Goal: Task Accomplishment & Management: Use online tool/utility

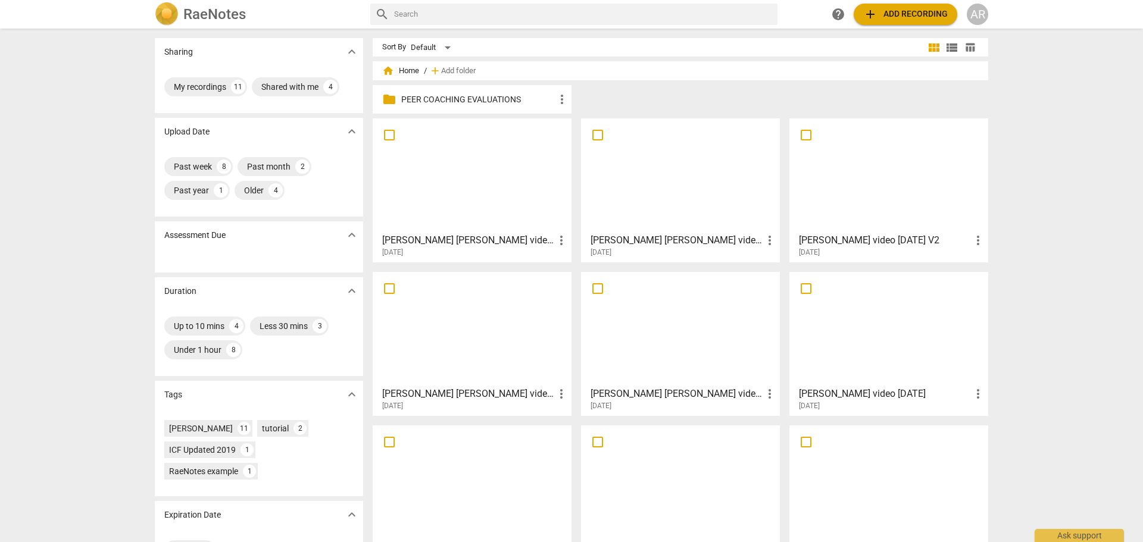
click at [857, 190] on div at bounding box center [888, 175] width 190 height 105
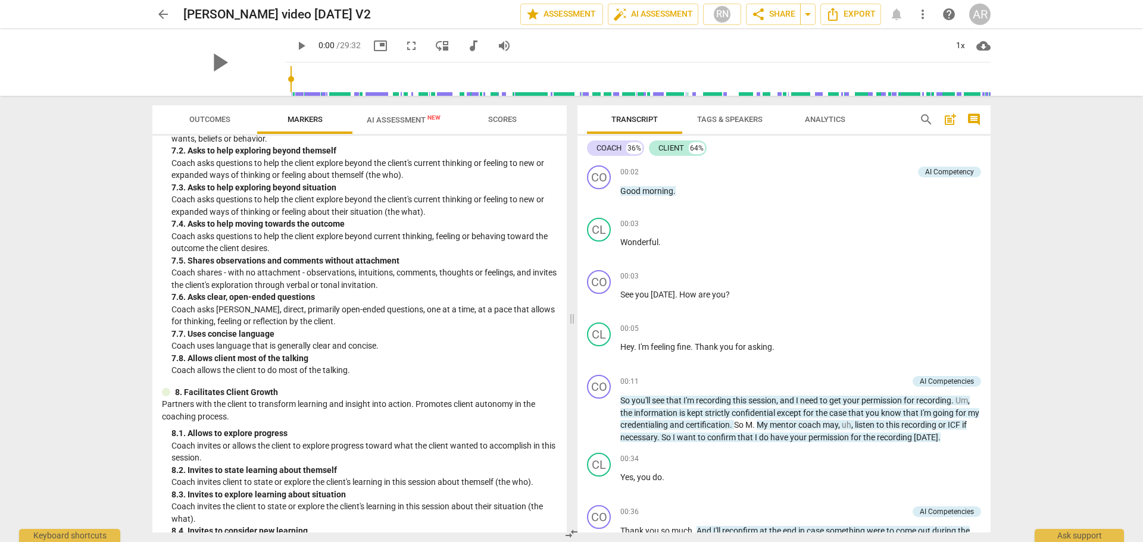
scroll to position [1041, 0]
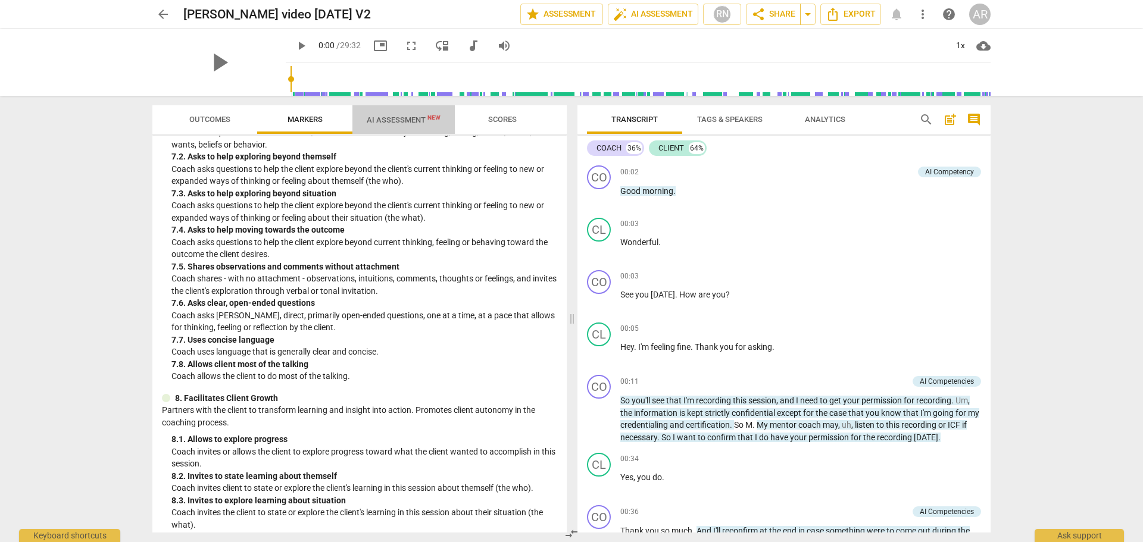
click at [386, 120] on span "AI Assessment New" at bounding box center [404, 119] width 74 height 9
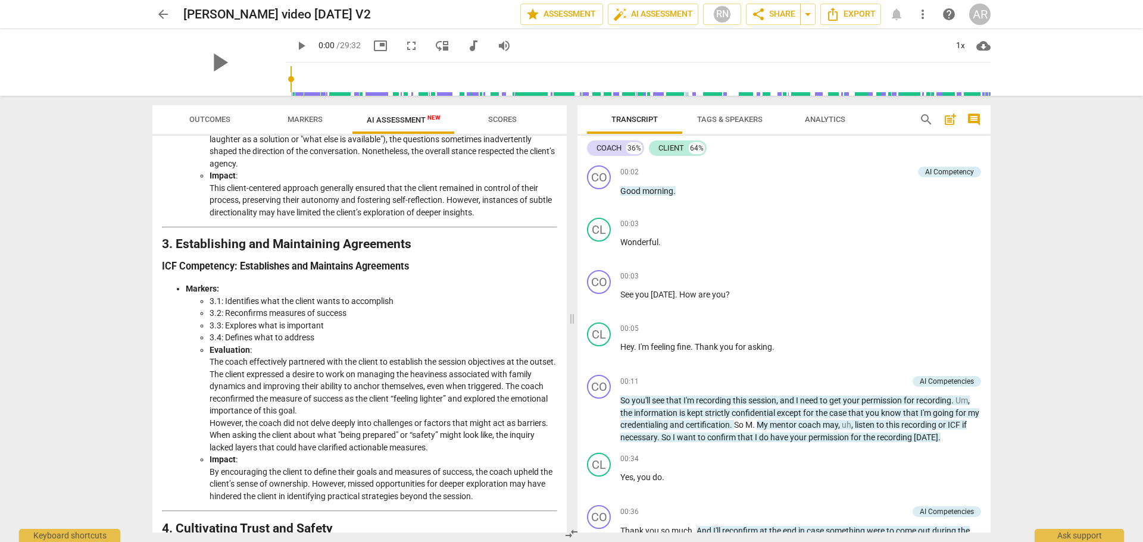
scroll to position [536, 0]
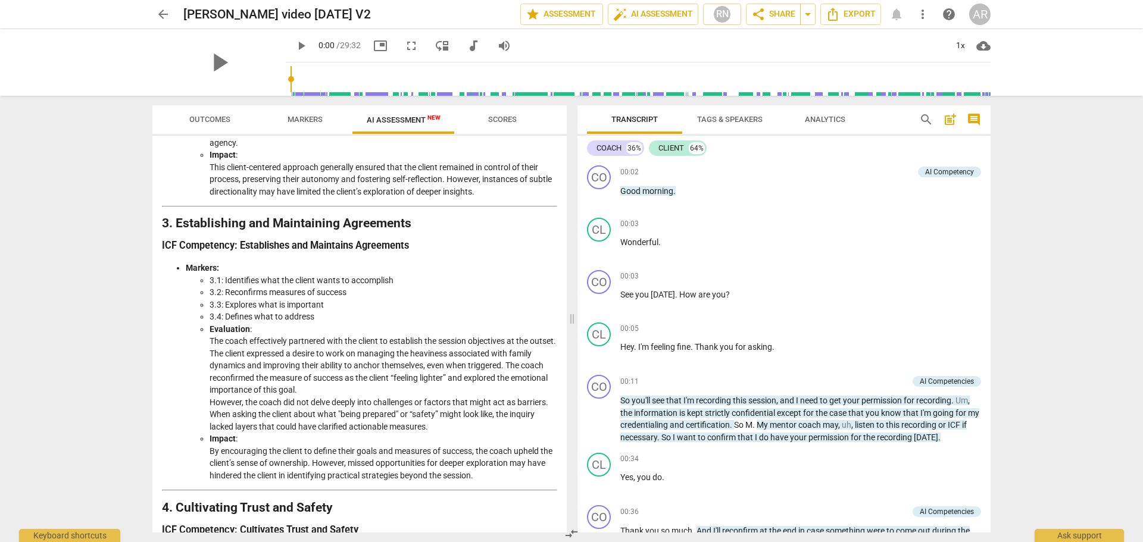
click at [276, 299] on li "3.2: Reconfirms measures of success" at bounding box center [384, 292] width 348 height 13
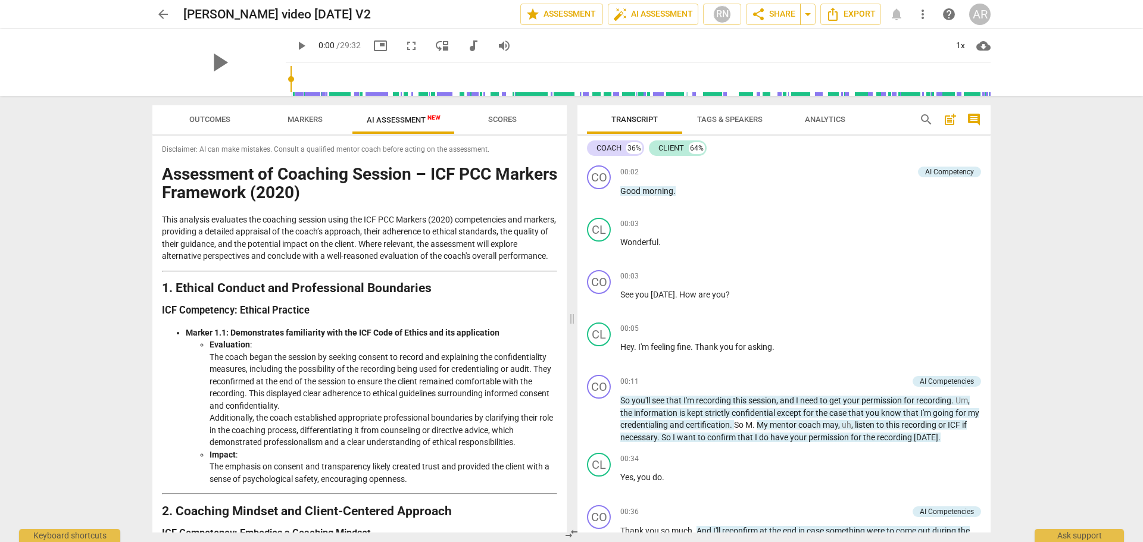
scroll to position [0, 0]
click at [974, 118] on span "comment" at bounding box center [974, 120] width 14 height 14
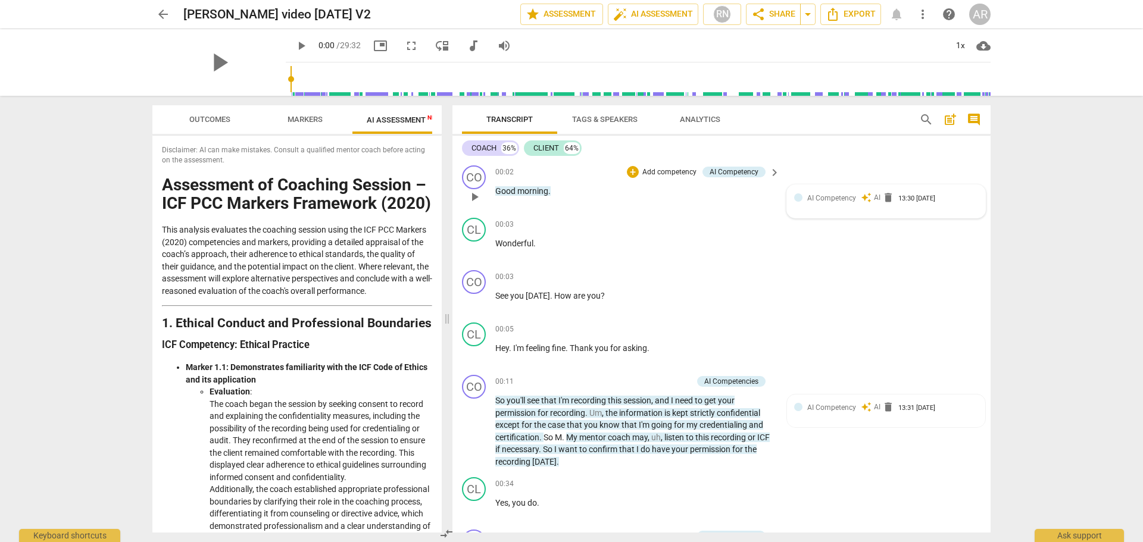
click at [862, 196] on span "auto_awesome" at bounding box center [866, 197] width 11 height 11
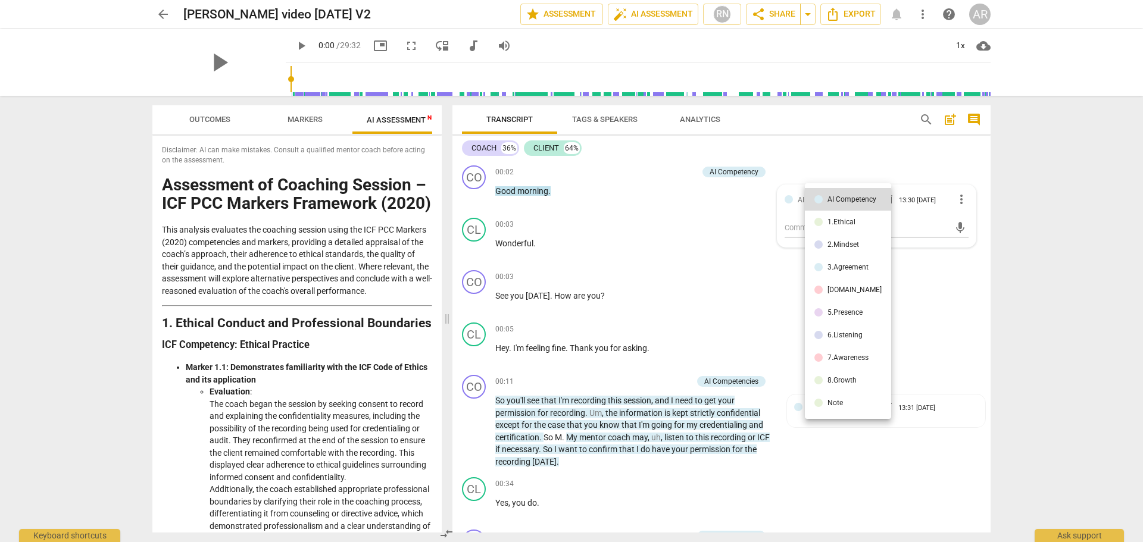
click at [821, 357] on div at bounding box center [818, 358] width 8 height 8
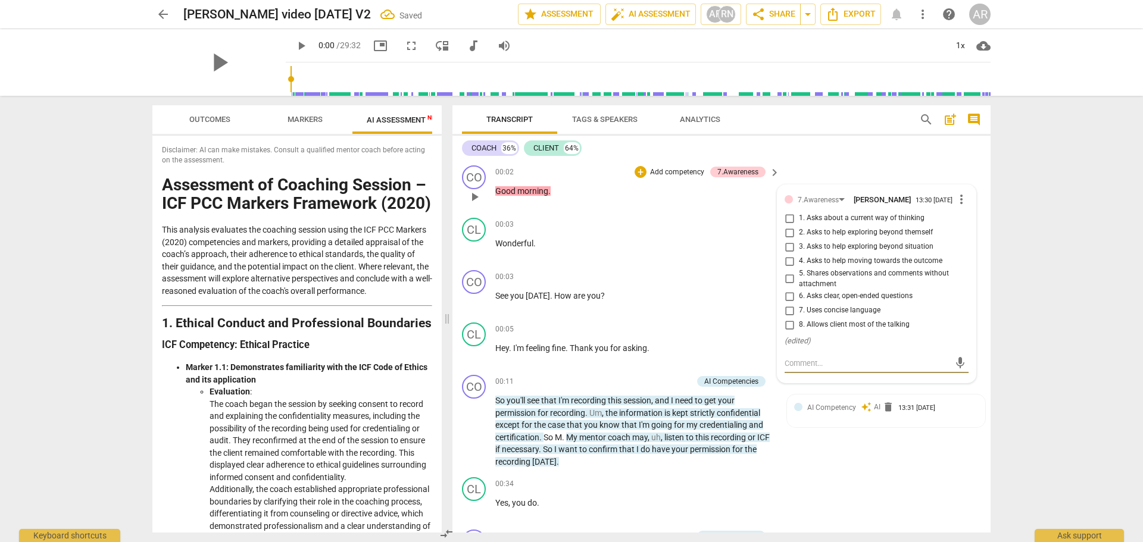
click at [785, 327] on input "8. Allows client most of the talking" at bounding box center [789, 325] width 19 height 14
checkbox input "true"
click at [804, 364] on textarea at bounding box center [867, 363] width 165 height 11
type textarea "C"
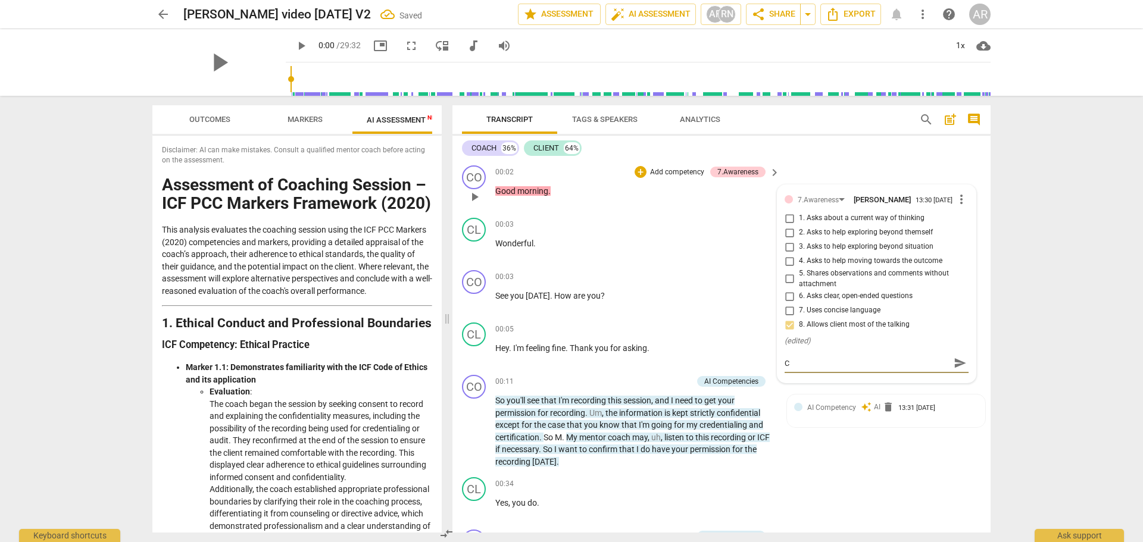
type textarea "Co"
type textarea "Coa"
type textarea "Coac"
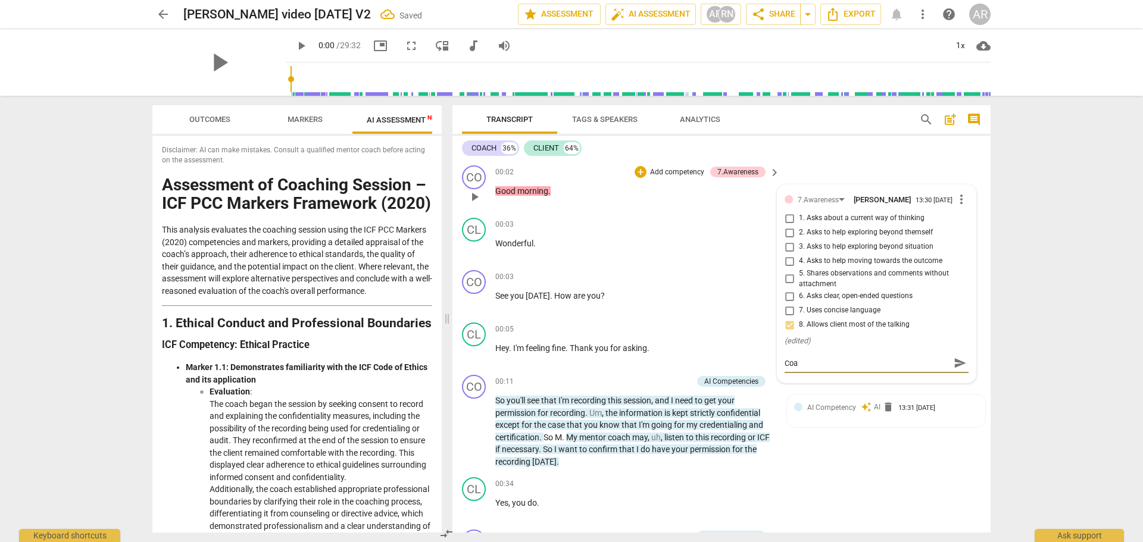
type textarea "Coac"
type textarea "Coach"
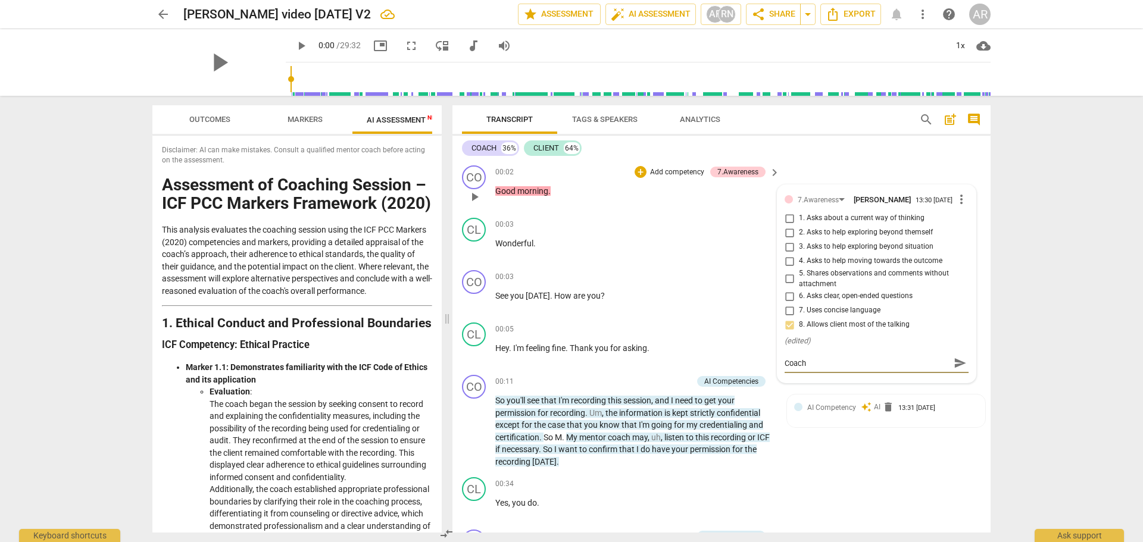
type textarea "Coach 3"
type textarea "Coach 36"
type textarea "Coach 36%"
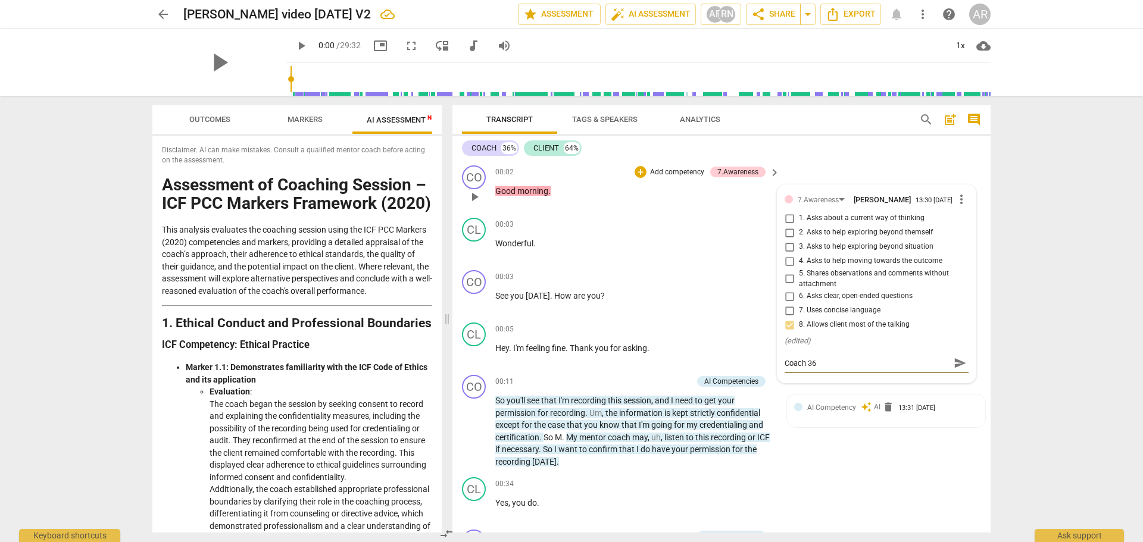
type textarea "Coach 36%"
type textarea "Coach 36% -"
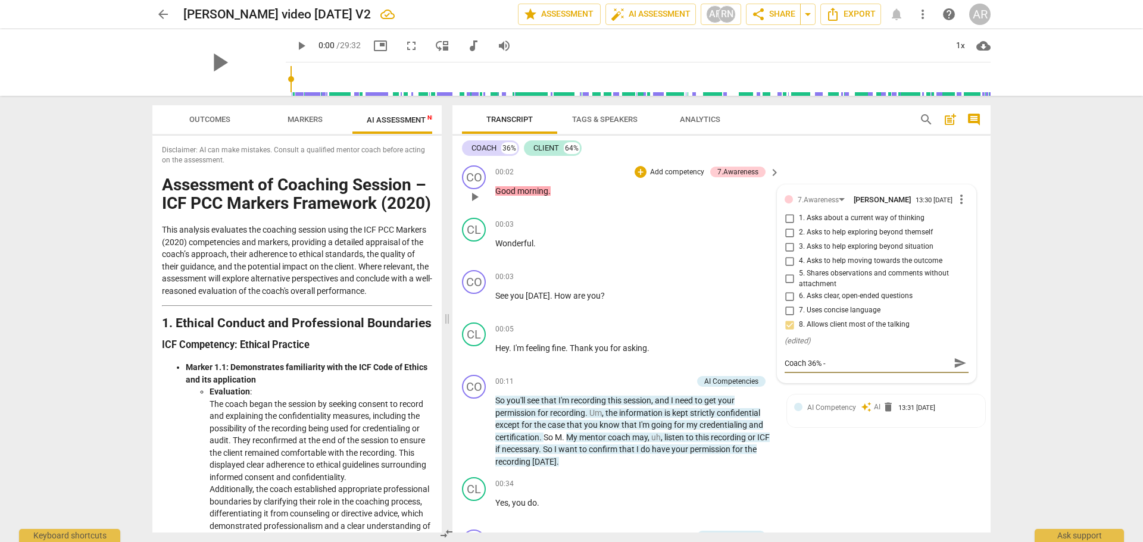
type textarea "Coach 36% -"
type textarea "Coach 36% - C"
type textarea "Coach 36% - Cl"
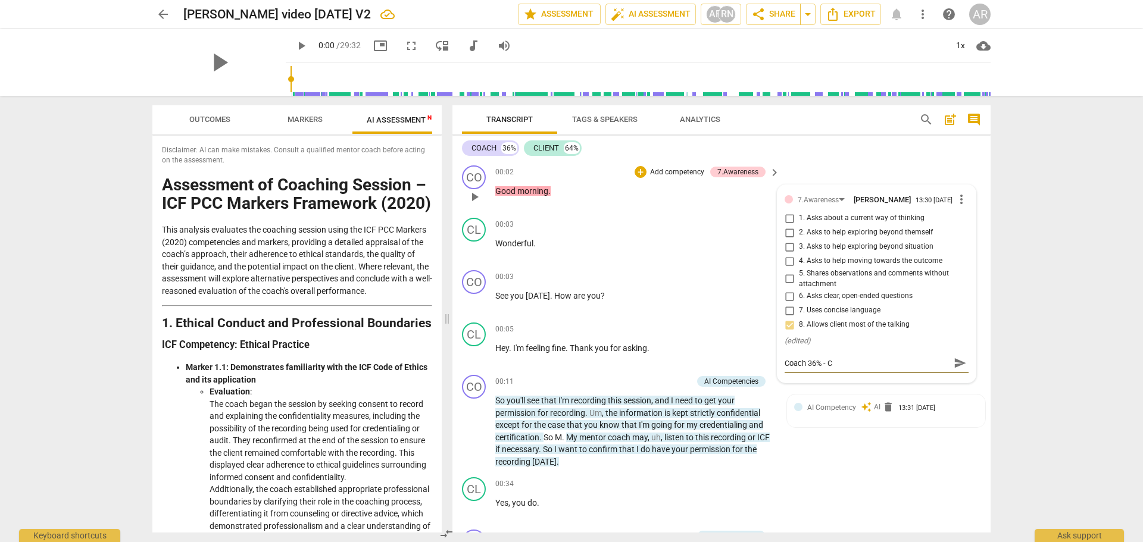
type textarea "Coach 36% - Cl"
type textarea "Coach 36% - Cli"
type textarea "Coach 36% - Clie"
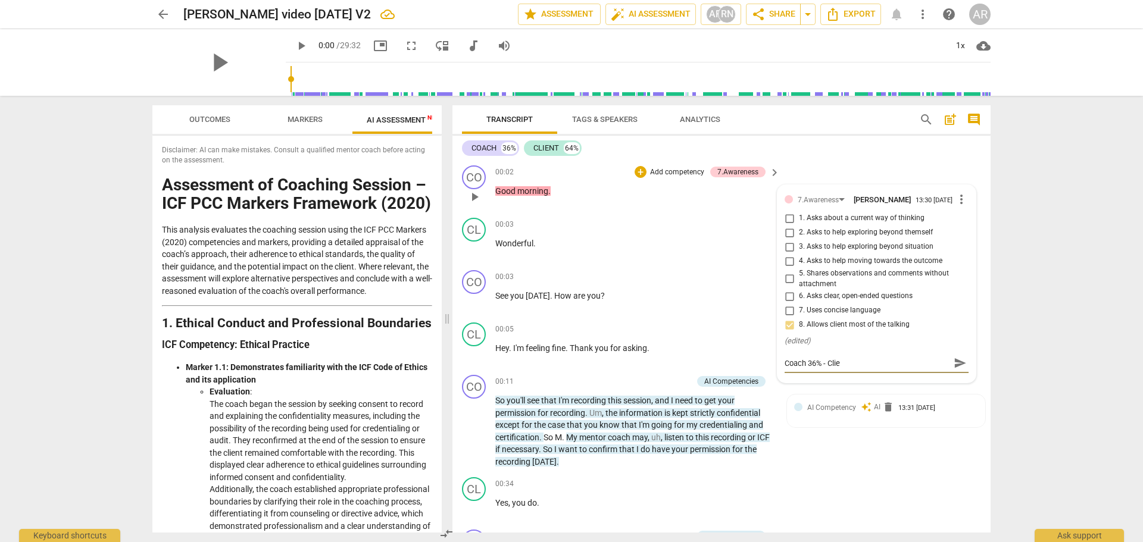
type textarea "Coach 36% - Clien"
type textarea "Coach 36% - Client"
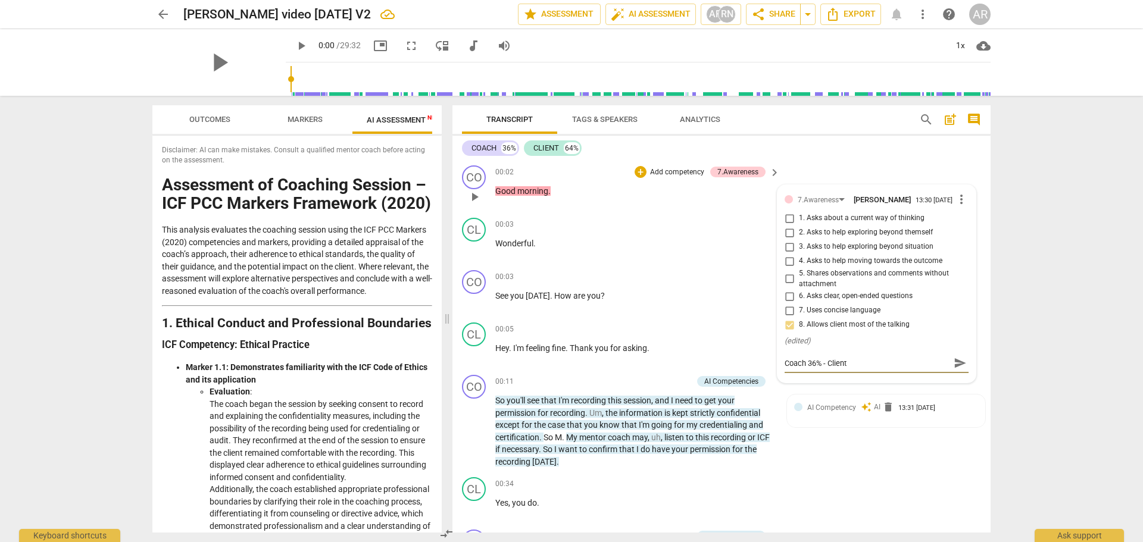
type textarea "Coach 36% - Client"
type textarea "Coach s36% - Client"
type textarea "Coach sp36% - Client"
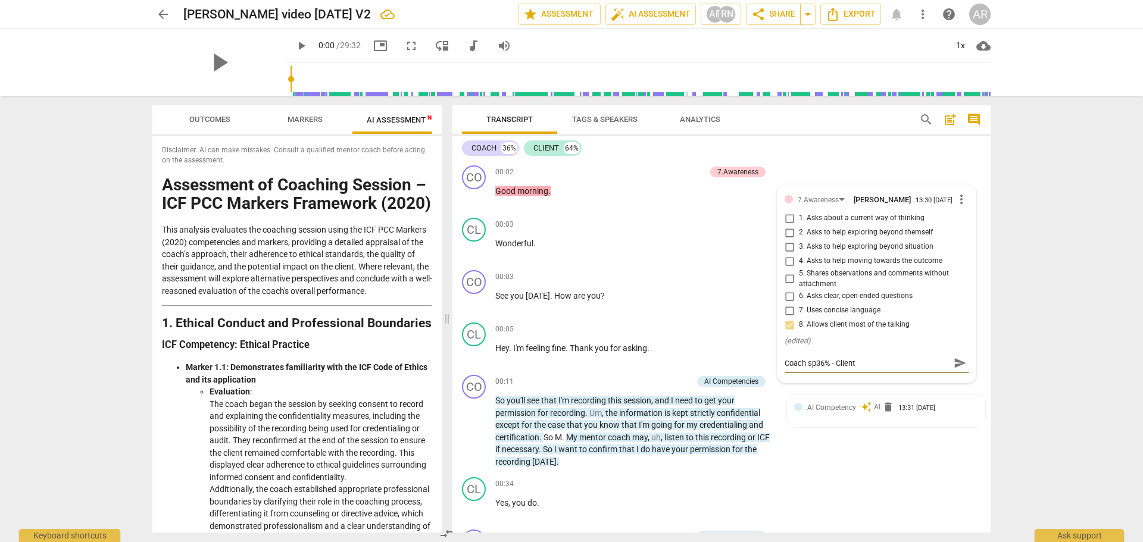
type textarea "Coach spe36% - Client"
type textarea "Coach spea36% - Client"
type textarea "Coach speak36% - Client"
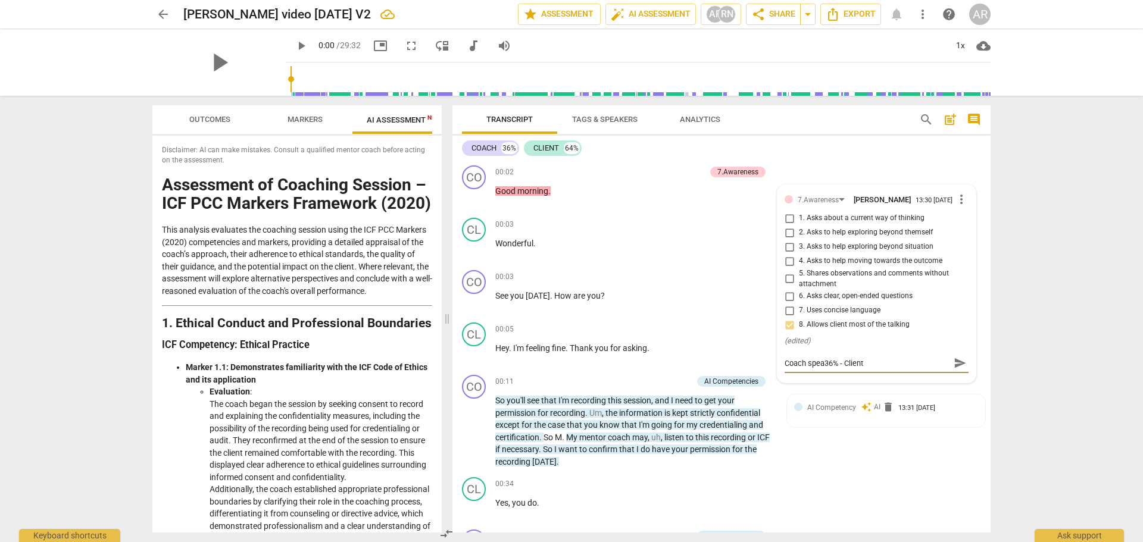
type textarea "Coach speak36% - Client"
type textarea "Coach speaks36% - Client"
type textarea "Coach speaks 36% - Client"
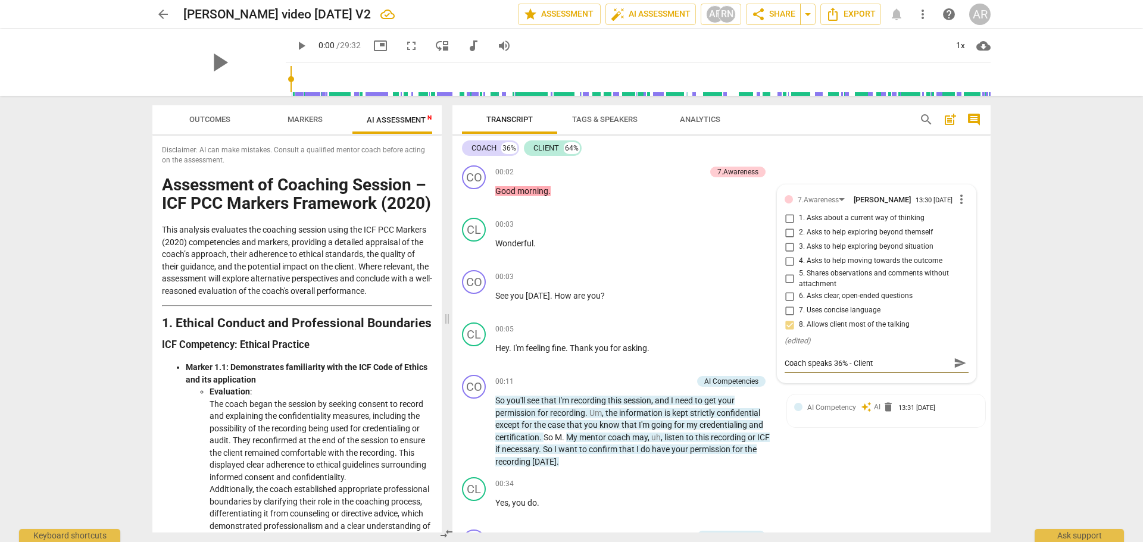
type textarea "Coach speaks 36% - Client"
type textarea "Coach speaks 36% - Client s"
type textarea "Coach speaks 36% - Client sp"
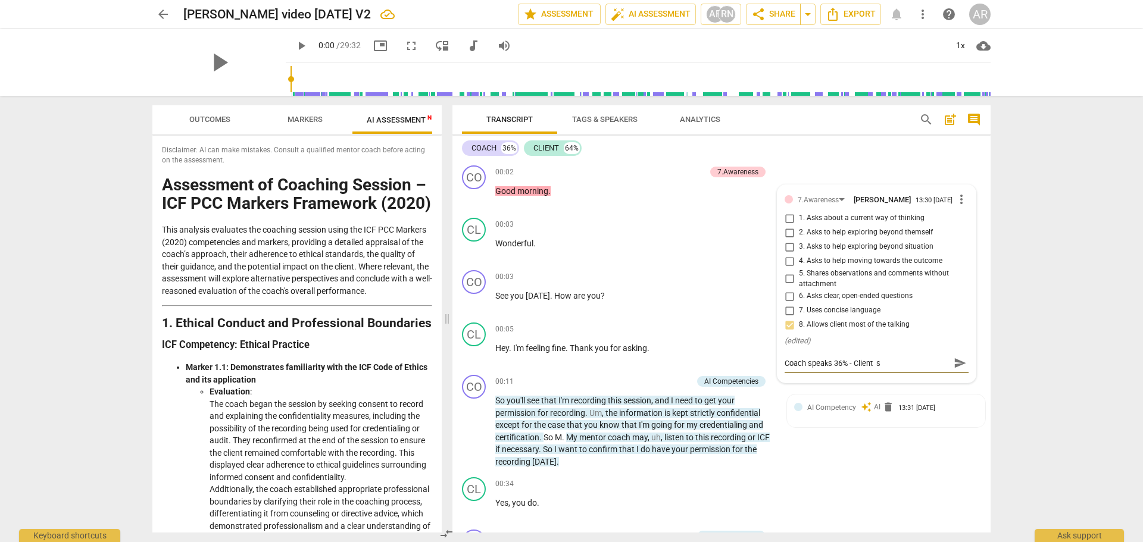
type textarea "Coach speaks 36% - Client sp"
type textarea "Coach speaks 36% - Client spe"
type textarea "Coach speaks 36% - Client spea"
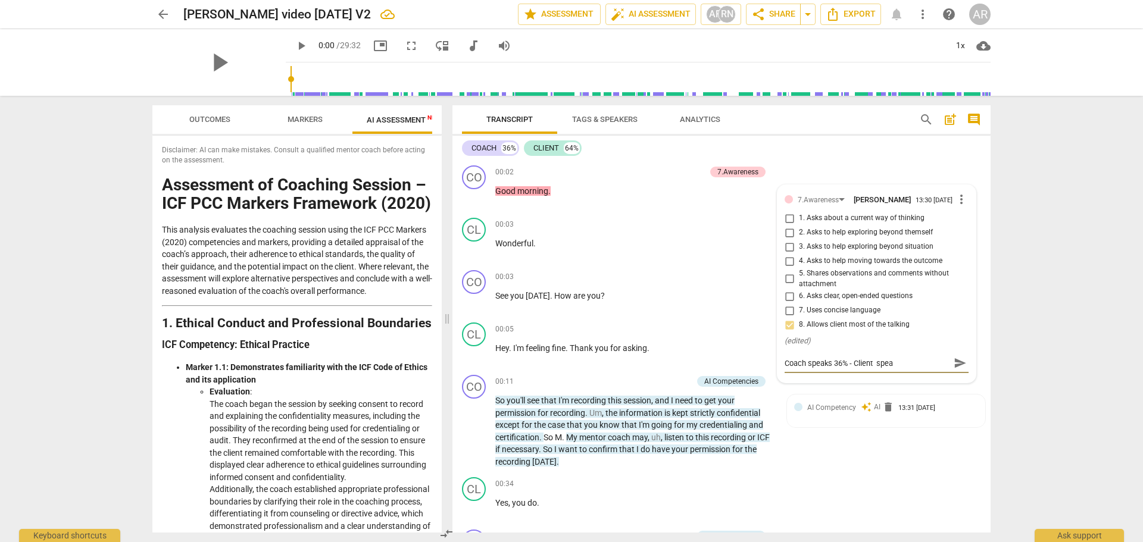
type textarea "Coach speaks 36% - Client speak"
type textarea "Coach speaks 36% - Client speaks"
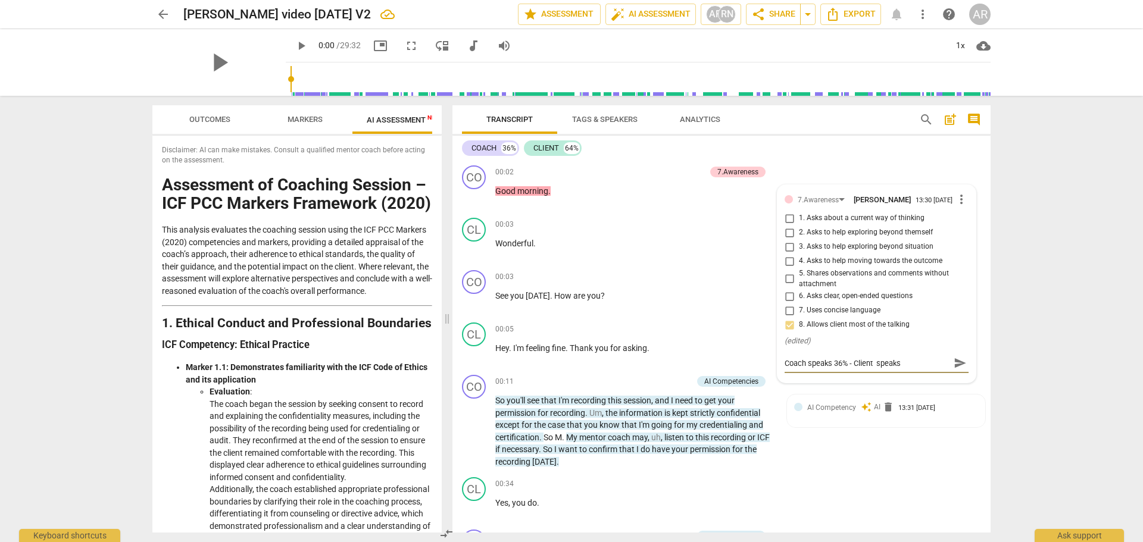
type textarea "Coach speaks 36% - Client speaks"
type textarea "Coach speaks 36% - Client speaks 6"
type textarea "Coach speaks 36% - Client speaks 64"
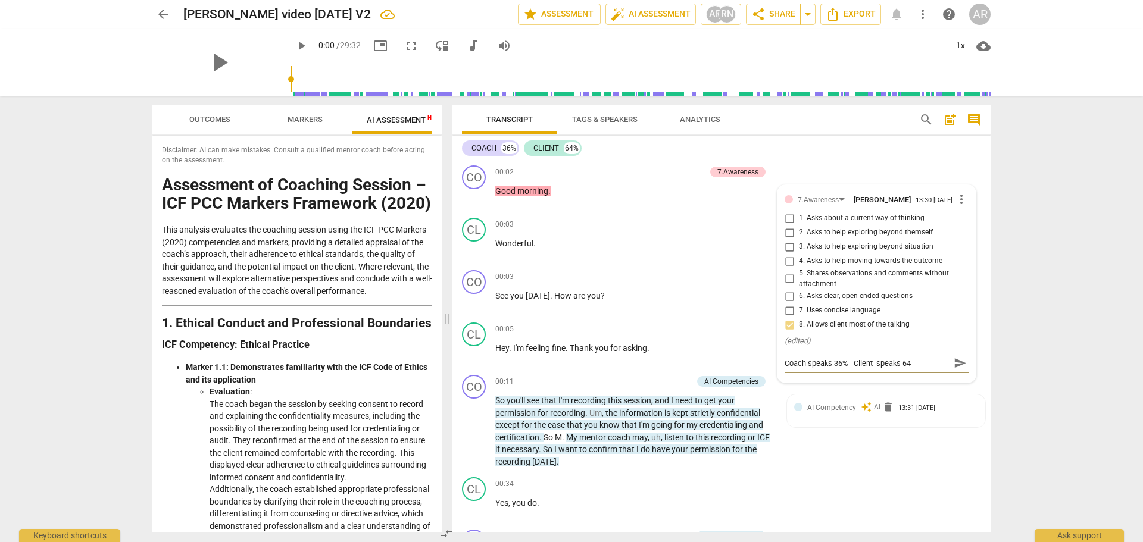
type textarea "Coach speaks 36% - Client speaks 64%"
click at [954, 368] on span "send" at bounding box center [960, 363] width 13 height 13
click at [883, 437] on div "CO play_arrow pause 00:11 + Add competency AI Competencies keyboard_arrow_right…" at bounding box center [721, 421] width 538 height 102
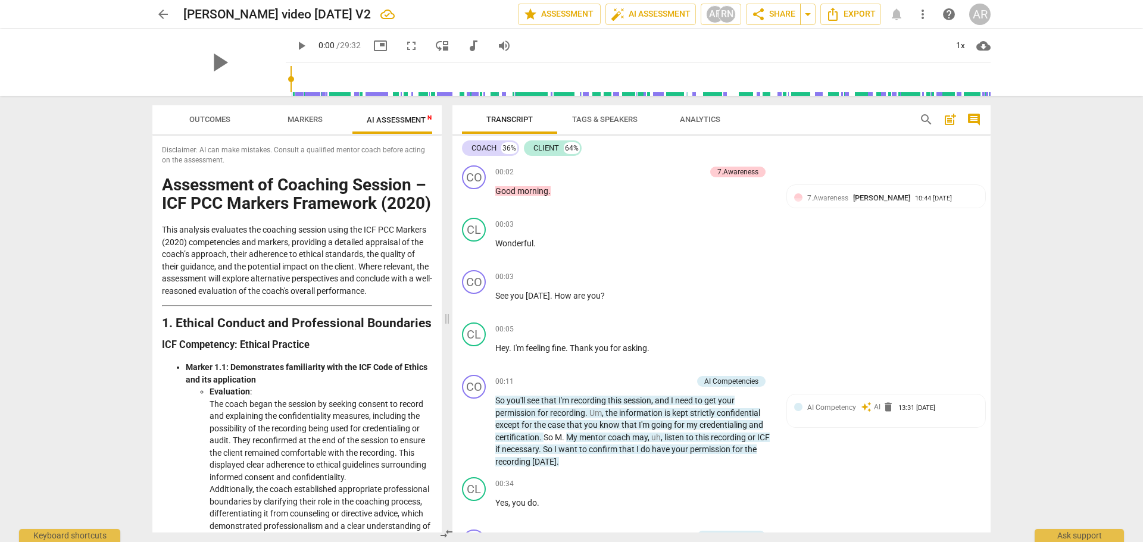
click at [297, 118] on span "Markers" at bounding box center [305, 119] width 35 height 9
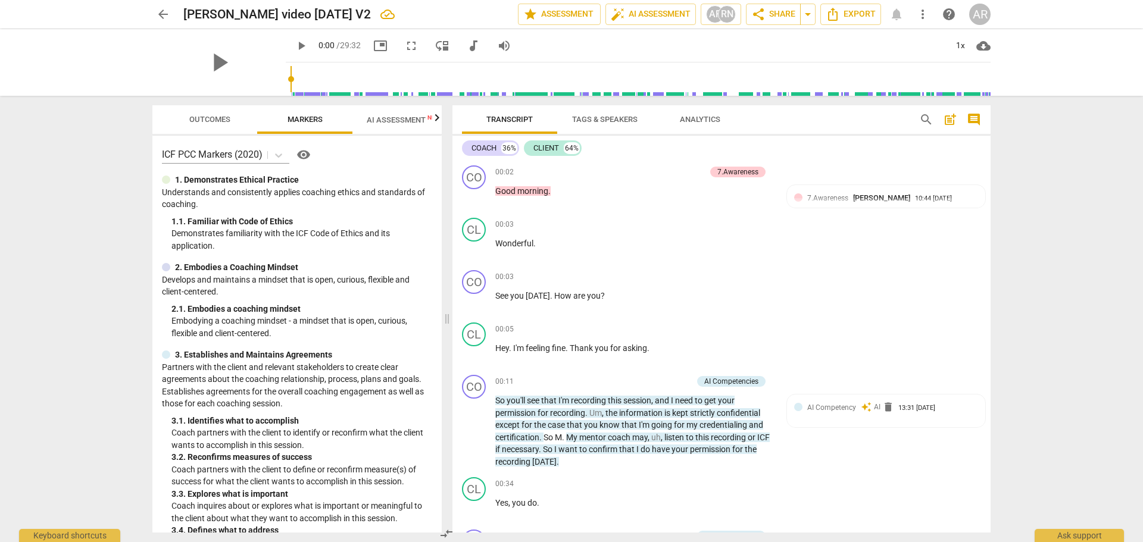
click at [199, 115] on span "Outcomes" at bounding box center [209, 119] width 41 height 9
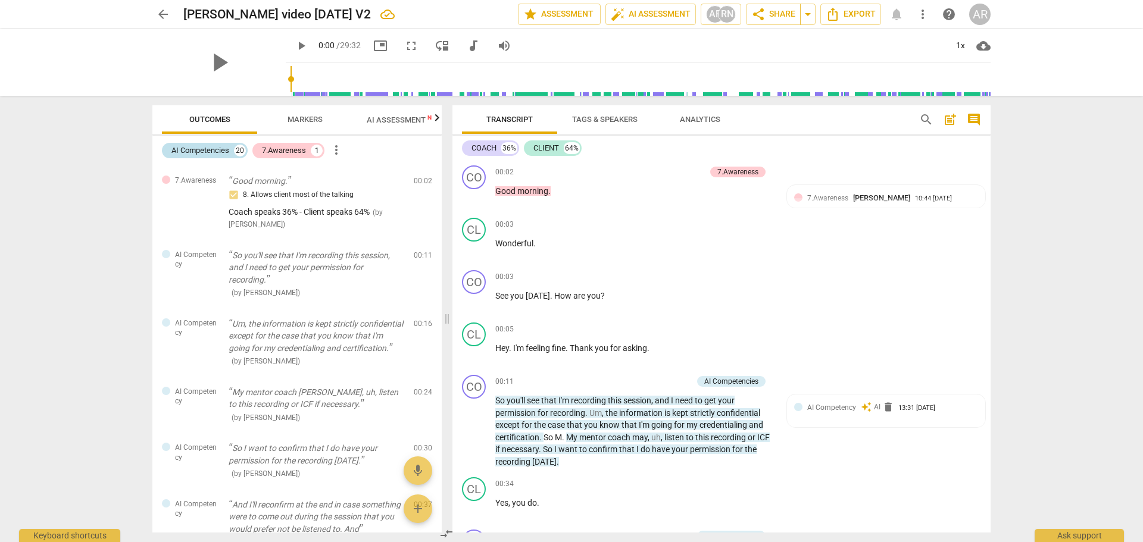
click at [202, 149] on div "AI Competencies" at bounding box center [200, 151] width 58 height 12
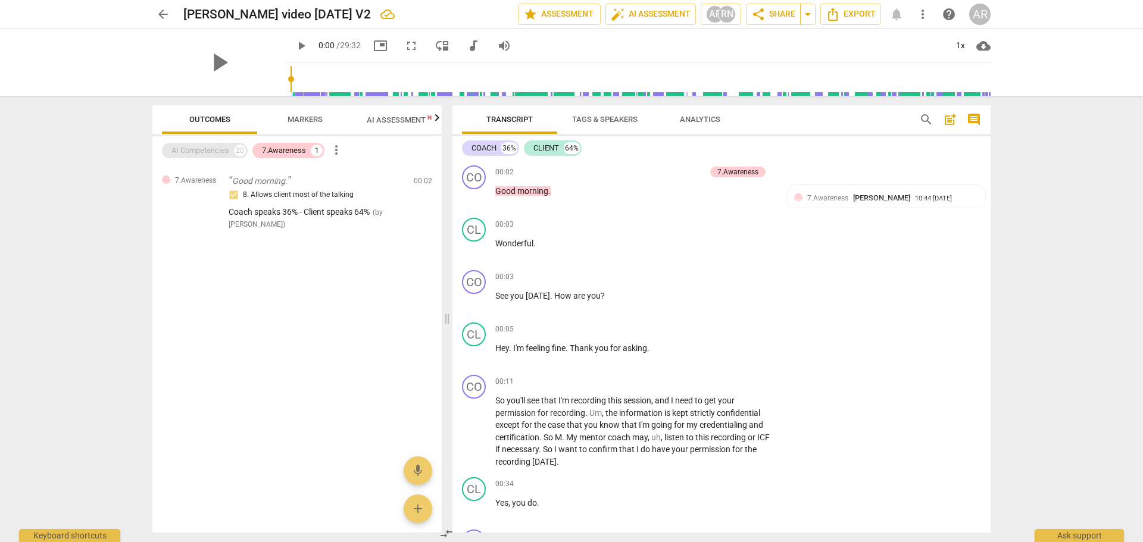
click at [196, 151] on div "AI Competencies" at bounding box center [200, 151] width 58 height 12
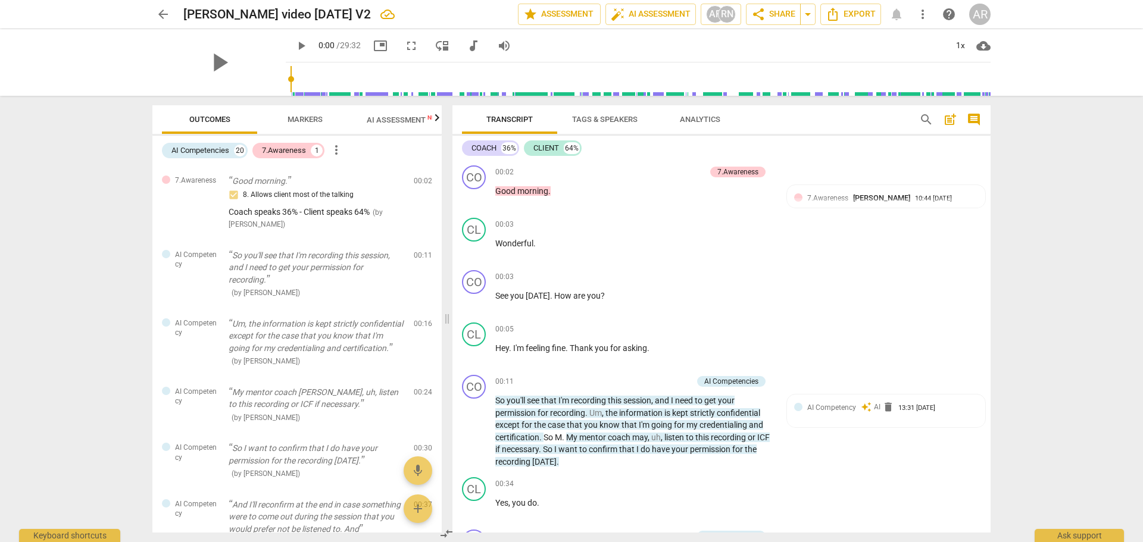
click at [304, 119] on span "Markers" at bounding box center [305, 119] width 35 height 9
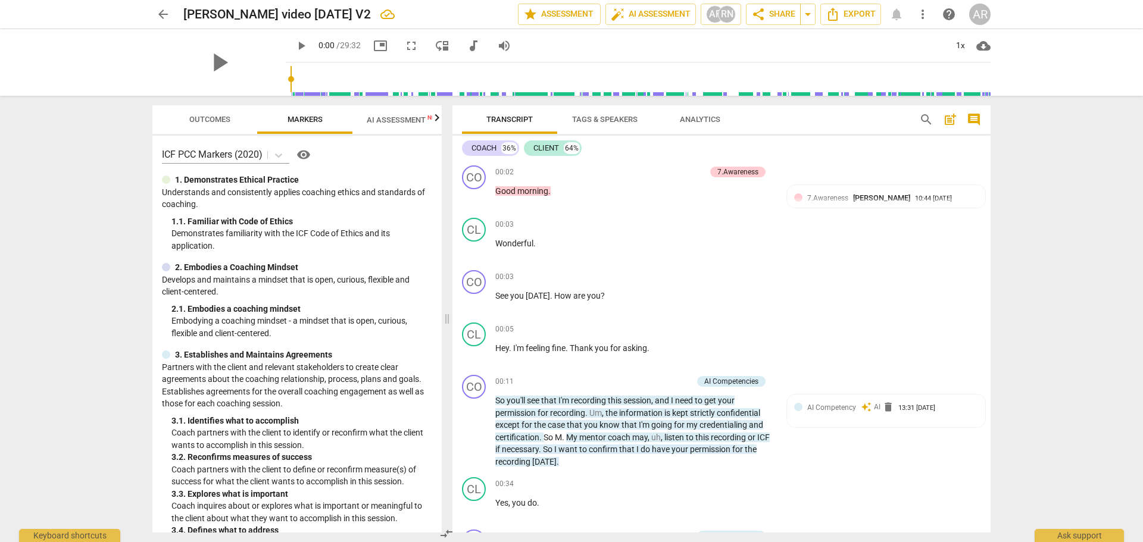
click at [398, 121] on span "AI Assessment New" at bounding box center [404, 119] width 74 height 9
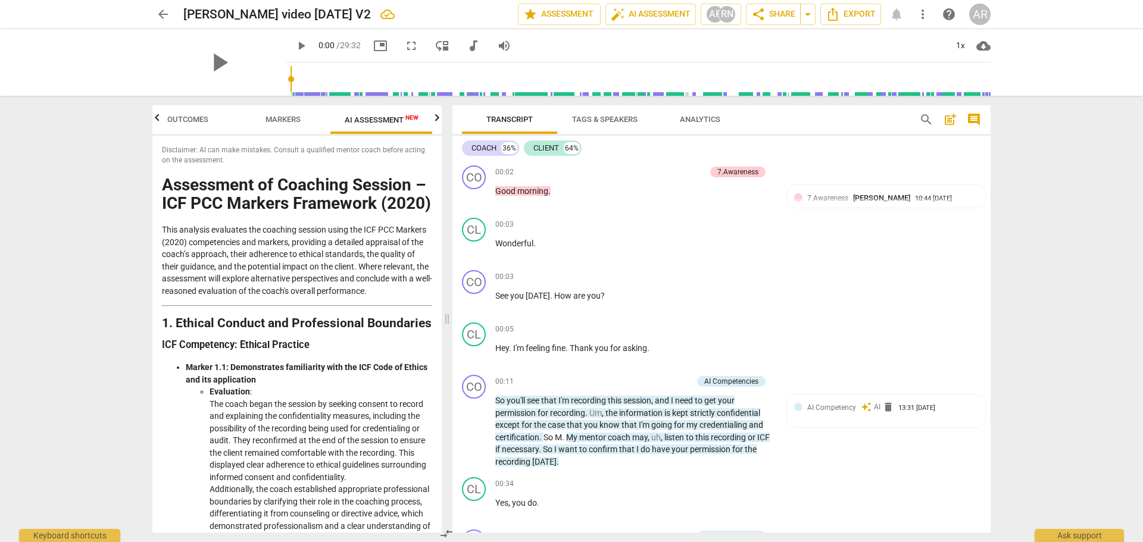
click at [283, 120] on span "Markers" at bounding box center [282, 119] width 35 height 9
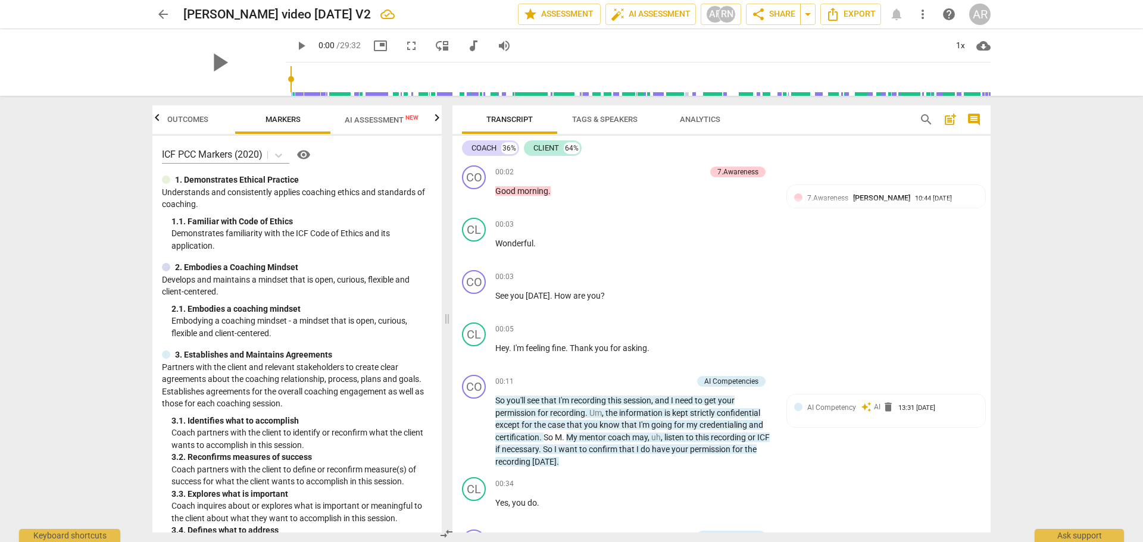
click at [188, 118] on span "Outcomes" at bounding box center [187, 119] width 41 height 9
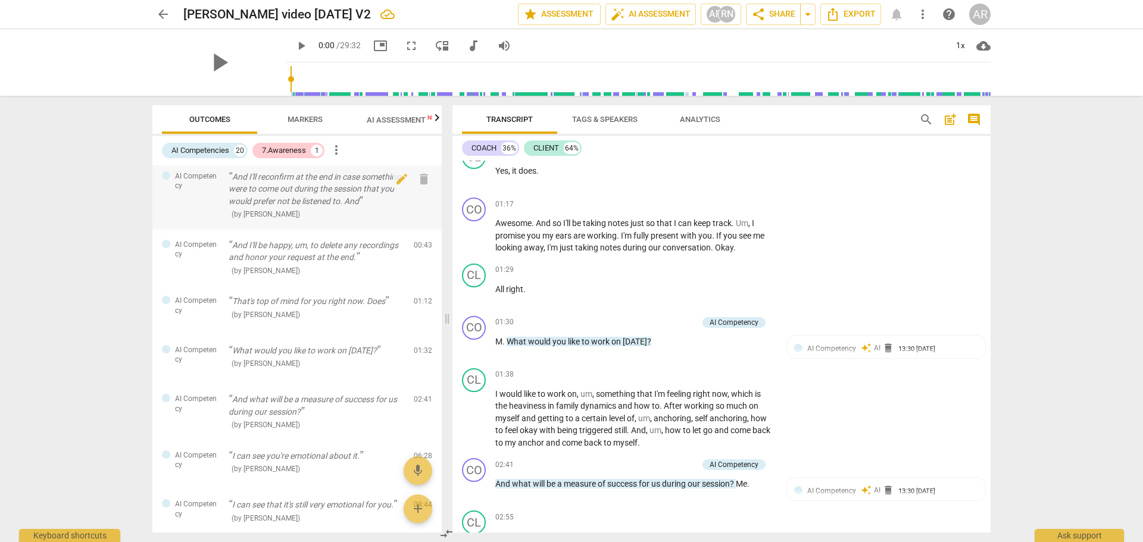
scroll to position [357, 0]
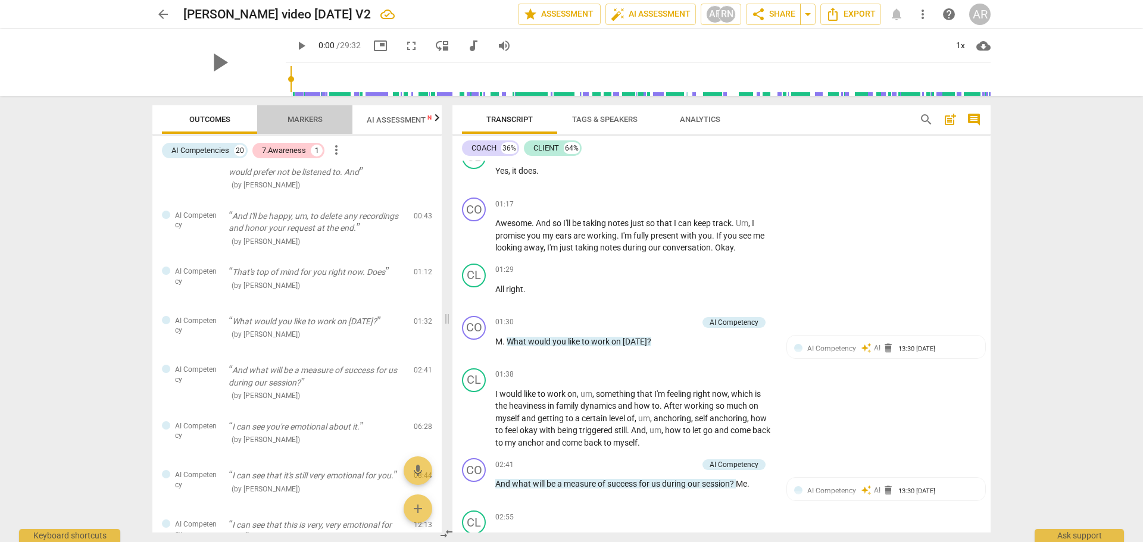
click at [303, 118] on span "Markers" at bounding box center [305, 119] width 35 height 9
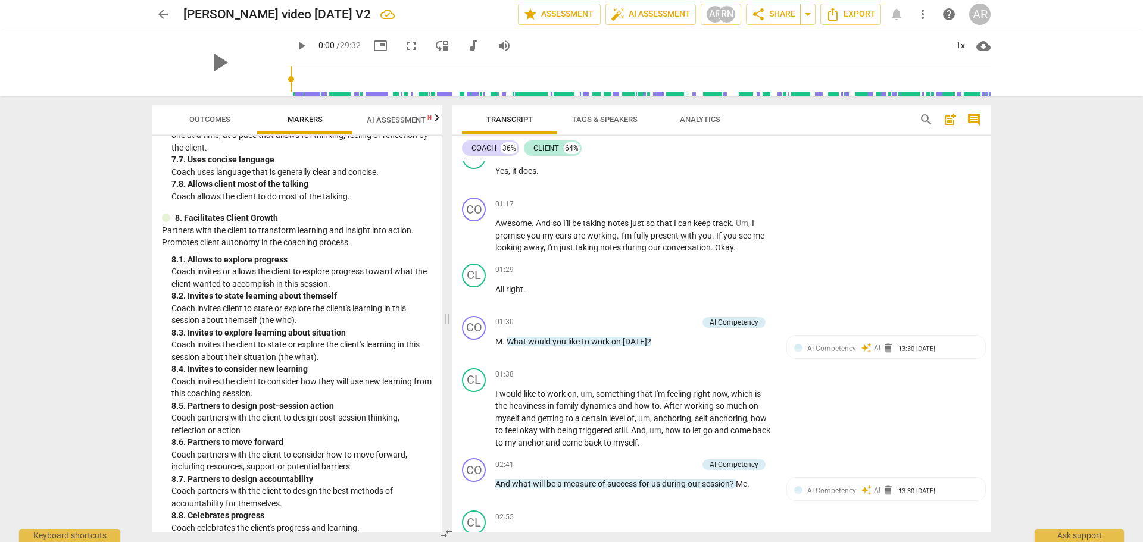
scroll to position [1476, 0]
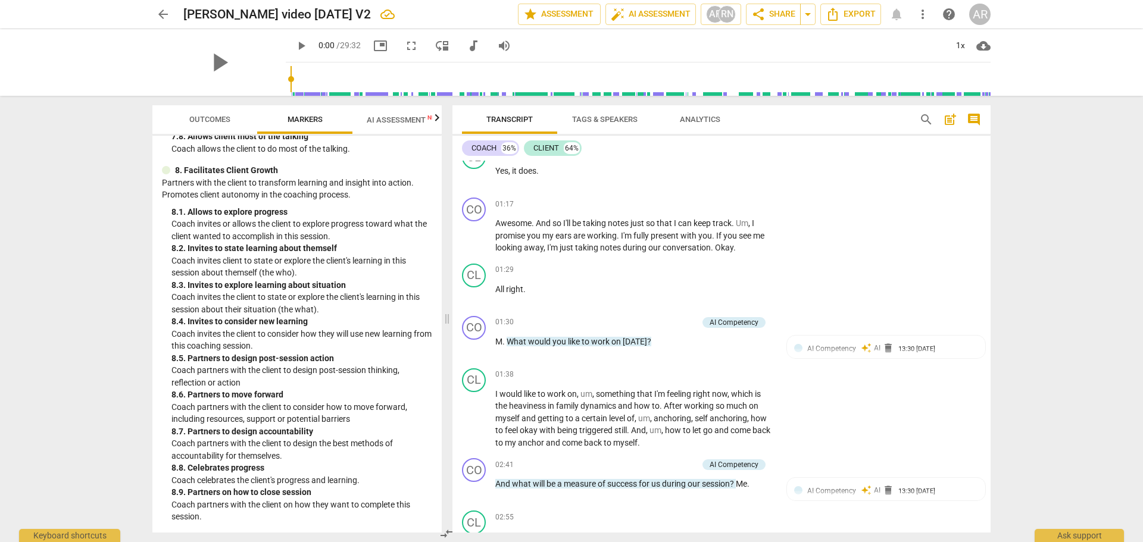
click at [202, 121] on span "Outcomes" at bounding box center [209, 119] width 41 height 9
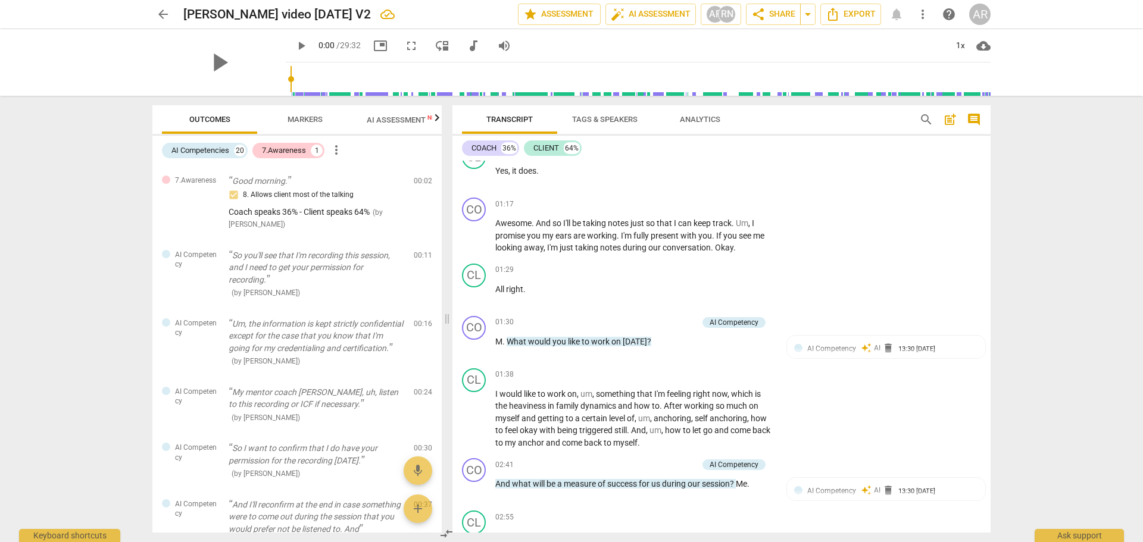
click at [385, 118] on span "AI Assessment New" at bounding box center [404, 119] width 74 height 9
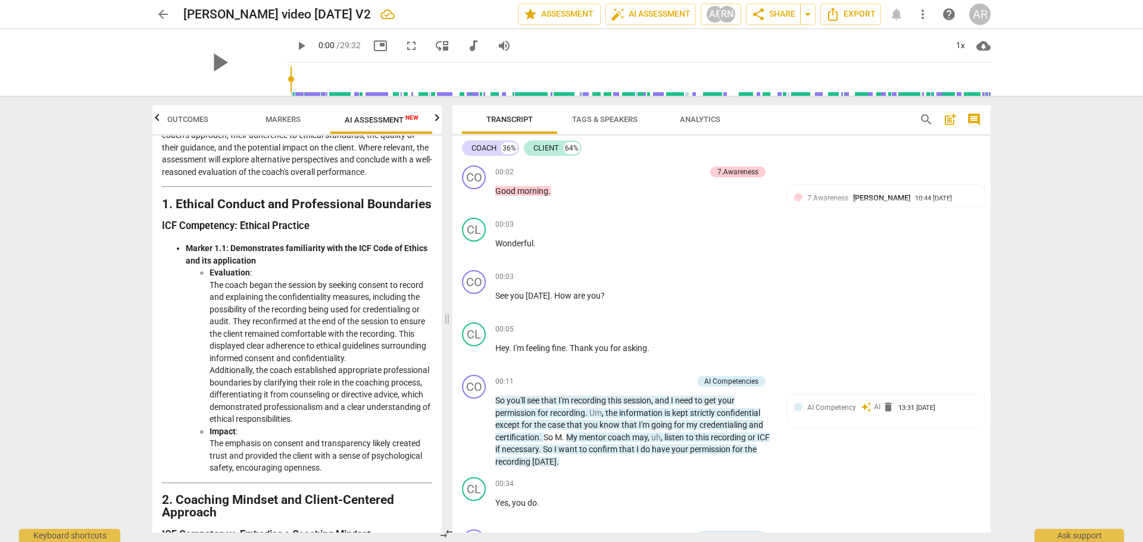
scroll to position [179, 0]
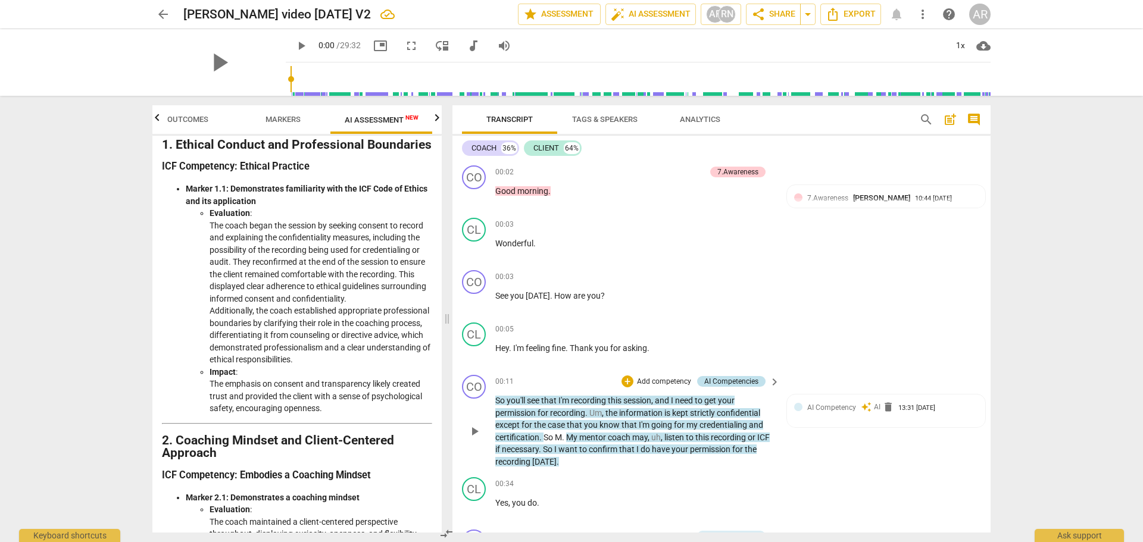
click at [742, 379] on div "AI Competencies" at bounding box center [731, 381] width 54 height 11
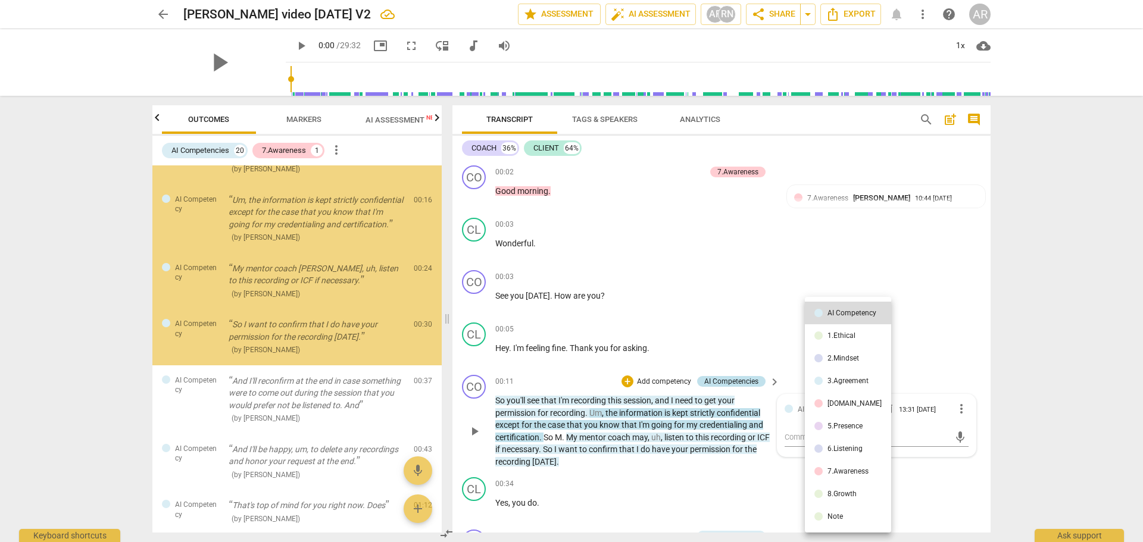
scroll to position [0, 0]
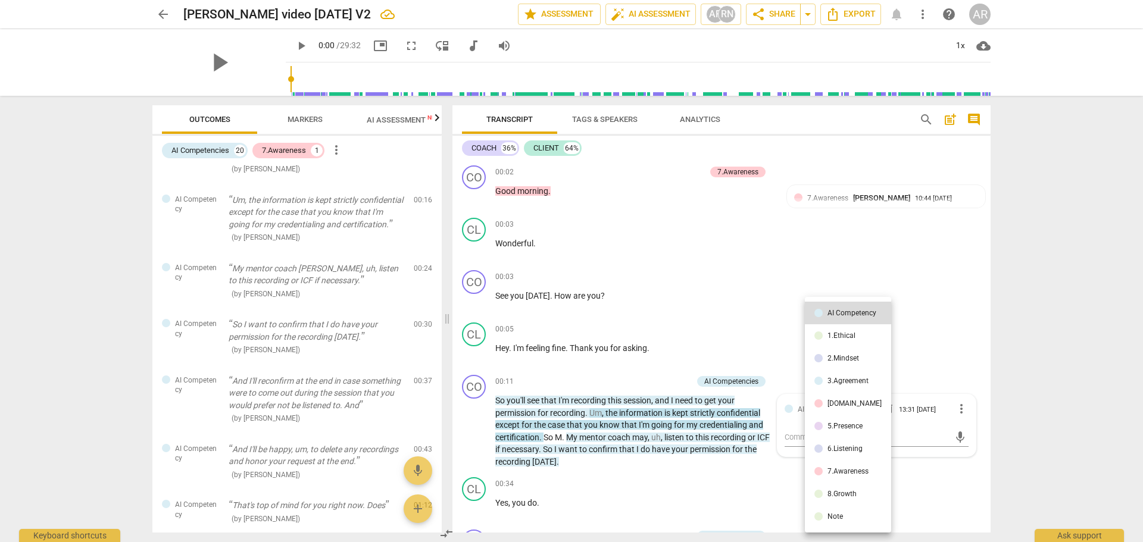
click at [839, 336] on div "1.Ethical" at bounding box center [841, 335] width 28 height 7
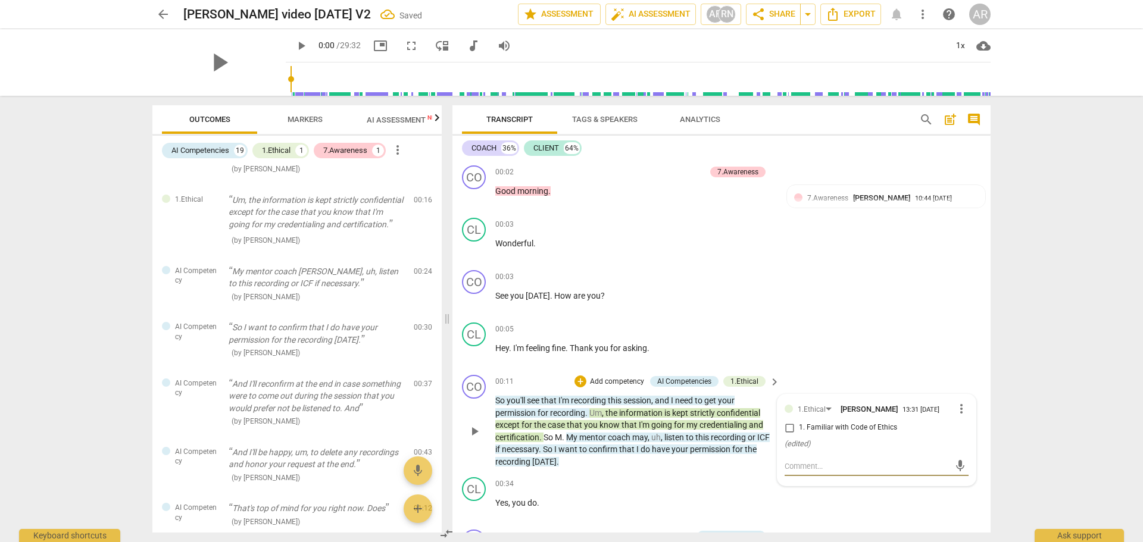
click at [787, 422] on input "1. Familiar with Code of Ethics" at bounding box center [789, 428] width 19 height 14
checkbox input "true"
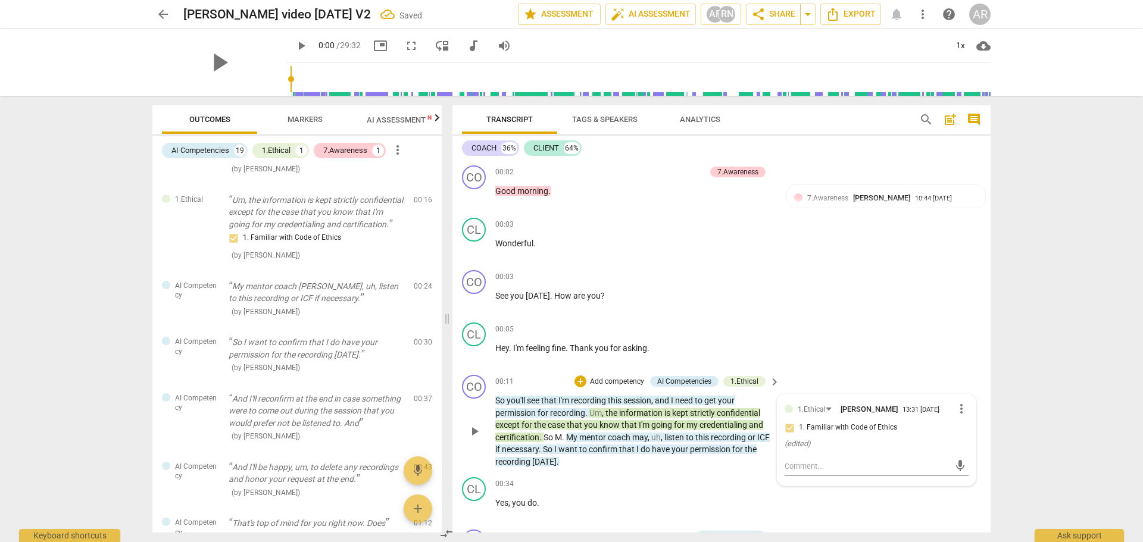
click at [855, 379] on div "CO play_arrow pause 00:11 + Add competency AI Competencies 1.Ethical keyboard_a…" at bounding box center [721, 421] width 538 height 102
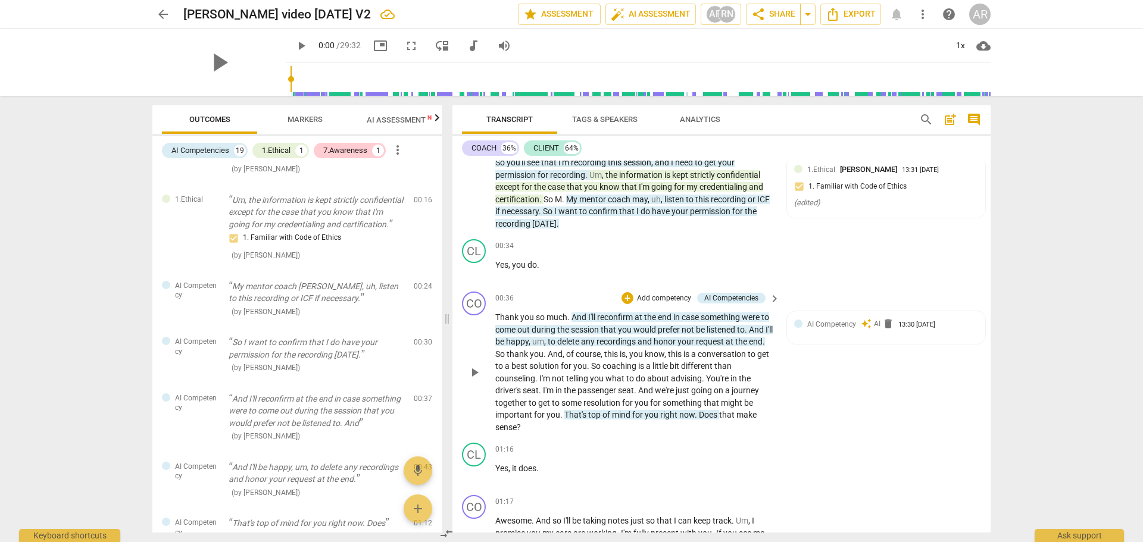
scroll to position [298, 0]
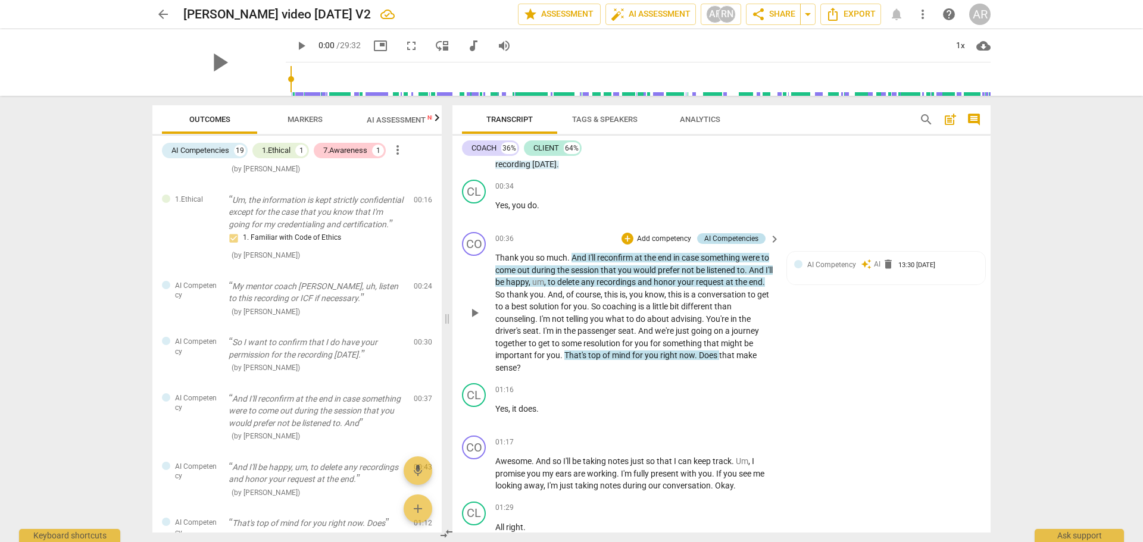
click at [738, 239] on div "AI Competencies" at bounding box center [731, 238] width 54 height 11
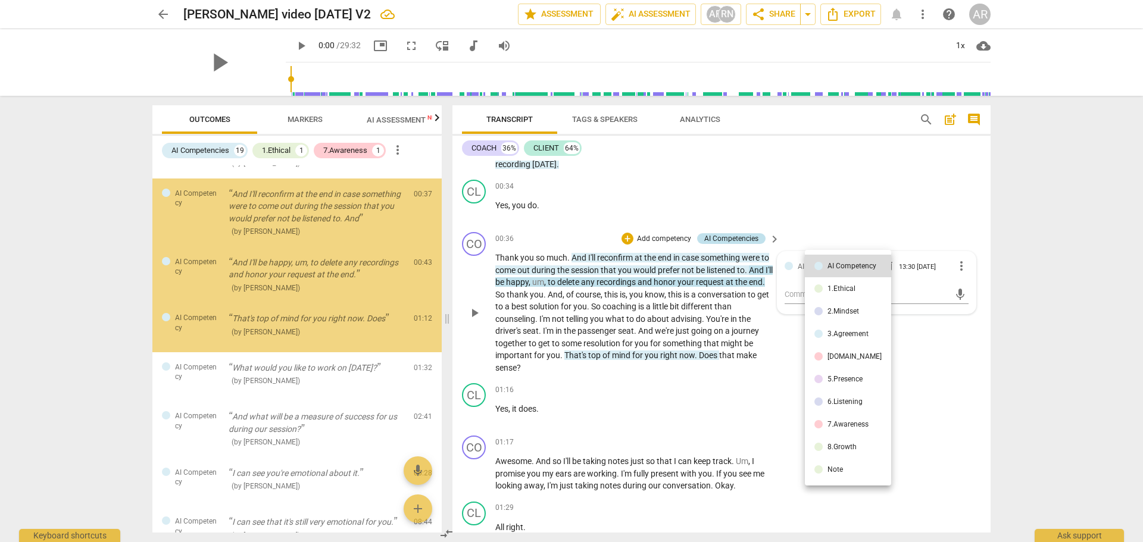
scroll to position [332, 0]
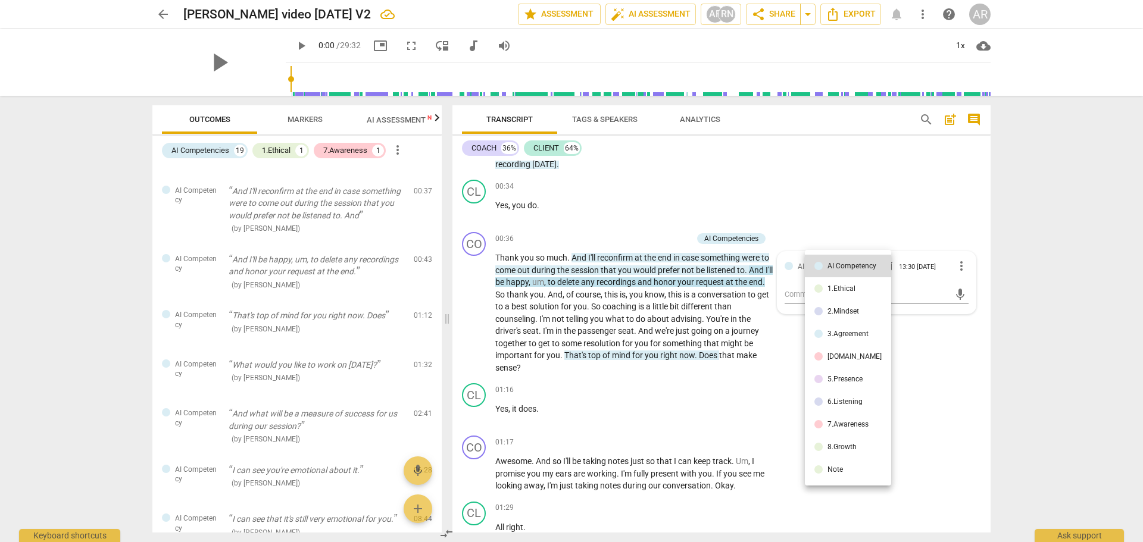
drag, startPoint x: 986, startPoint y: 191, endPoint x: 991, endPoint y: 136, distance: 55.6
click at [991, 136] on div at bounding box center [571, 271] width 1143 height 542
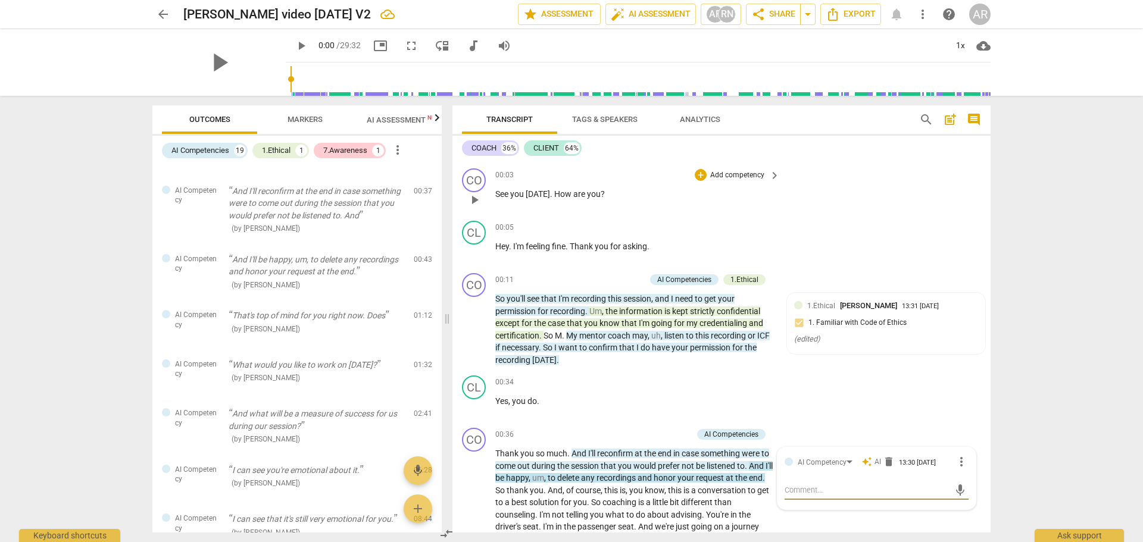
scroll to position [0, 0]
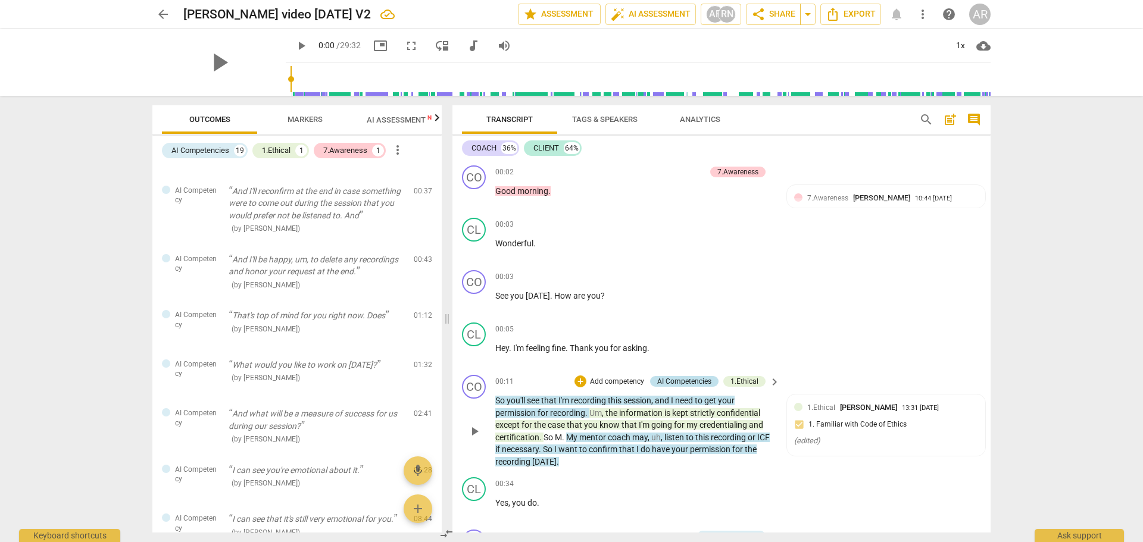
click at [671, 380] on div "AI Competencies" at bounding box center [684, 381] width 54 height 11
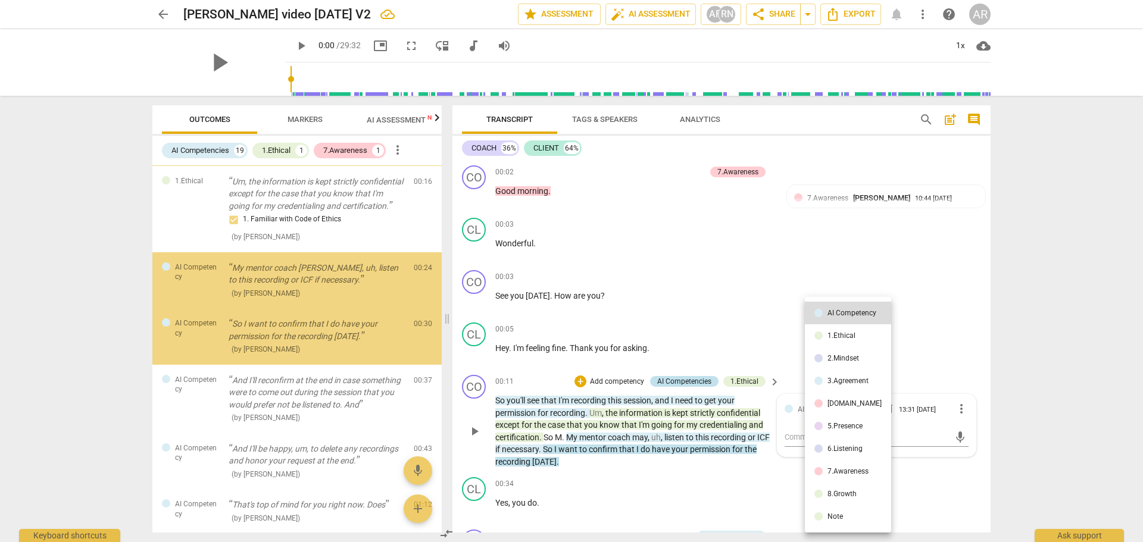
scroll to position [142, 0]
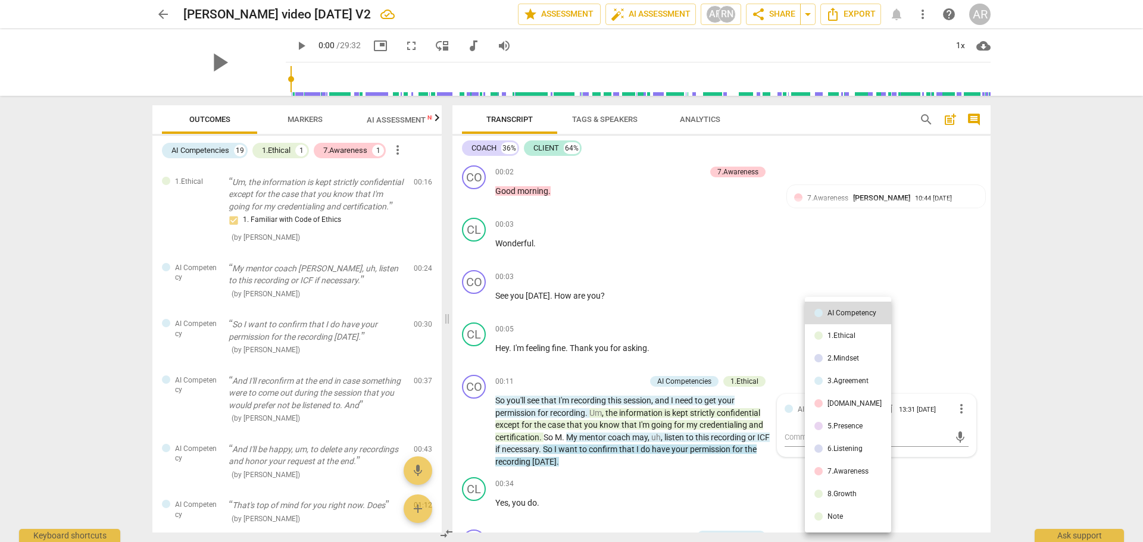
click at [1069, 310] on div at bounding box center [571, 271] width 1143 height 542
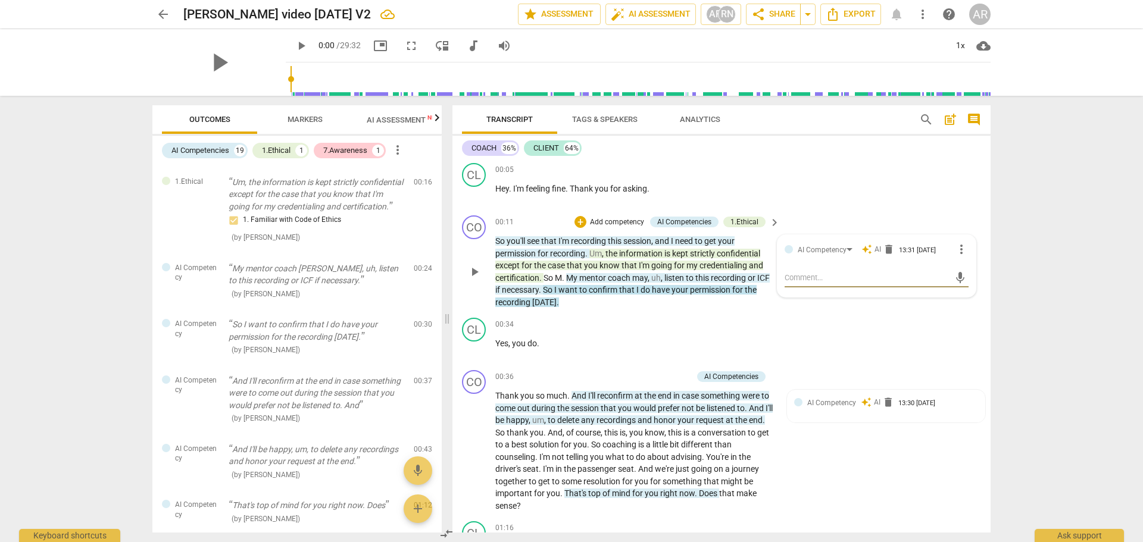
scroll to position [179, 0]
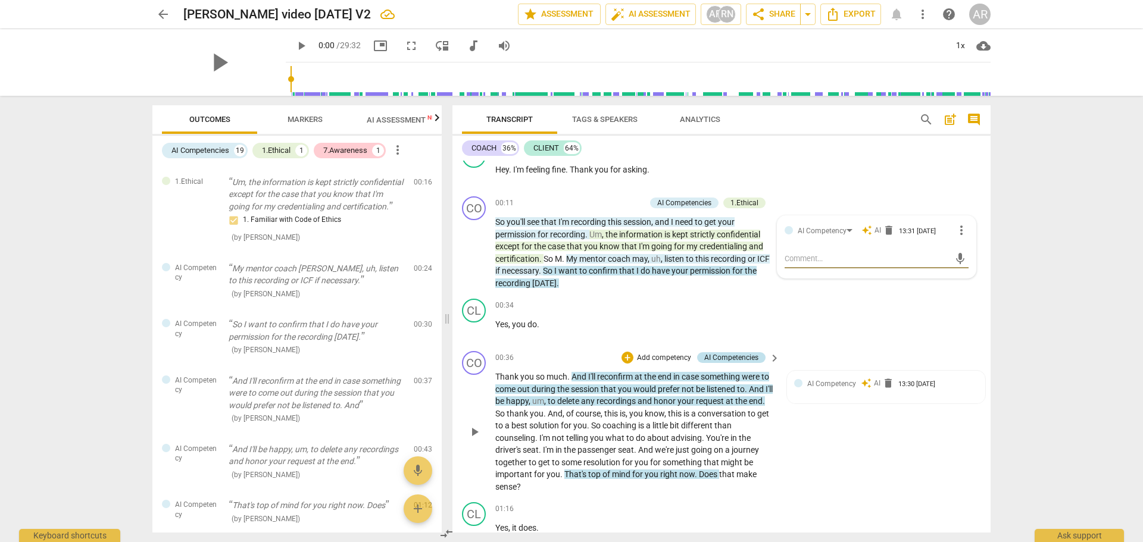
click at [735, 358] on div "AI Competencies" at bounding box center [731, 357] width 54 height 11
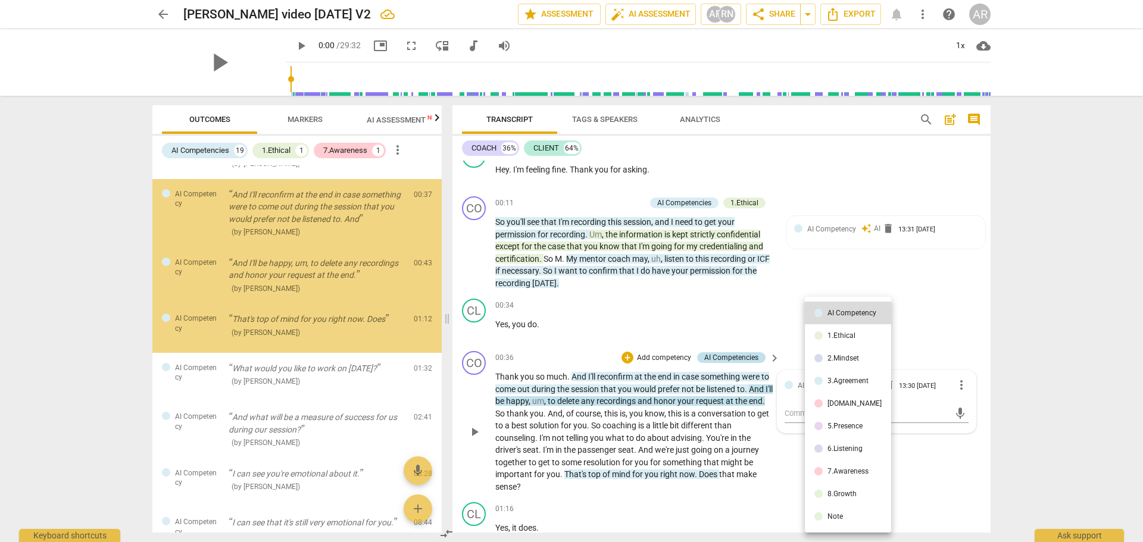
scroll to position [332, 0]
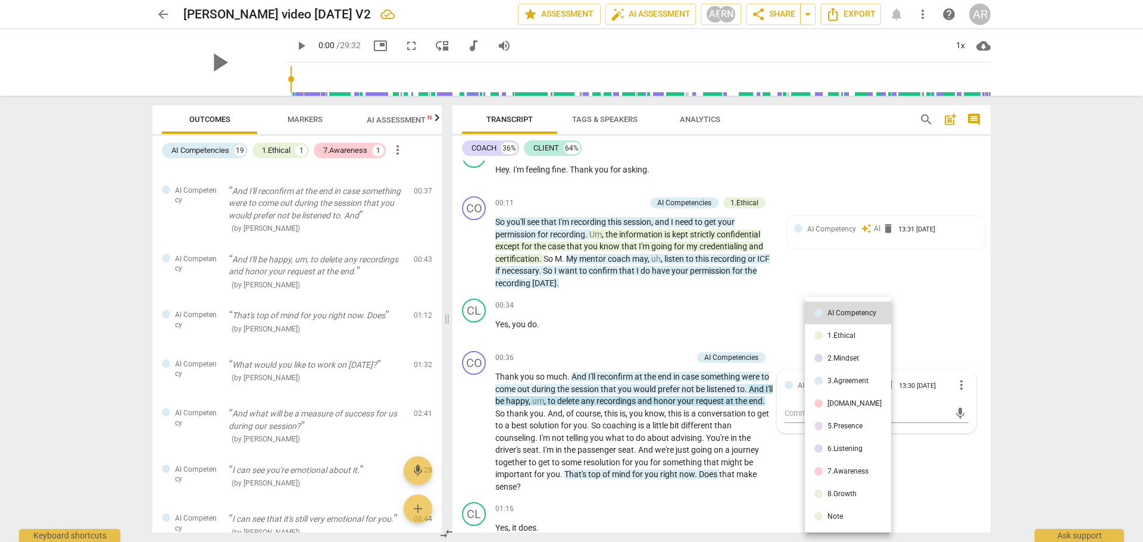
click at [819, 333] on div at bounding box center [818, 336] width 8 height 8
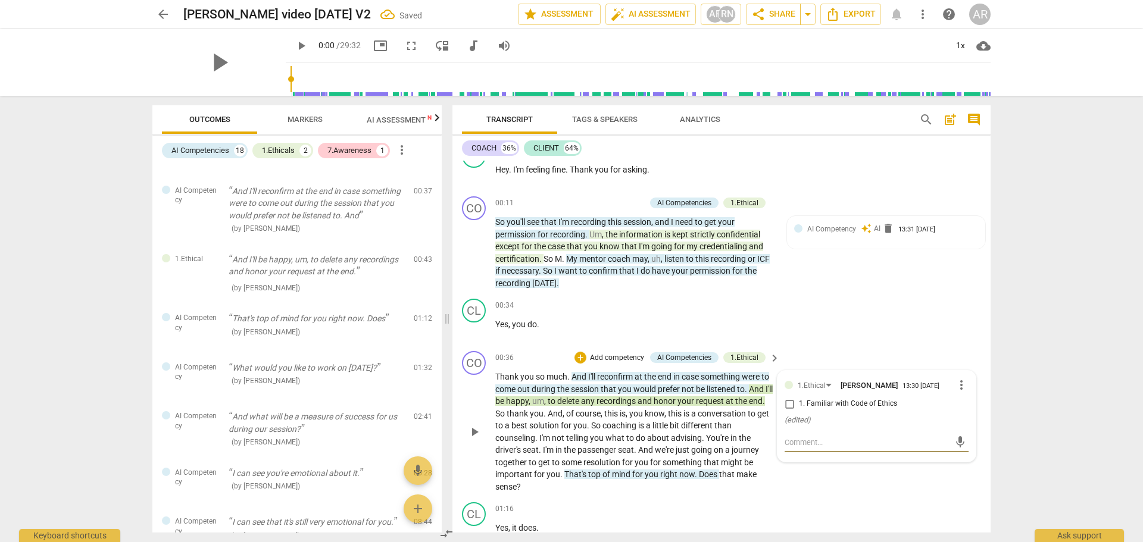
click at [789, 404] on input "1. Familiar with Code of Ethics" at bounding box center [789, 404] width 19 height 14
checkbox input "true"
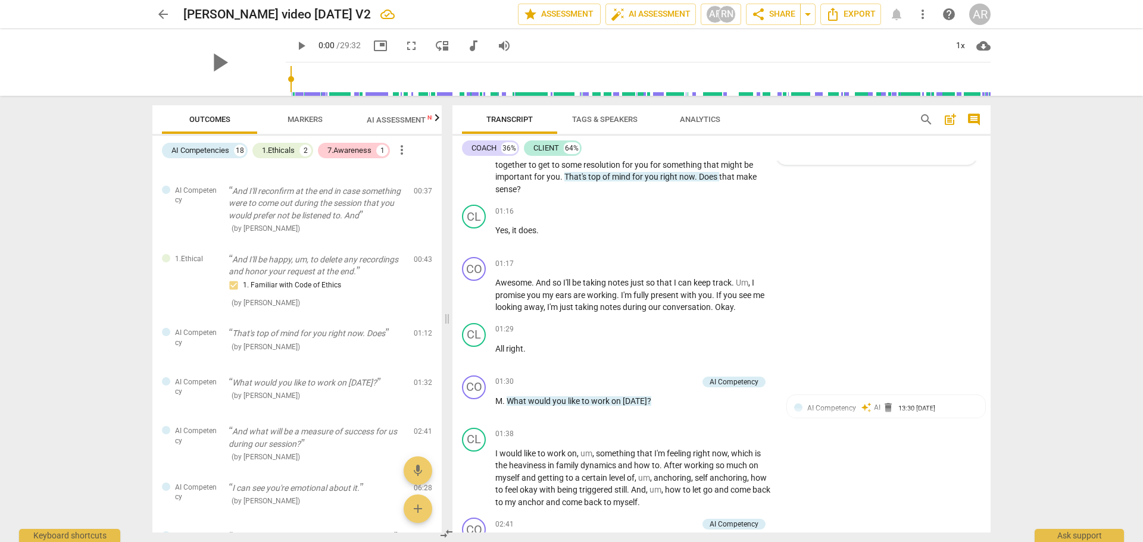
scroll to position [536, 0]
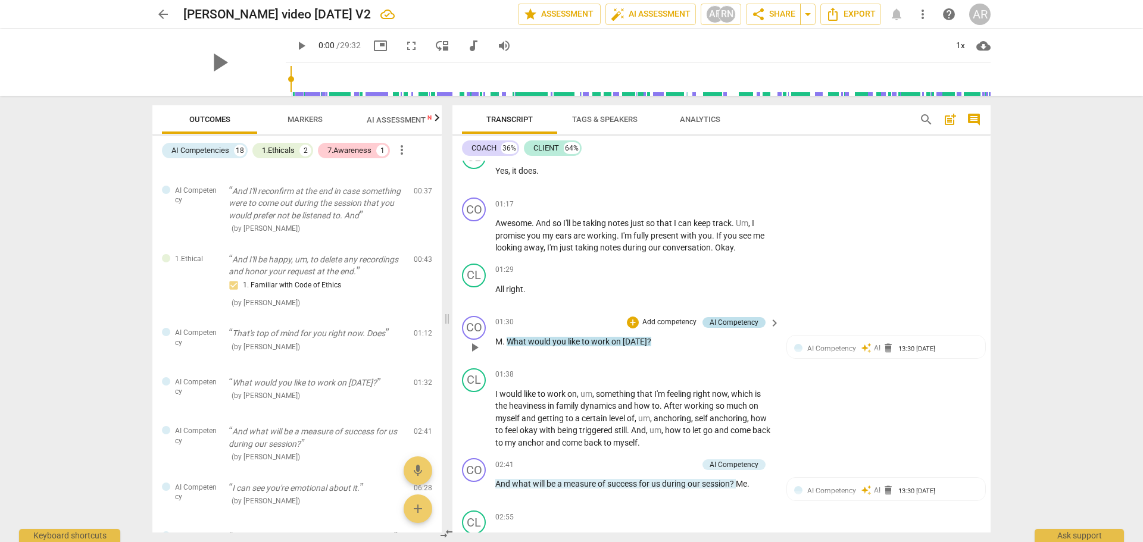
click at [730, 322] on div "AI Competency" at bounding box center [734, 322] width 49 height 11
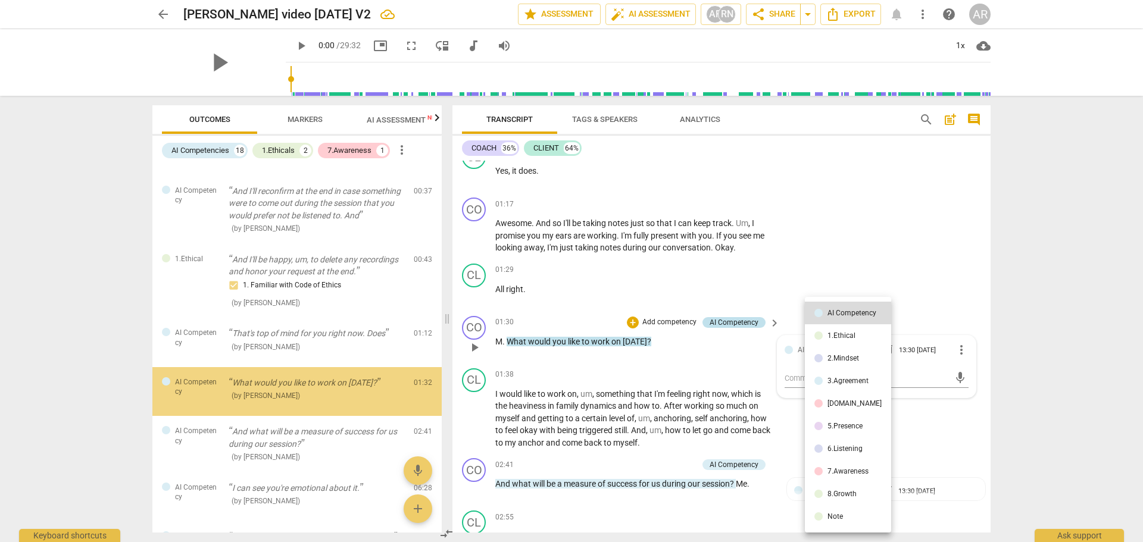
scroll to position [398, 0]
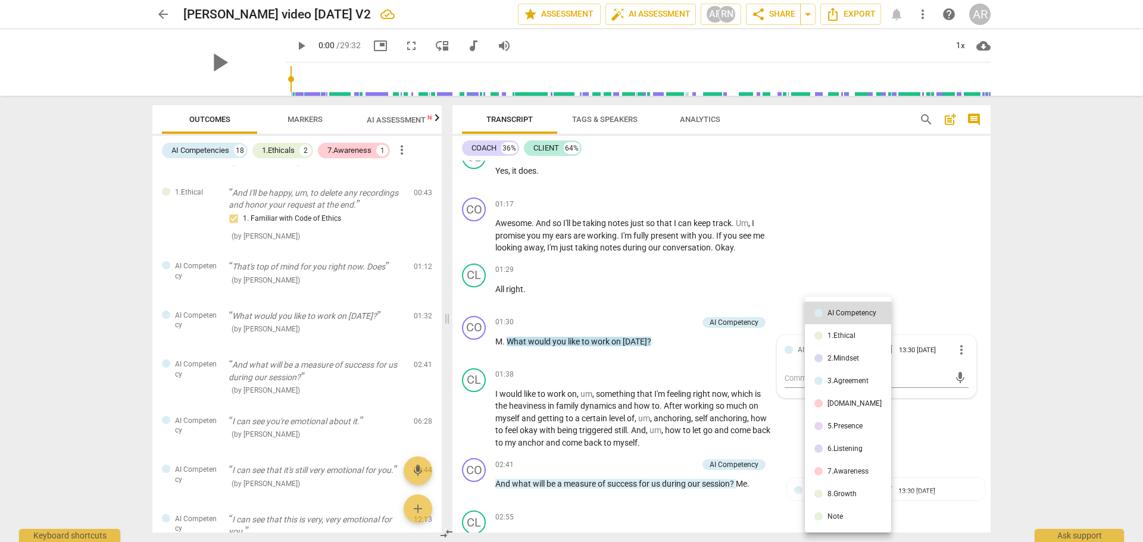
click at [846, 380] on div "3.Agreement" at bounding box center [847, 380] width 41 height 7
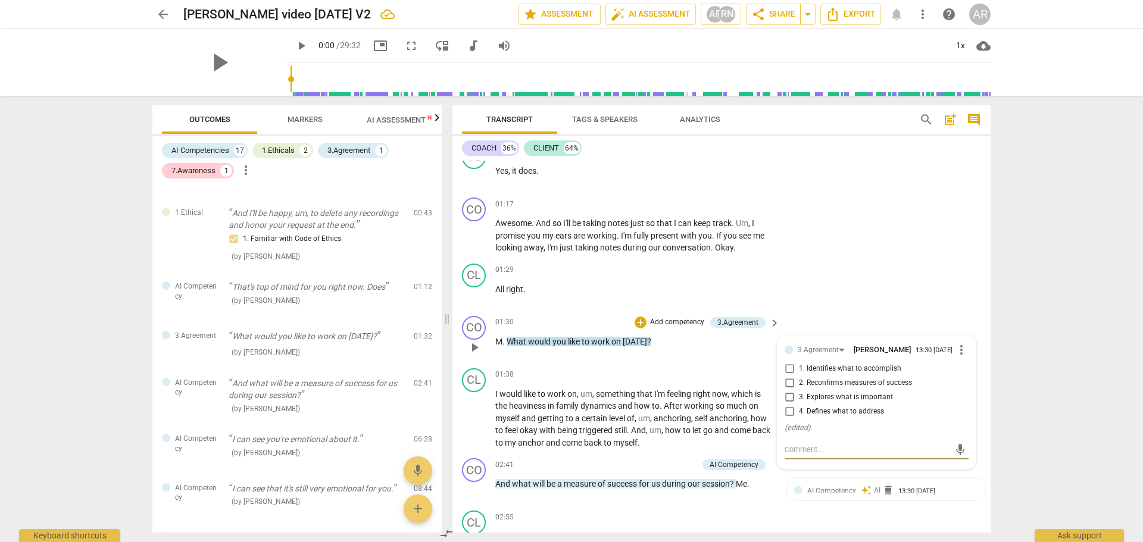
click at [787, 371] on input "1. Identifies what to accomplish" at bounding box center [789, 369] width 19 height 14
checkbox input "true"
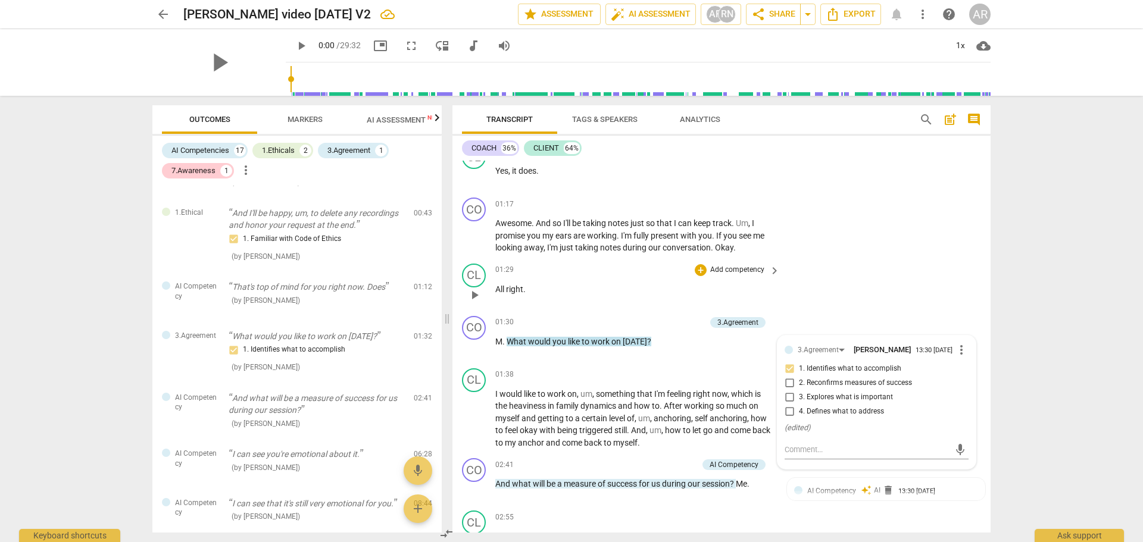
click at [867, 285] on div "CL play_arrow pause 01:29 + Add competency keyboard_arrow_right All right ." at bounding box center [721, 285] width 538 height 52
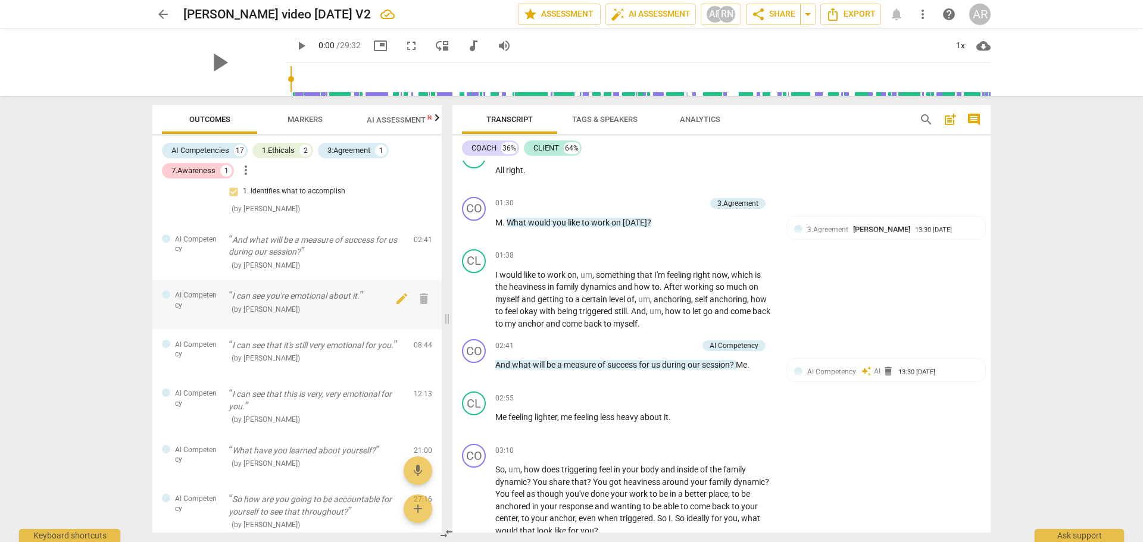
scroll to position [577, 0]
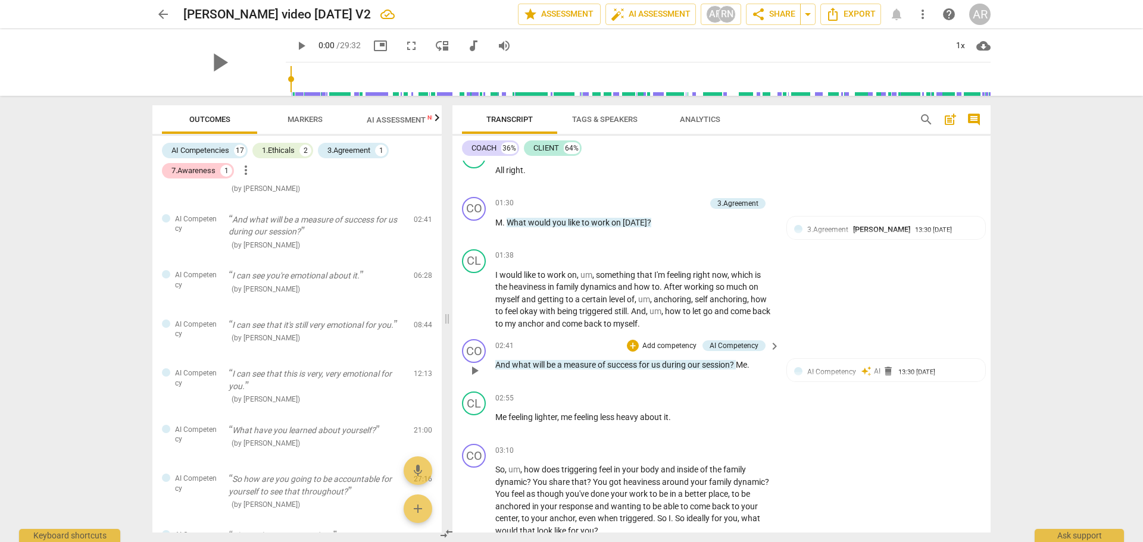
click at [754, 366] on p "And what will be a measure of success for us during our session ? Me ." at bounding box center [634, 365] width 279 height 13
click at [726, 343] on div "AI Competency" at bounding box center [734, 345] width 49 height 11
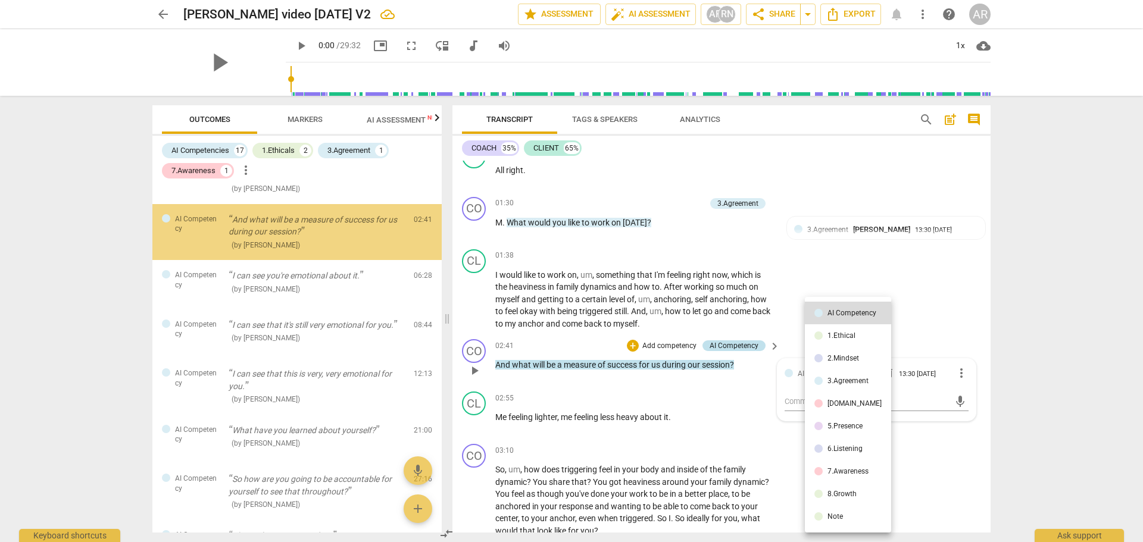
scroll to position [474, 0]
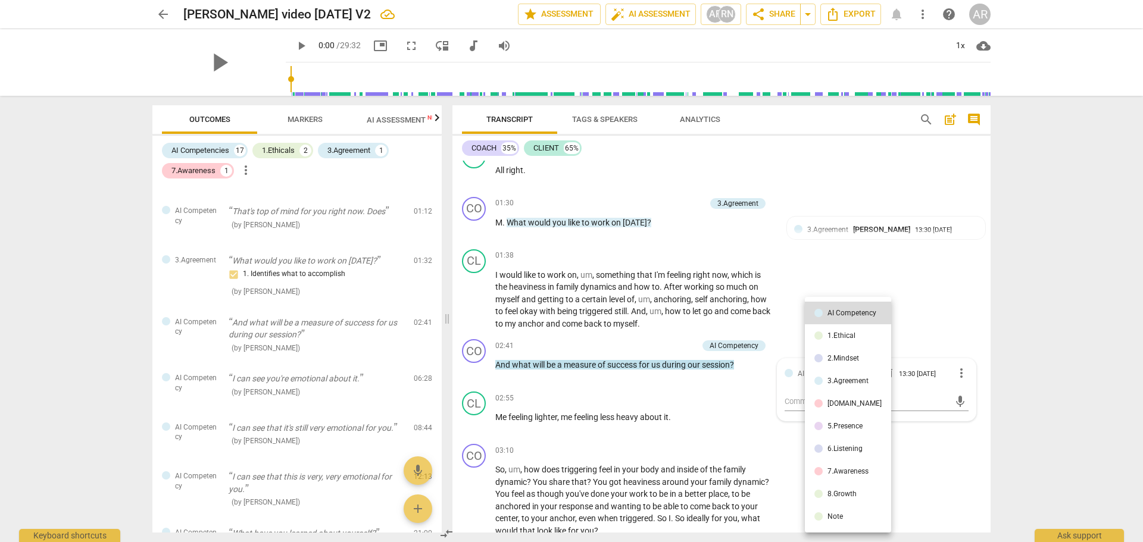
click at [847, 382] on div "3.Agreement" at bounding box center [847, 380] width 41 height 7
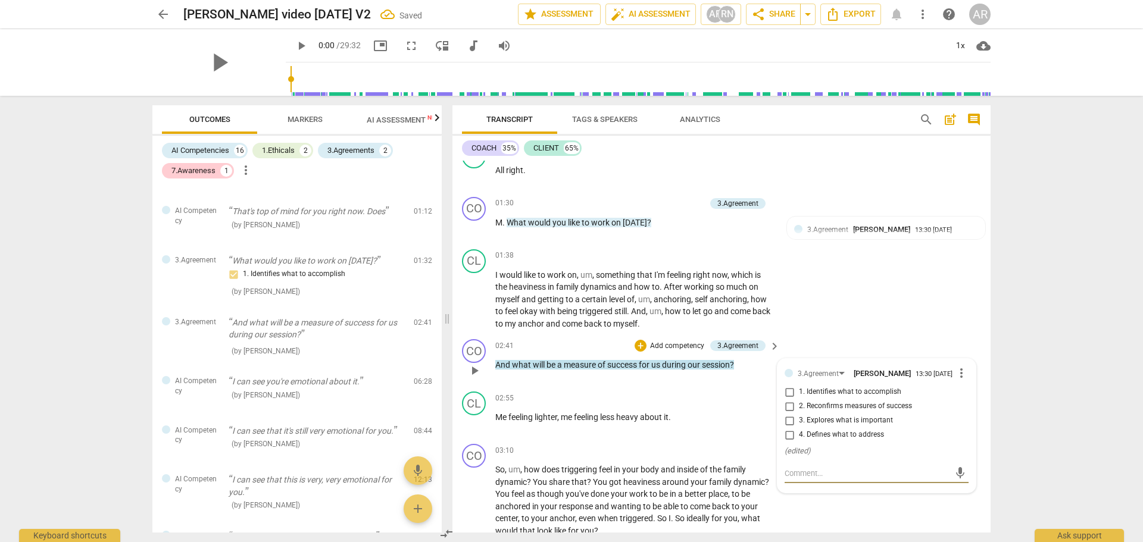
click at [786, 439] on input "4. Defines what to address" at bounding box center [789, 435] width 19 height 14
checkbox input "true"
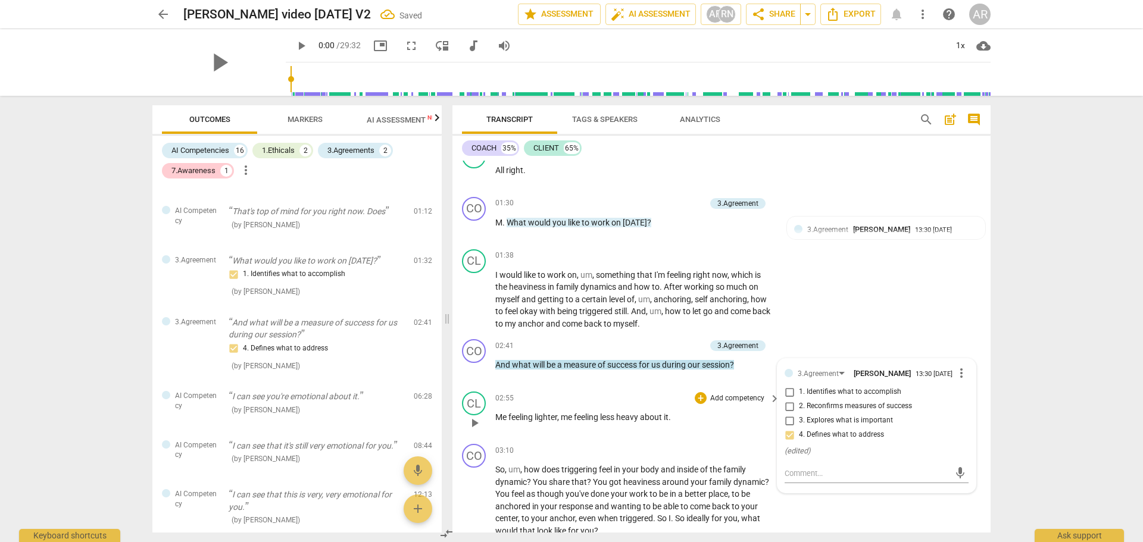
click at [667, 388] on div "CL play_arrow pause 02:55 + Add competency keyboard_arrow_right Me feeling ligh…" at bounding box center [721, 413] width 538 height 52
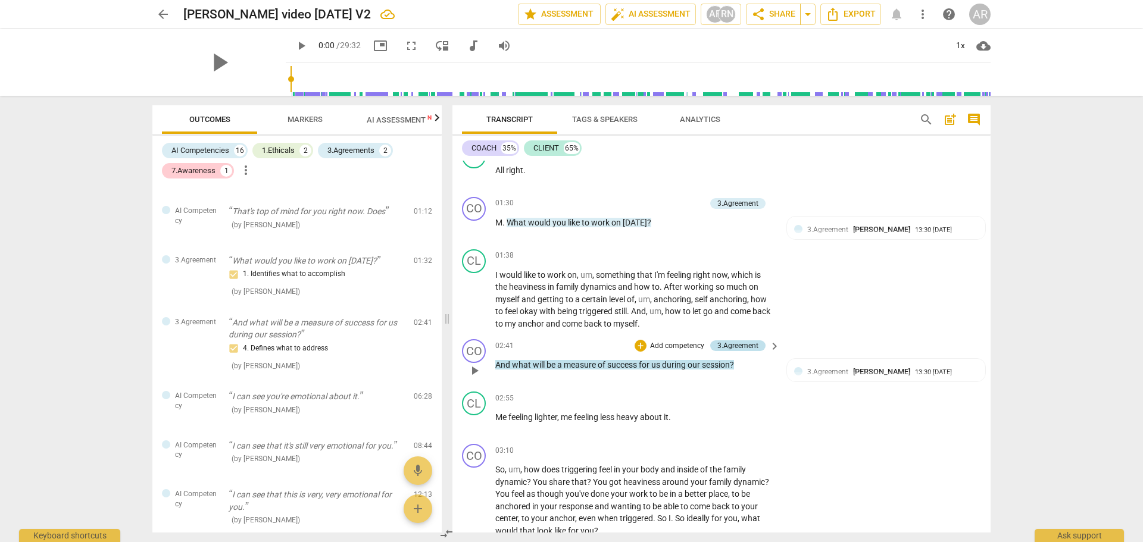
click at [735, 345] on div "3.Agreement" at bounding box center [737, 345] width 41 height 11
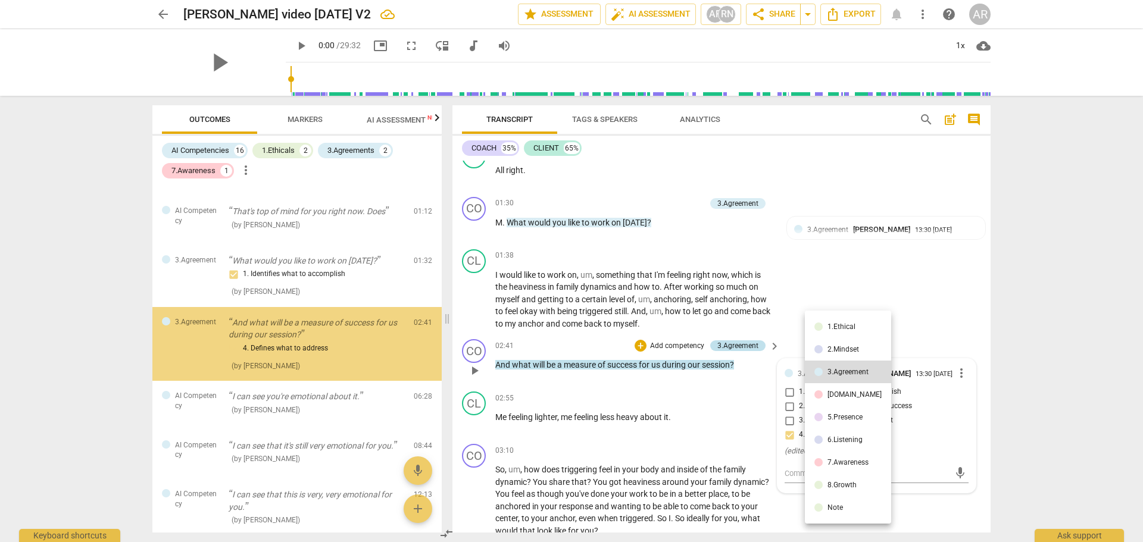
scroll to position [483, 0]
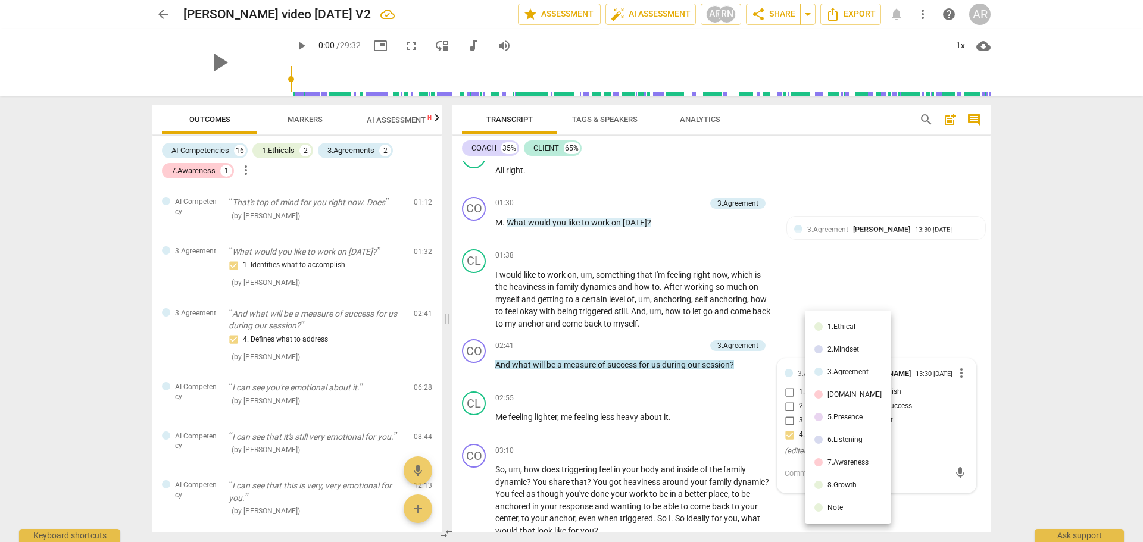
click at [843, 371] on div "3.Agreement" at bounding box center [847, 371] width 41 height 7
click at [276, 347] on div "4. Defines what to address" at bounding box center [317, 340] width 176 height 14
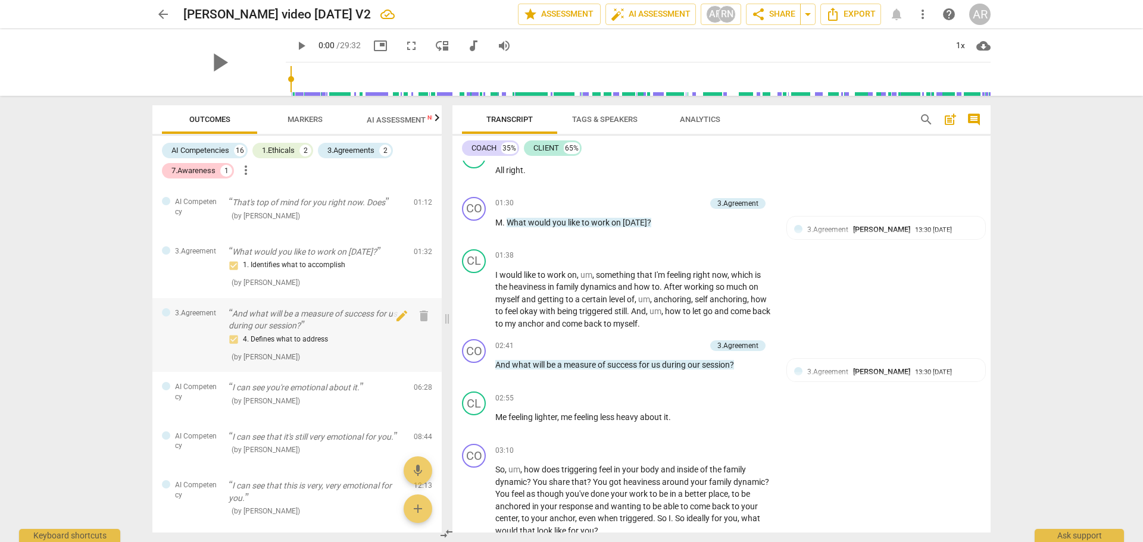
click at [314, 347] on div "4. Defines what to address" at bounding box center [317, 340] width 176 height 14
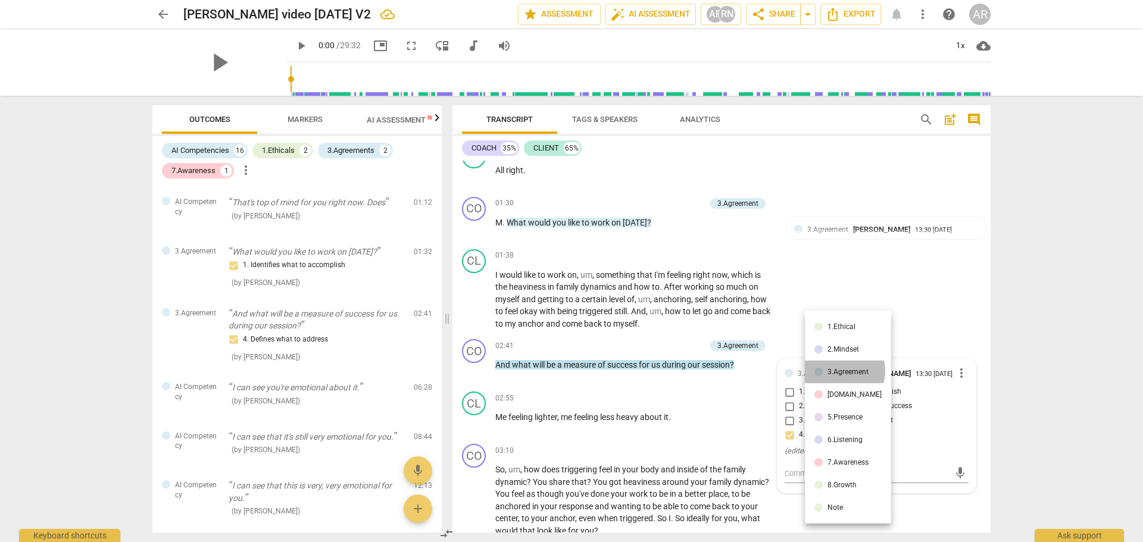
click at [843, 371] on div "3.Agreement" at bounding box center [847, 371] width 41 height 7
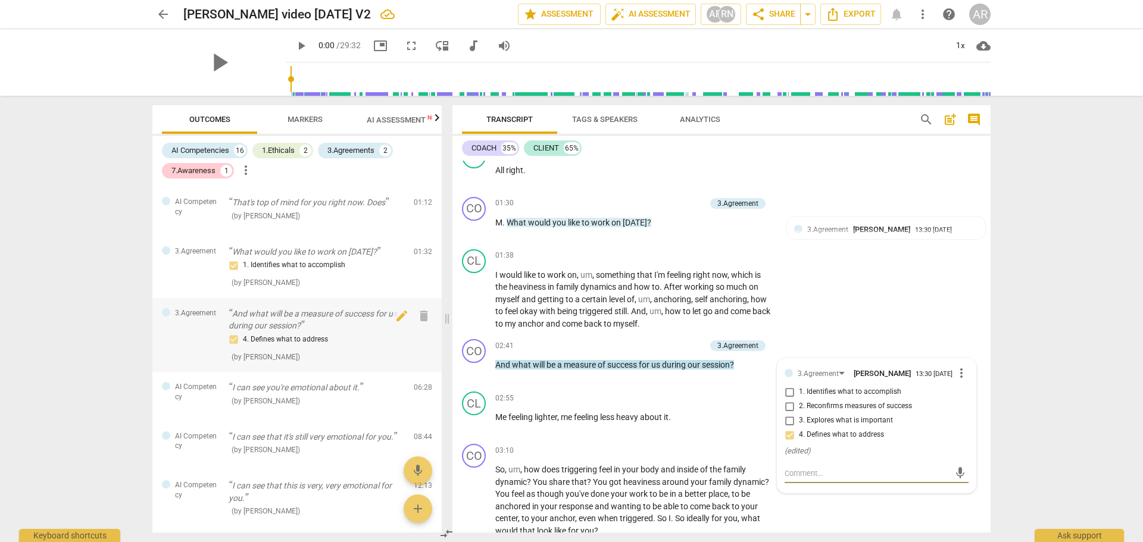
click at [233, 347] on div "4. Defines what to address" at bounding box center [317, 340] width 176 height 14
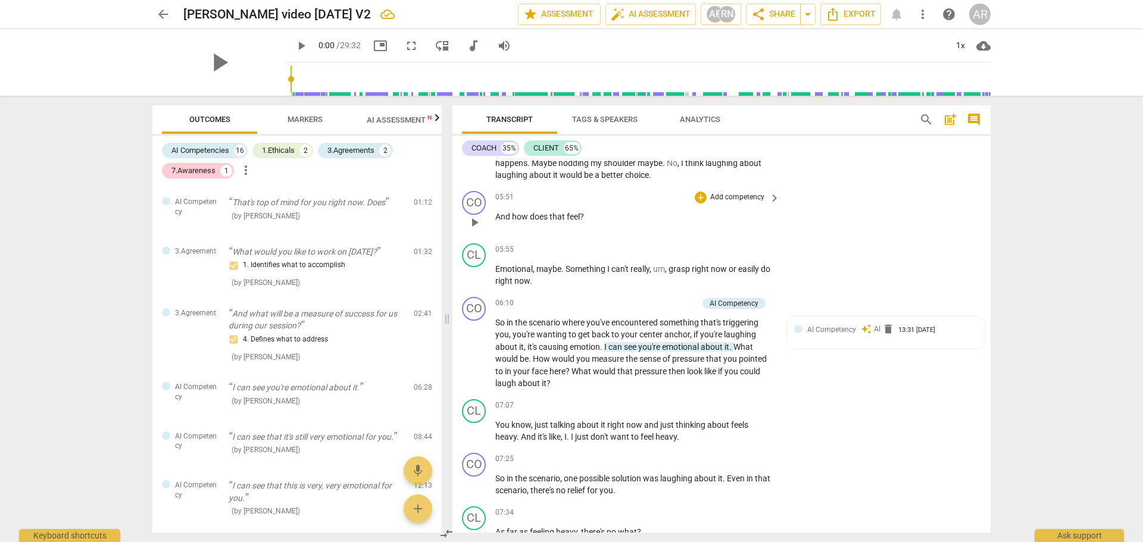
scroll to position [1310, 0]
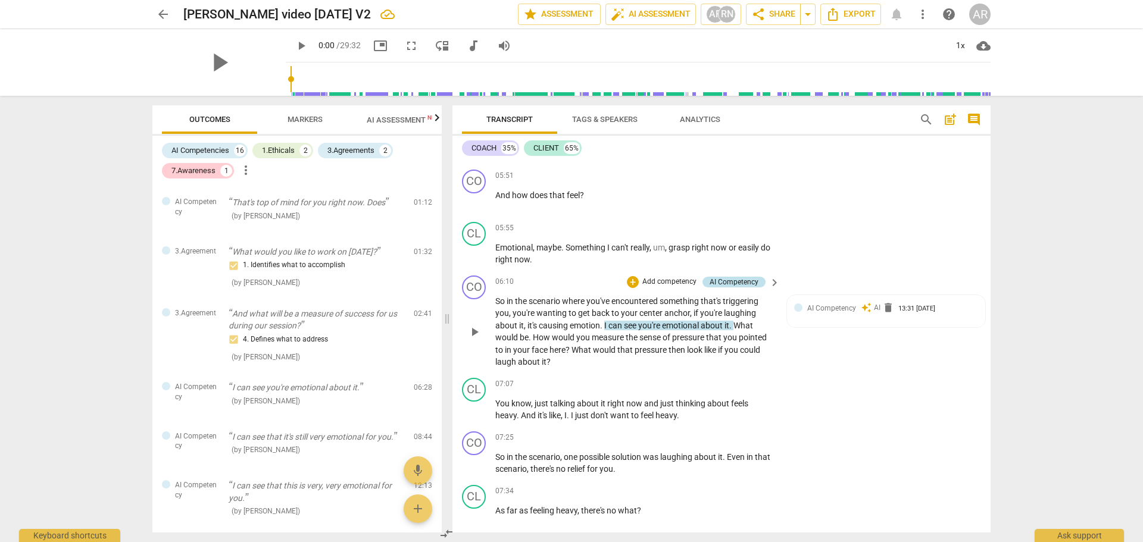
click at [727, 282] on div "AI Competency" at bounding box center [734, 282] width 49 height 11
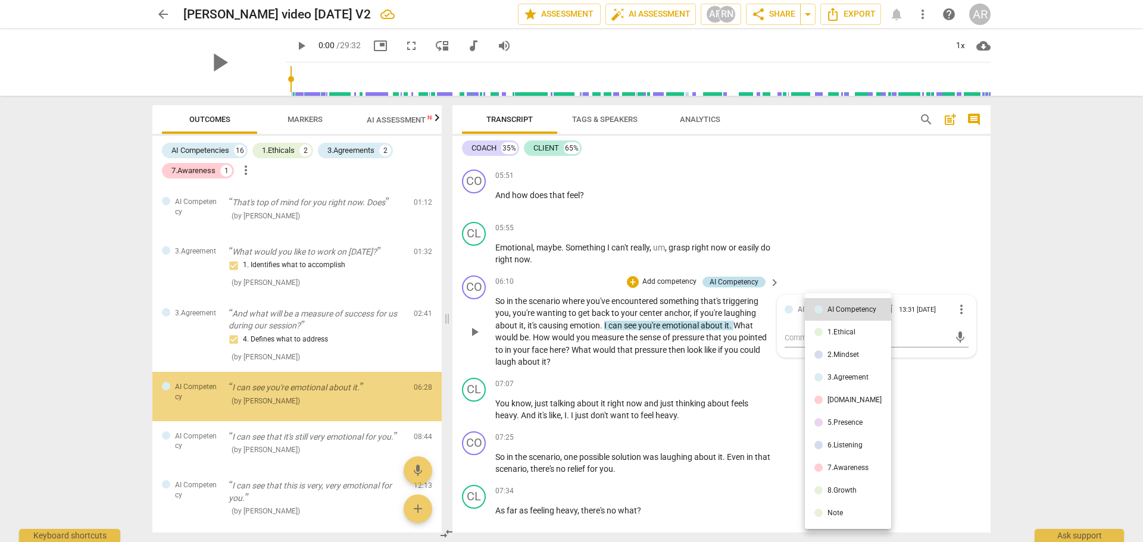
scroll to position [545, 0]
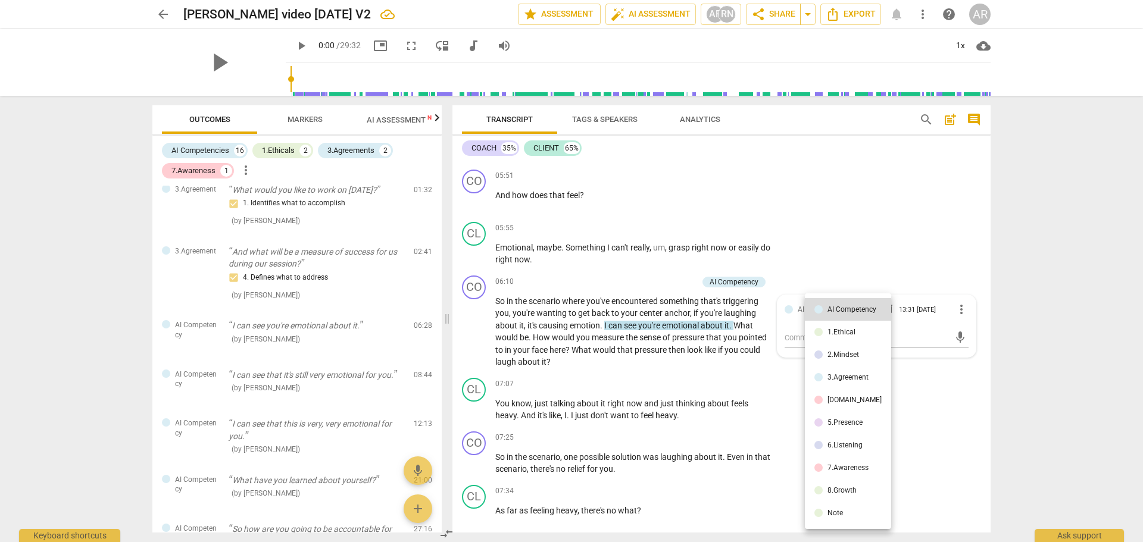
click at [851, 422] on div "5.Presence" at bounding box center [844, 422] width 35 height 7
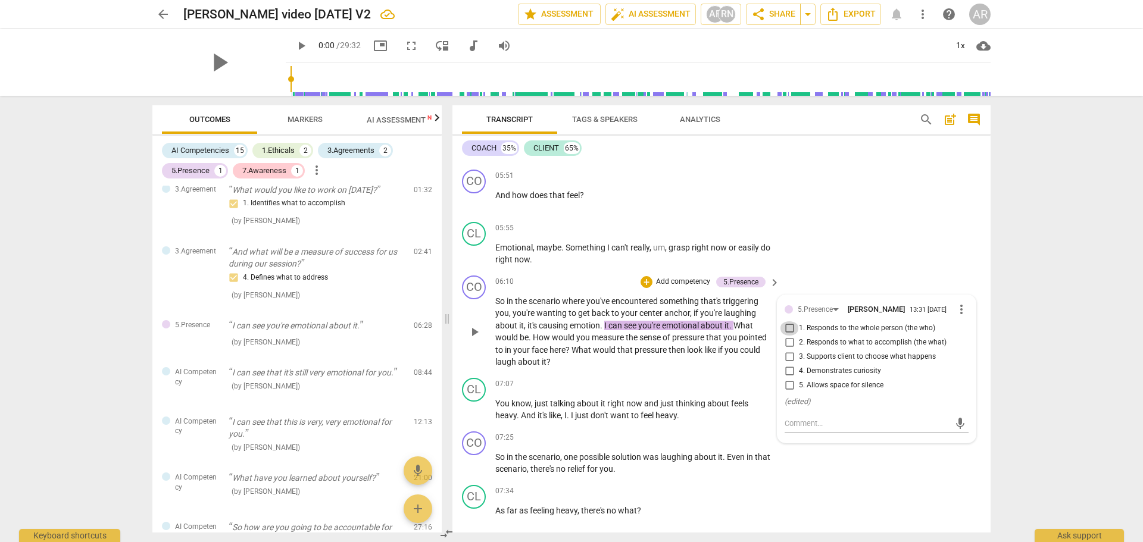
click at [787, 332] on input "1. Responds to the whole person (the who)" at bounding box center [789, 328] width 19 height 14
checkbox input "true"
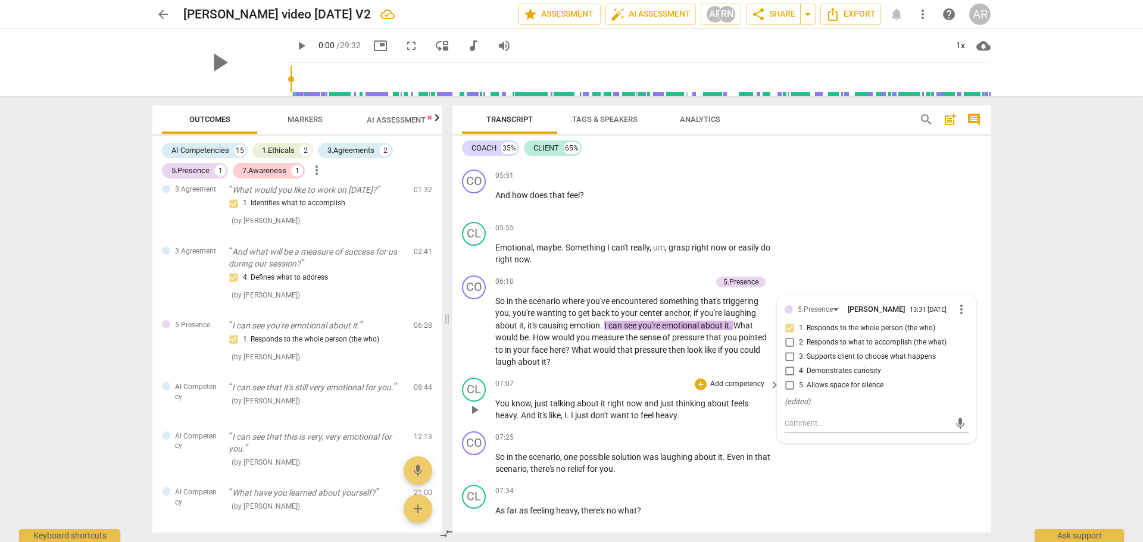
click at [646, 376] on div "CL play_arrow pause 07:07 + Add competency keyboard_arrow_right You know , just…" at bounding box center [721, 400] width 538 height 54
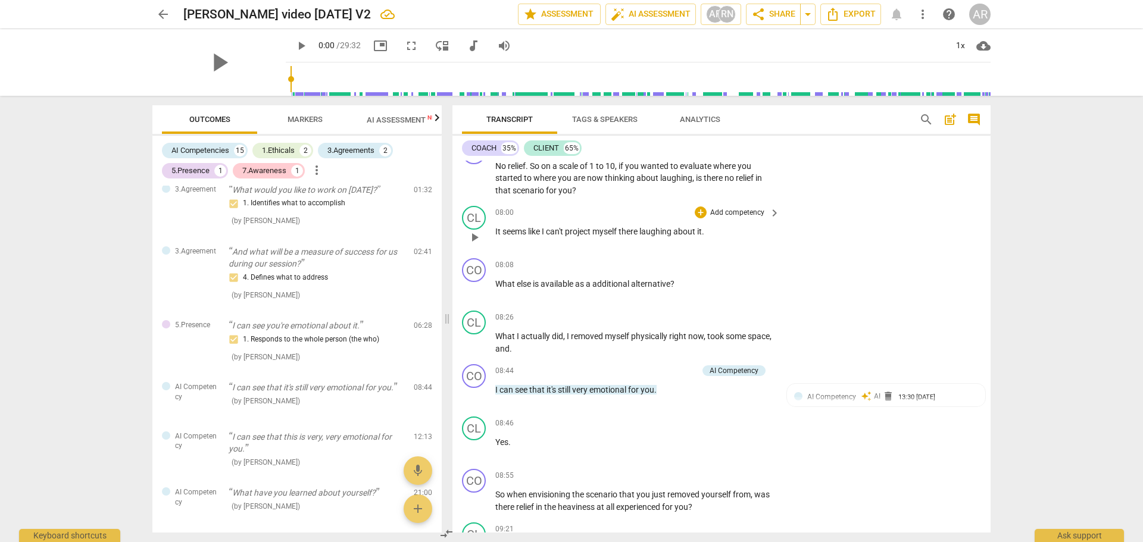
scroll to position [1726, 0]
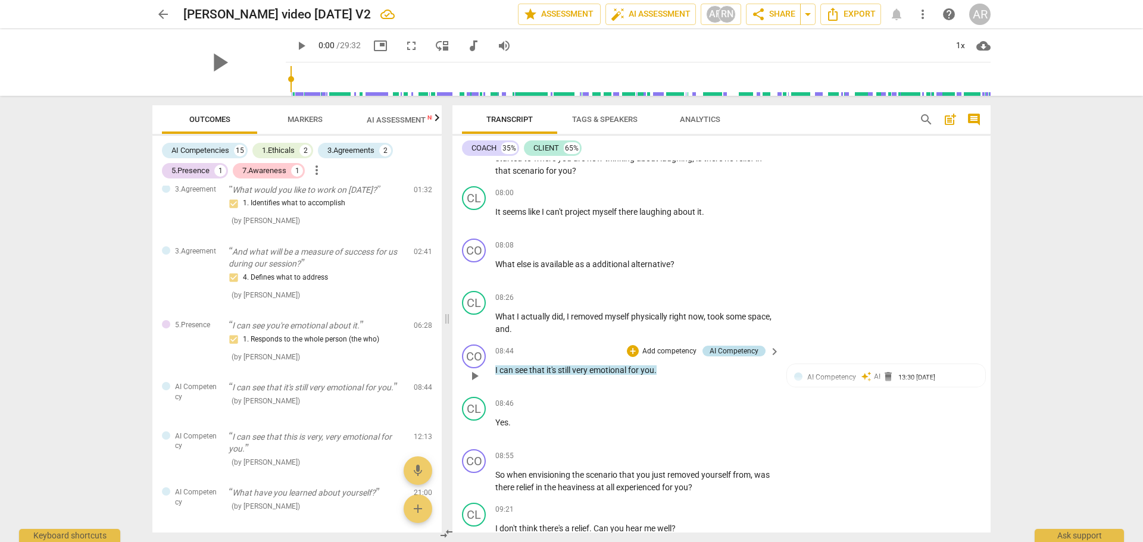
click at [735, 351] on div "AI Competency" at bounding box center [734, 351] width 49 height 11
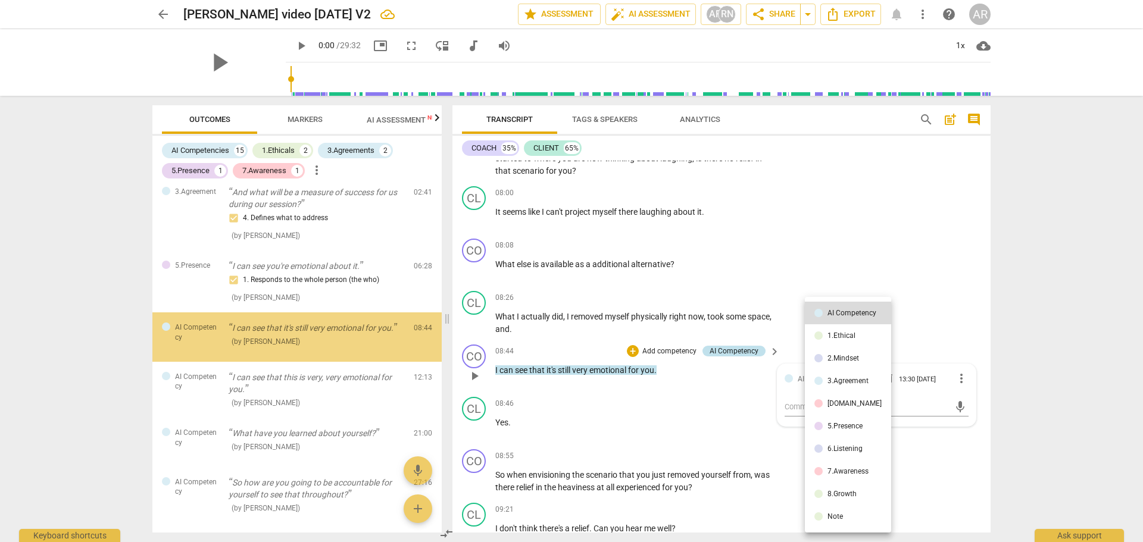
scroll to position [607, 0]
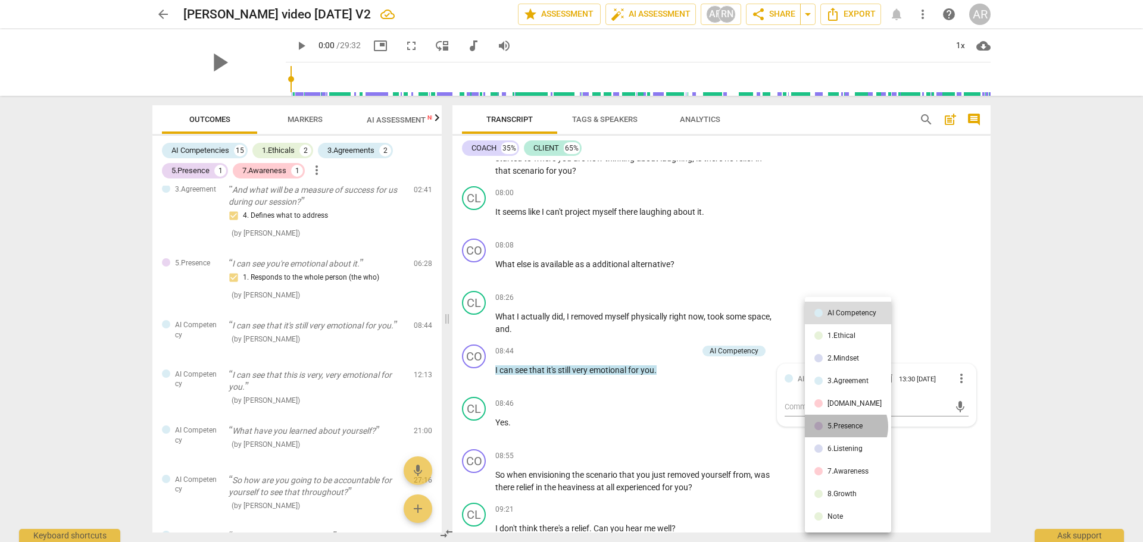
click at [845, 427] on div "5.Presence" at bounding box center [844, 426] width 35 height 7
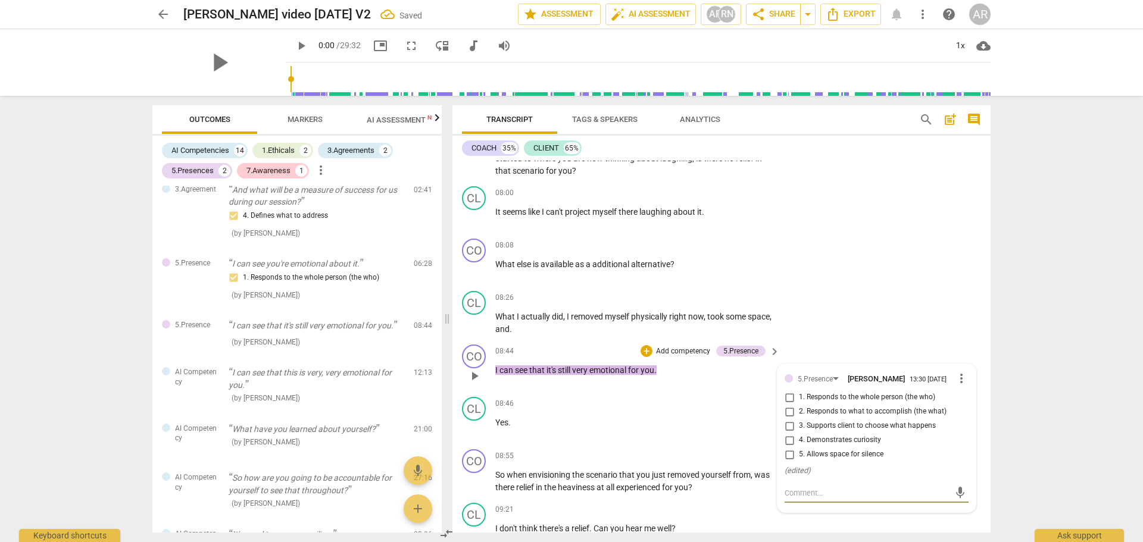
click at [783, 402] on input "1. Responds to the whole person (the who)" at bounding box center [789, 397] width 19 height 14
checkbox input "true"
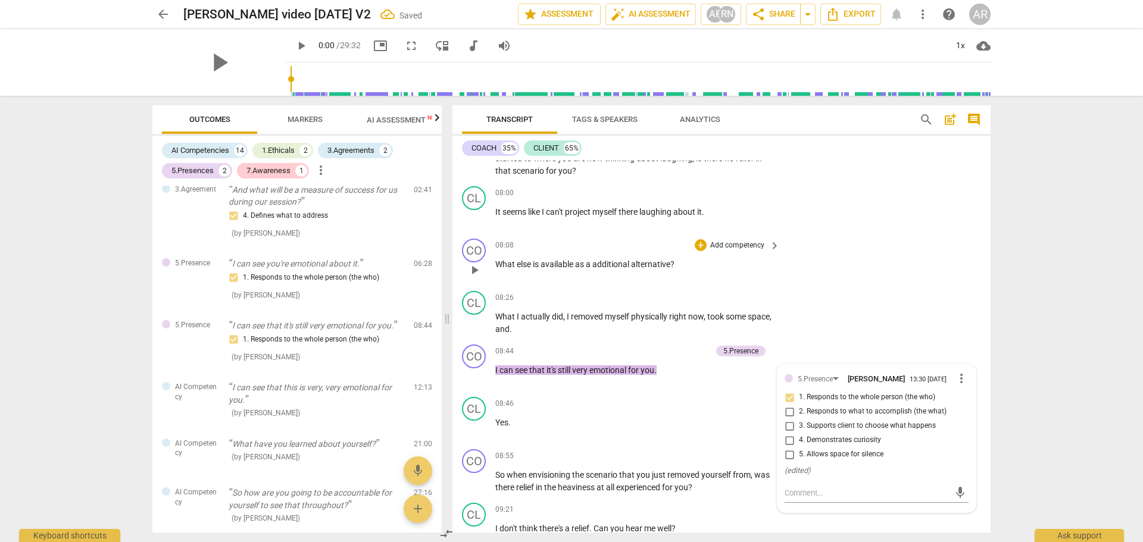
click at [845, 260] on div "CO play_arrow pause 08:08 + Add competency keyboard_arrow_right What else is av…" at bounding box center [721, 260] width 538 height 52
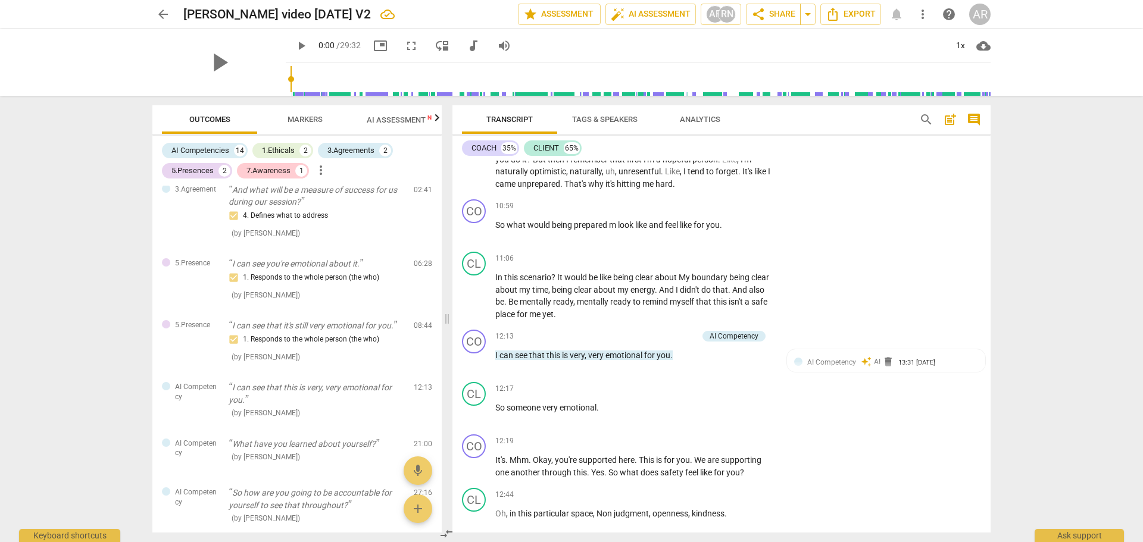
scroll to position [2262, 0]
click at [724, 337] on div "AI Competency" at bounding box center [734, 335] width 49 height 11
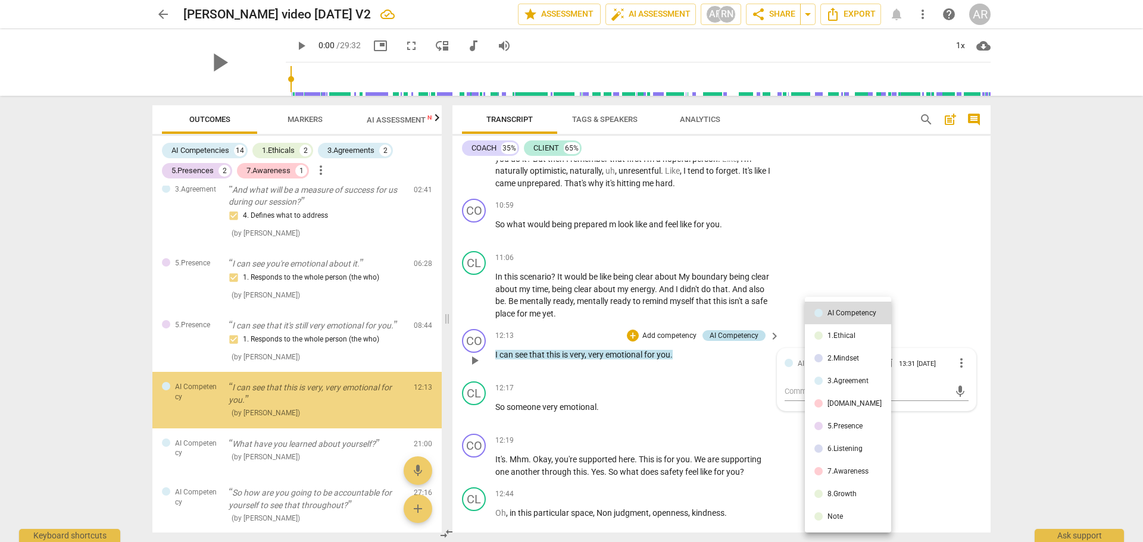
scroll to position [672, 0]
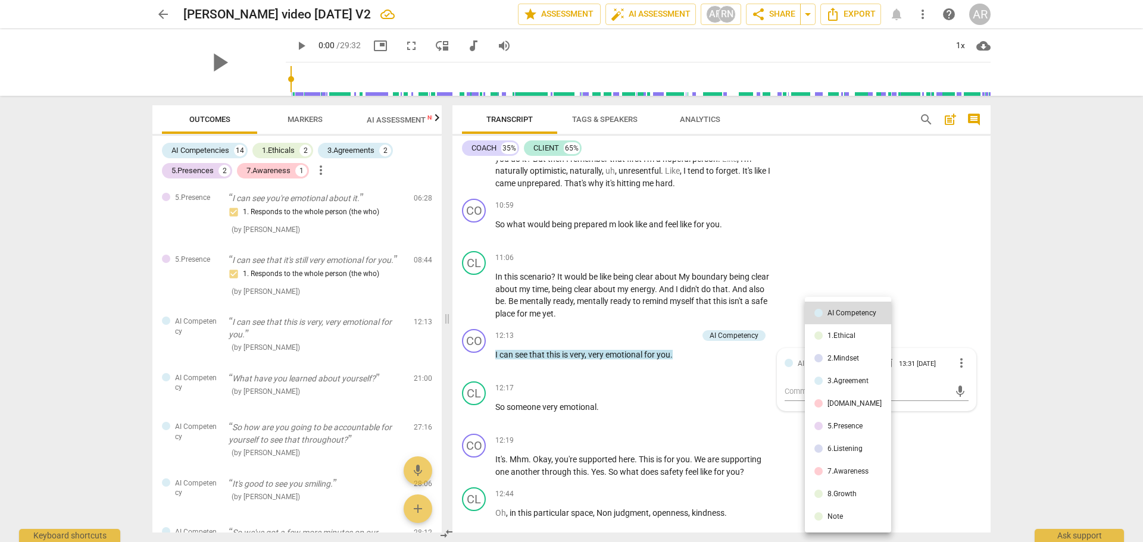
click at [845, 426] on div "5.Presence" at bounding box center [844, 426] width 35 height 7
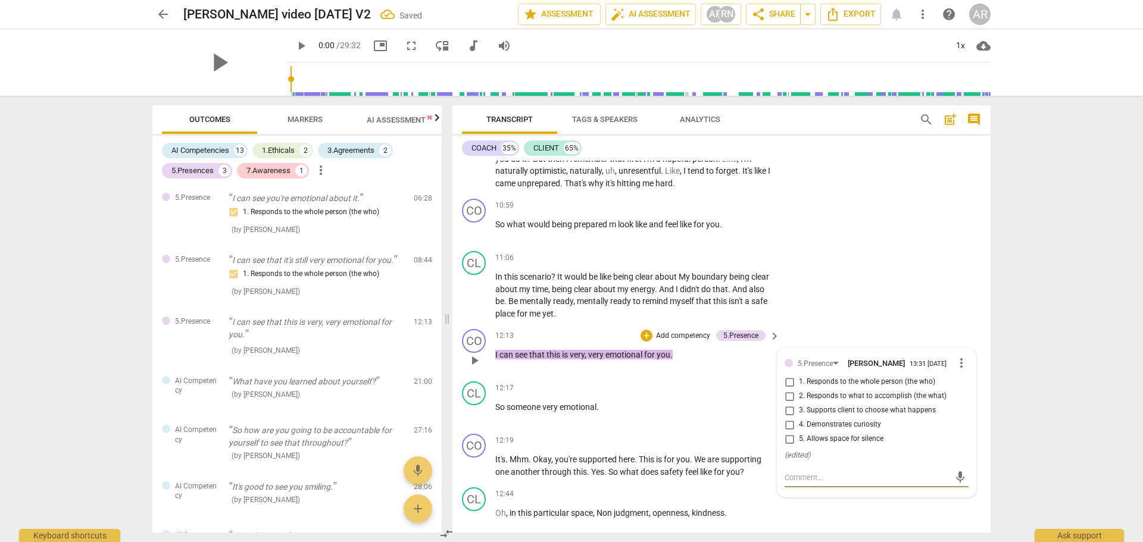
click at [787, 387] on input "1. Responds to the whole person (the who)" at bounding box center [789, 382] width 19 height 14
checkbox input "true"
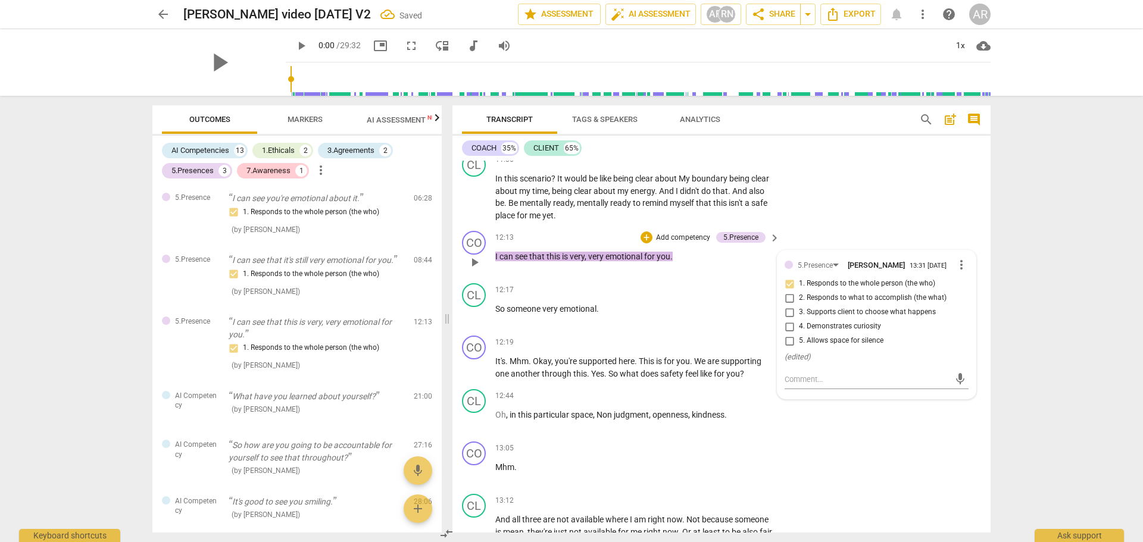
scroll to position [2381, 0]
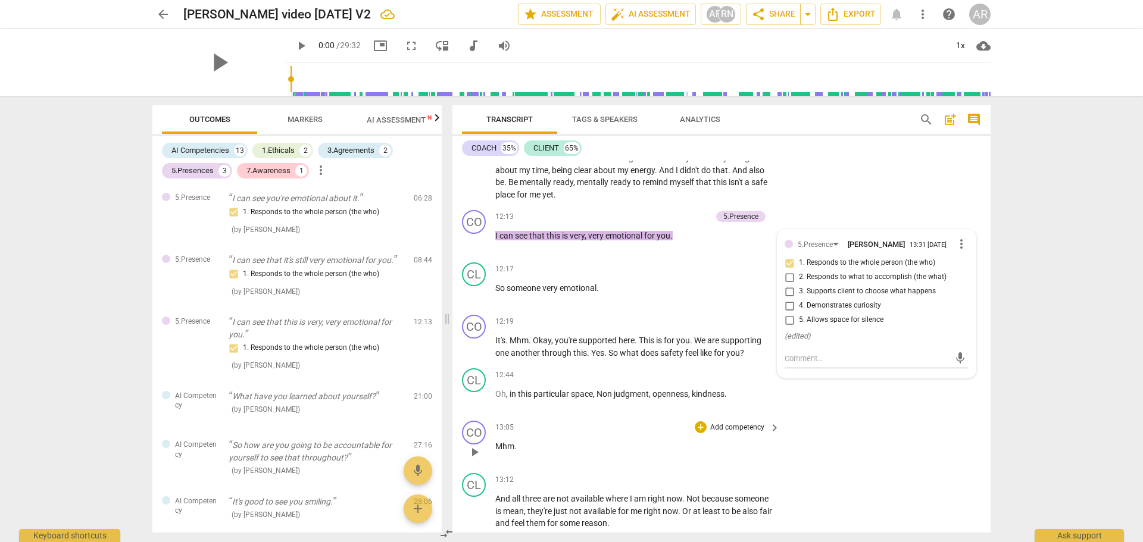
click at [848, 428] on div "CO play_arrow pause 13:05 + Add competency keyboard_arrow_right Mhm ." at bounding box center [721, 442] width 538 height 52
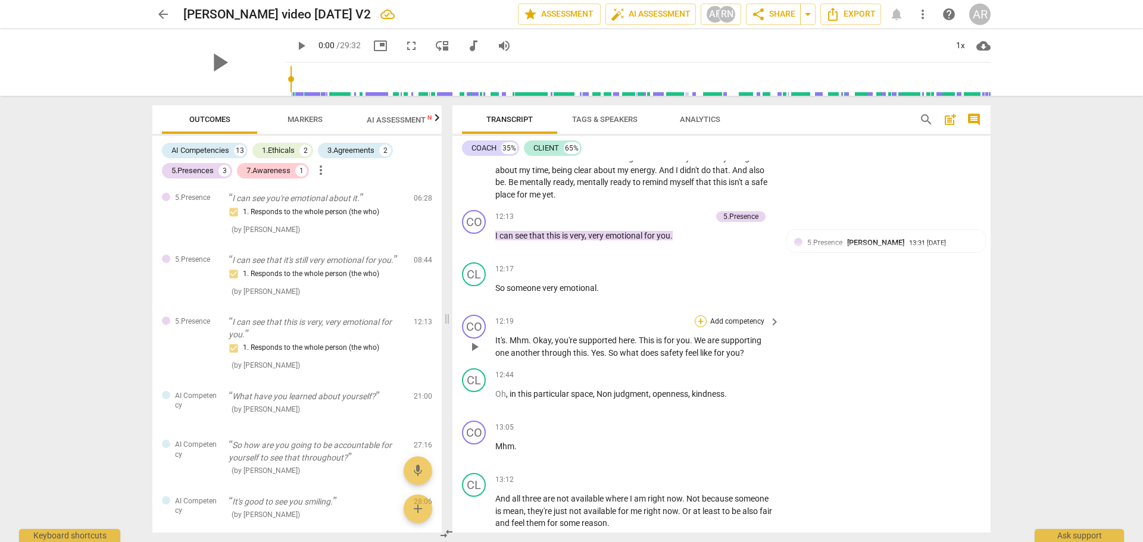
click at [700, 320] on div "+" at bounding box center [701, 321] width 12 height 12
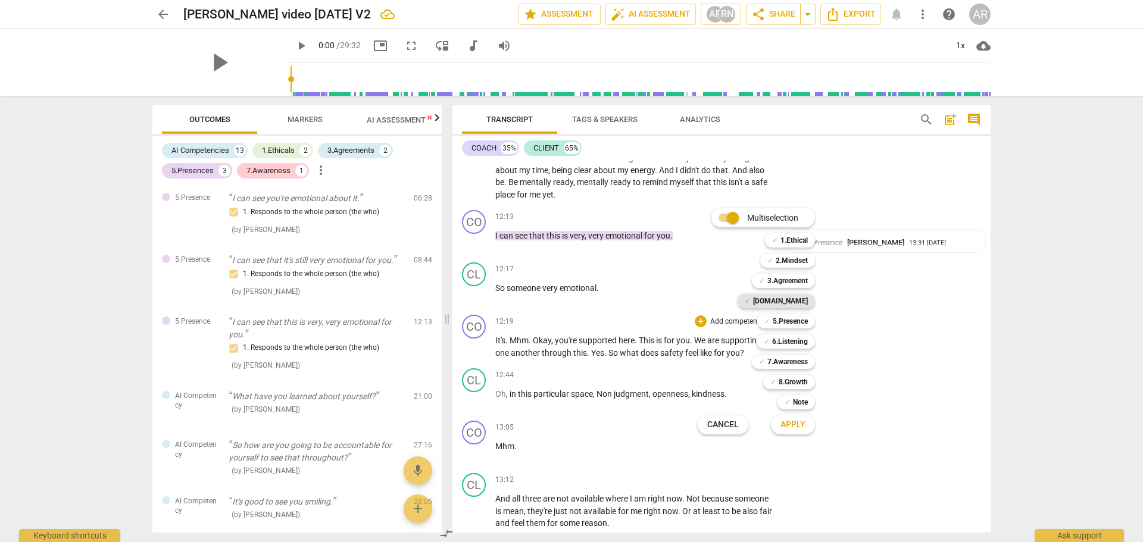
click at [795, 298] on b "[DOMAIN_NAME]" at bounding box center [780, 301] width 55 height 14
click at [794, 425] on span "Apply" at bounding box center [792, 425] width 25 height 12
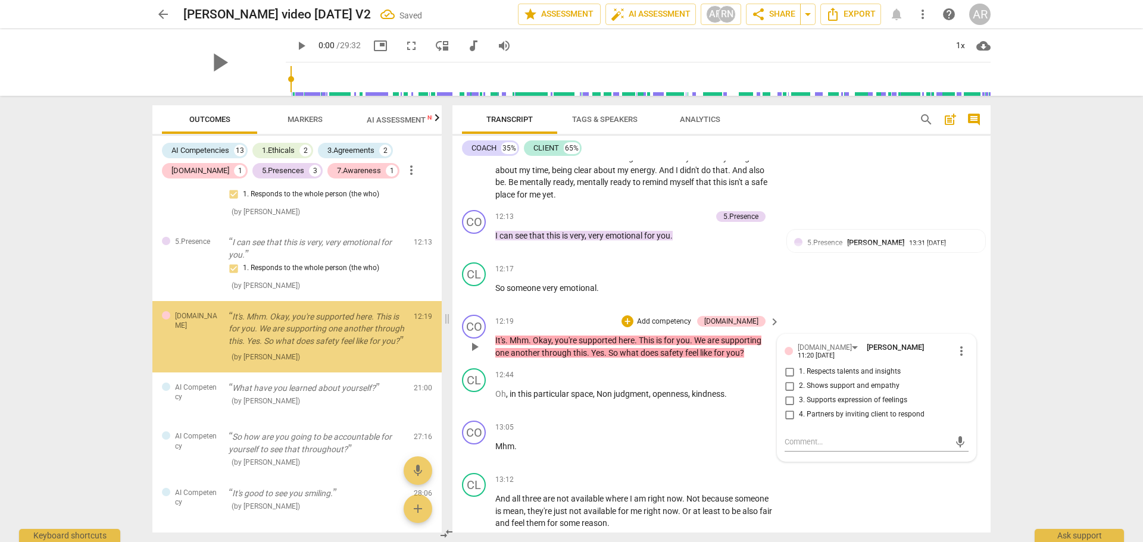
scroll to position [760, 0]
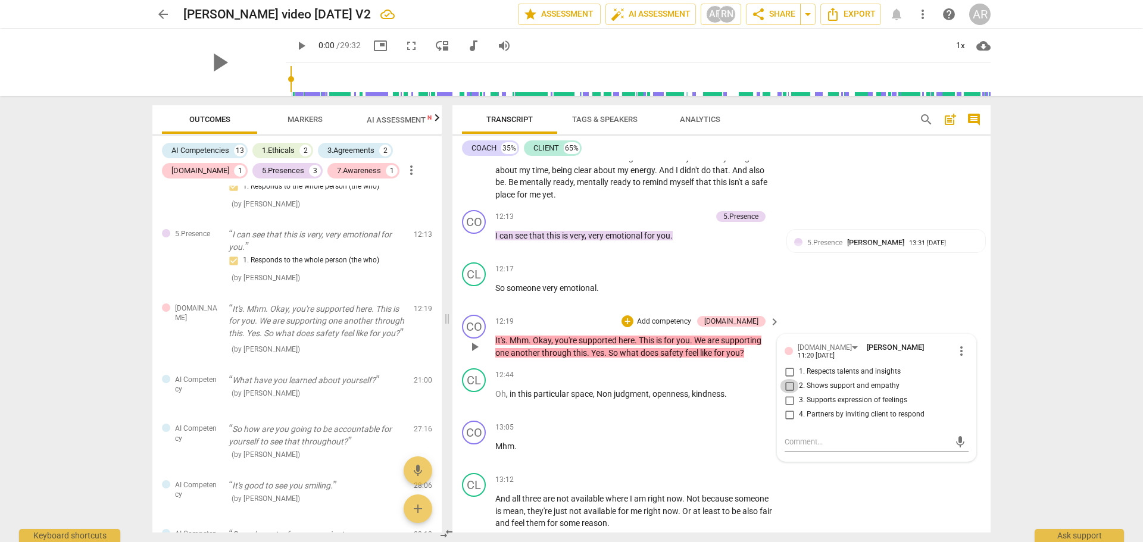
click at [786, 381] on input "2. Shows support and empathy" at bounding box center [789, 386] width 19 height 14
checkbox input "true"
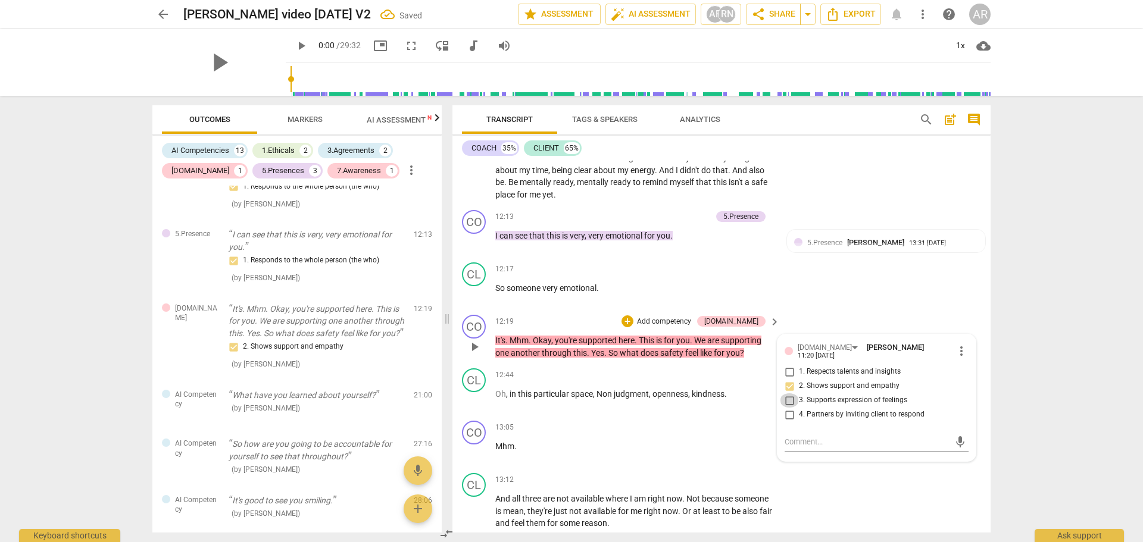
click at [786, 396] on input "3. Supports expression of feelings" at bounding box center [789, 400] width 19 height 14
checkbox input "true"
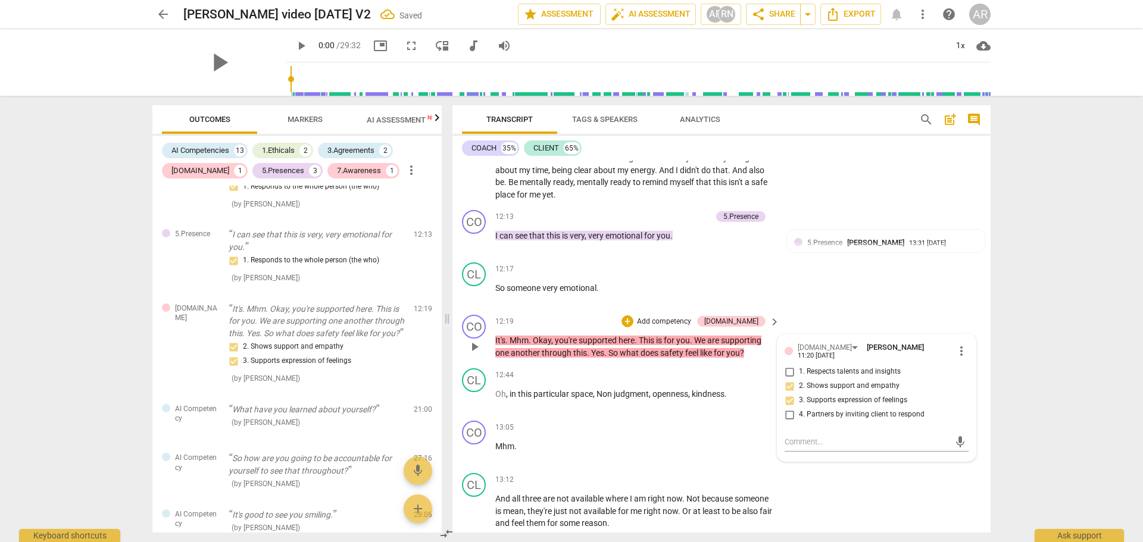
click at [785, 413] on input "4. Partners by inviting client to respond" at bounding box center [789, 415] width 19 height 14
checkbox input "true"
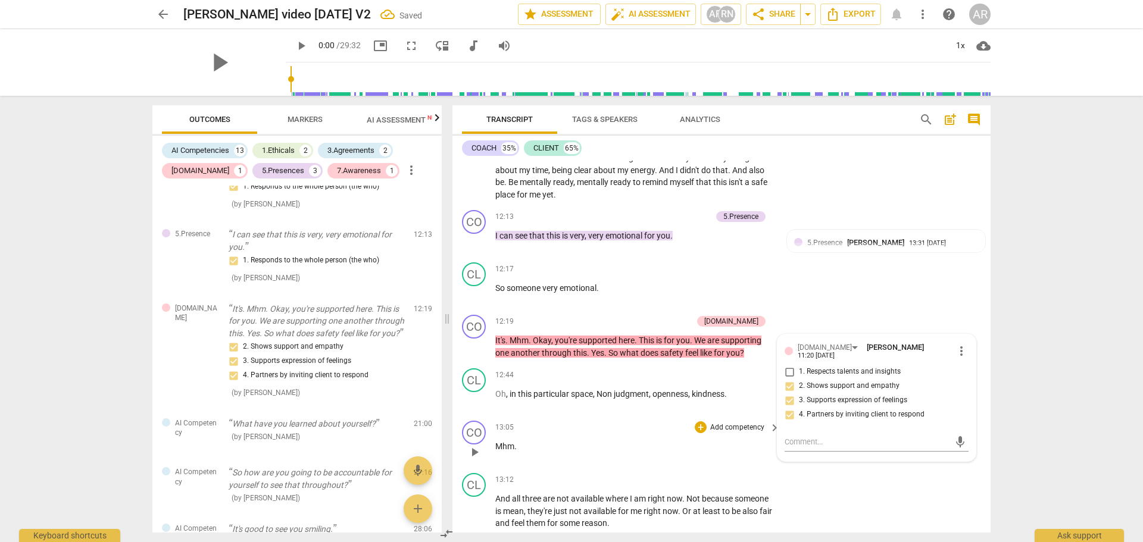
click at [721, 435] on div "13:05 + Add competency keyboard_arrow_right Mhm ." at bounding box center [638, 442] width 286 height 43
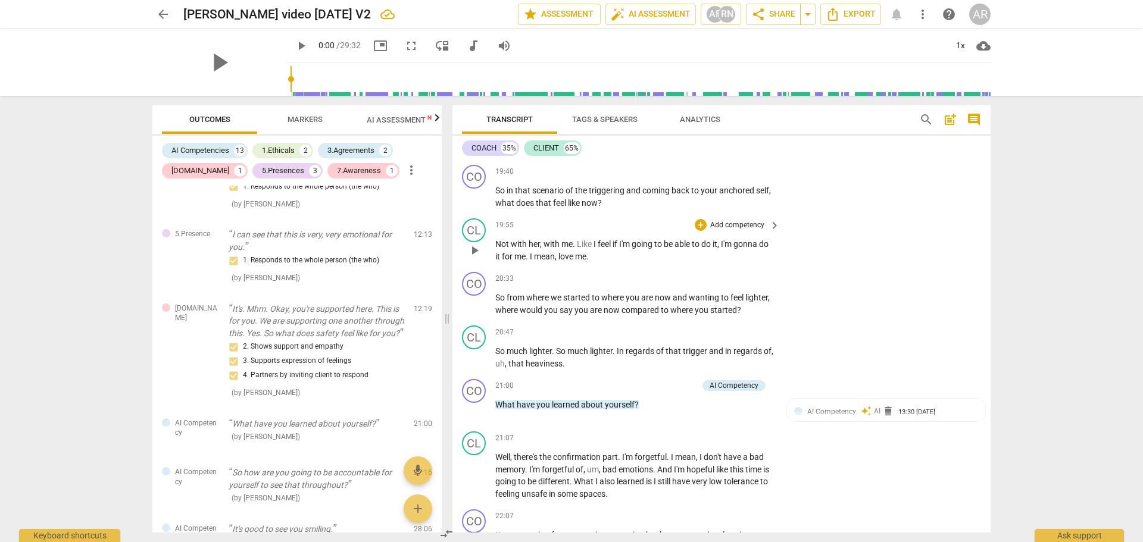
scroll to position [3691, 0]
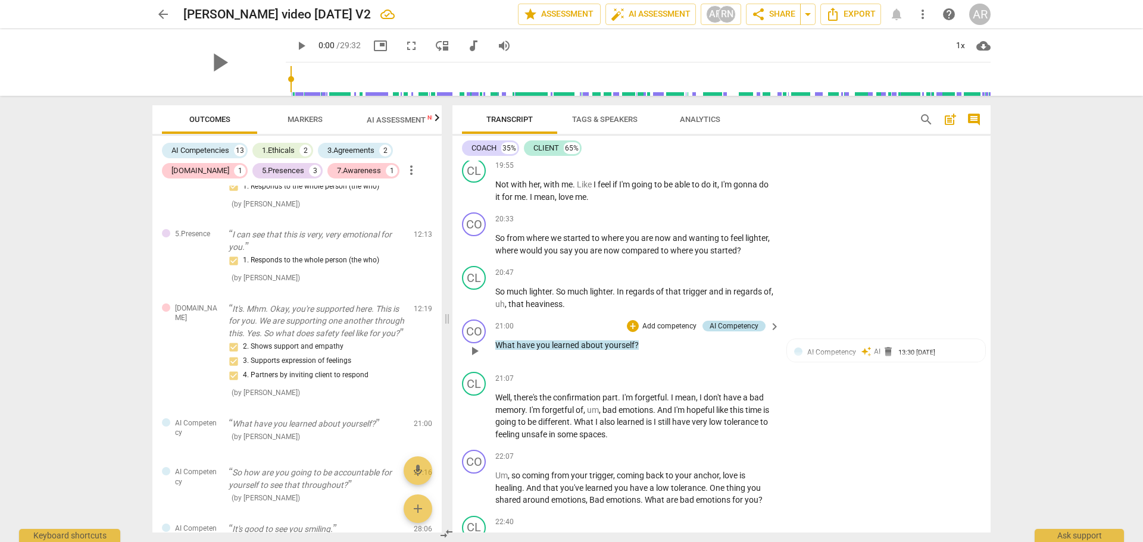
click at [737, 327] on div "AI Competency" at bounding box center [734, 326] width 49 height 11
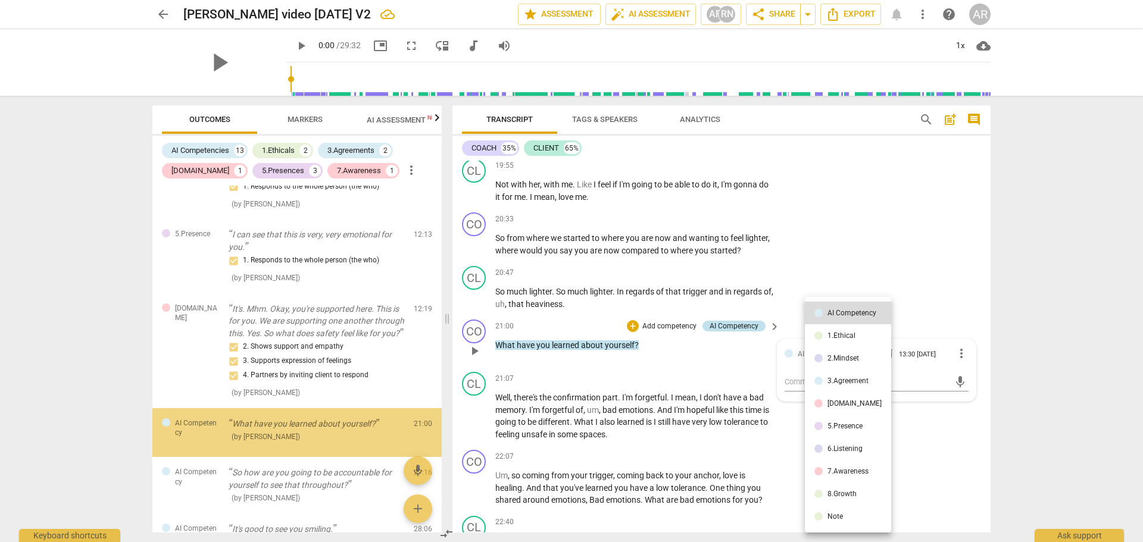
scroll to position [870, 0]
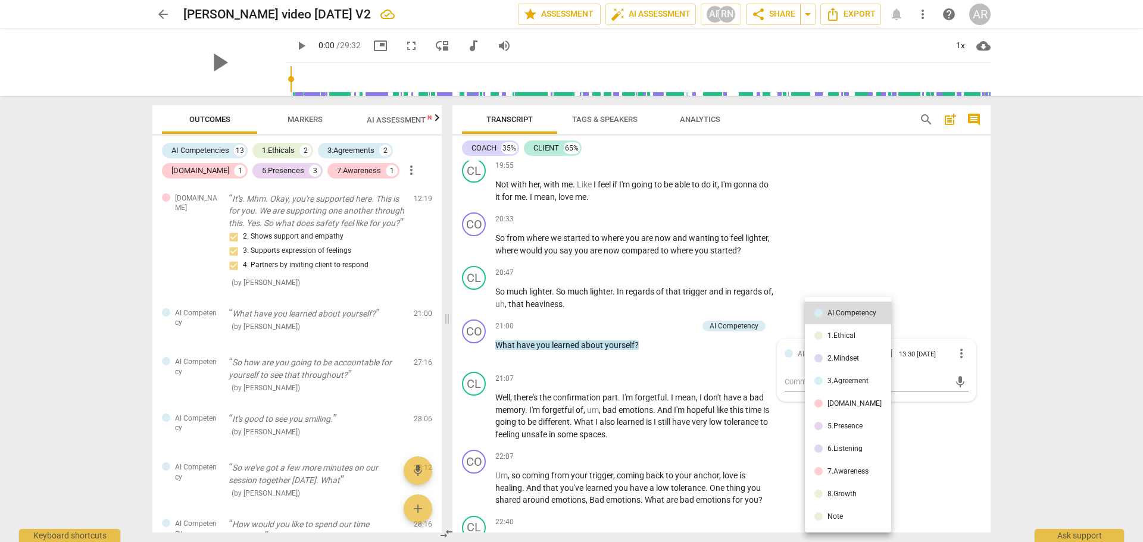
click at [843, 493] on div "8.Growth" at bounding box center [841, 493] width 29 height 7
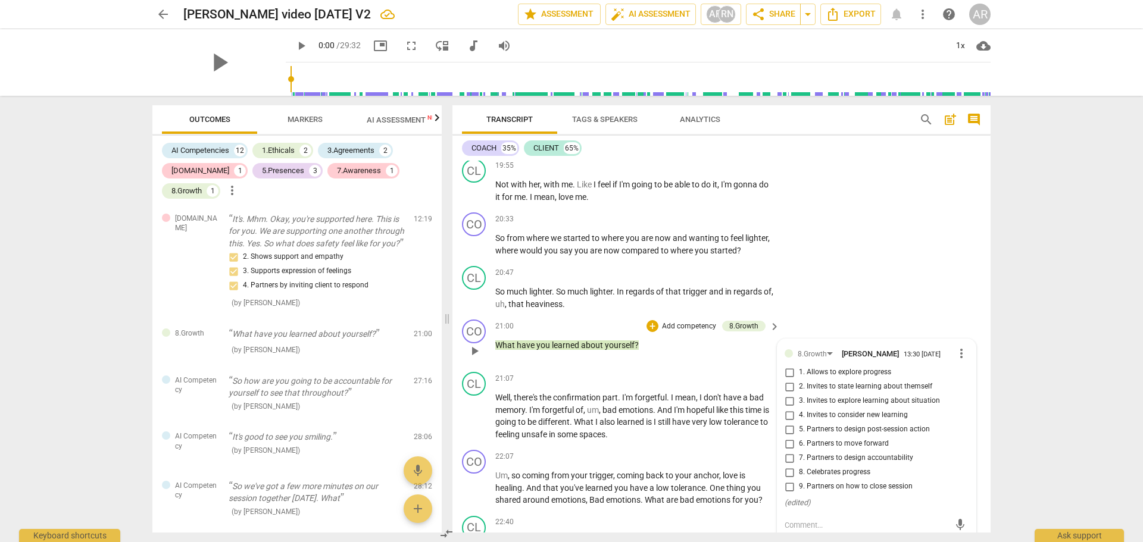
click at [786, 373] on input "1. Allows to explore progress" at bounding box center [789, 372] width 19 height 14
checkbox input "true"
click at [786, 388] on input "2. Invites to state learning about themself" at bounding box center [789, 387] width 19 height 14
checkbox input "true"
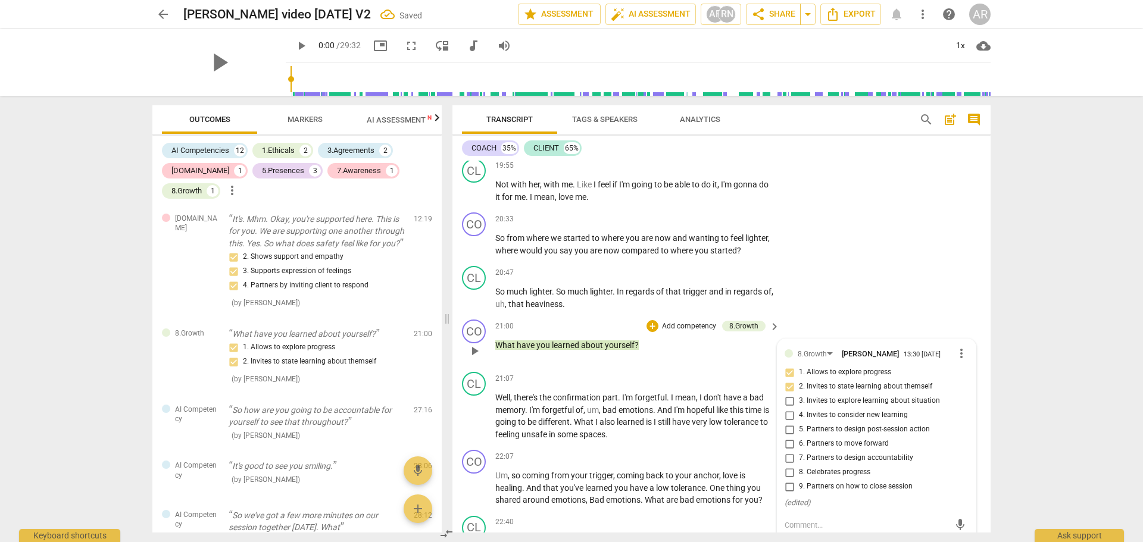
click at [786, 401] on input "3. Invites to explore learning about situation" at bounding box center [789, 401] width 19 height 14
checkbox input "true"
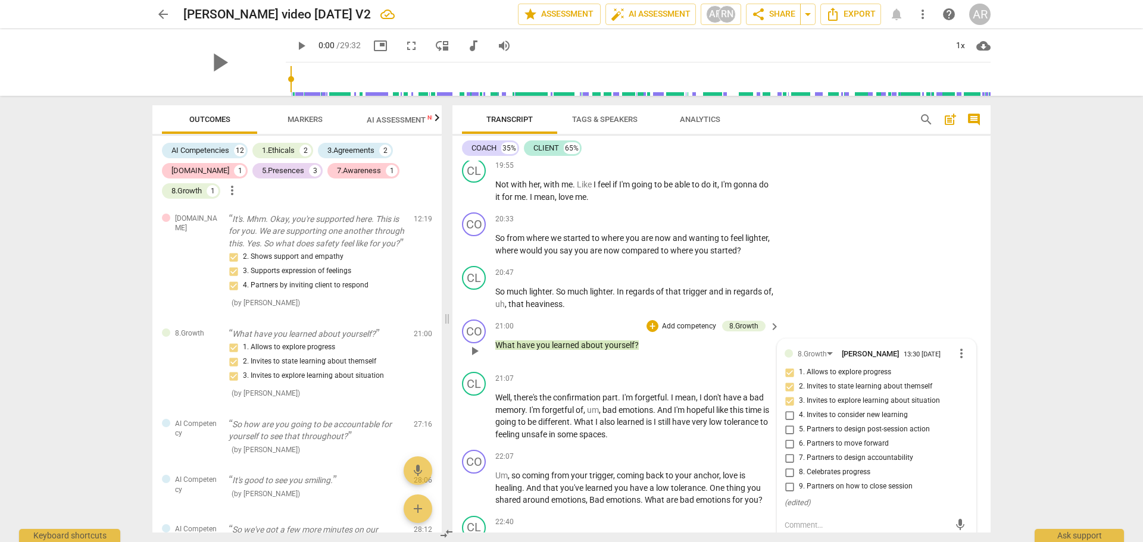
click at [781, 414] on input "4. Invites to consider new learning" at bounding box center [789, 415] width 19 height 14
checkbox input "true"
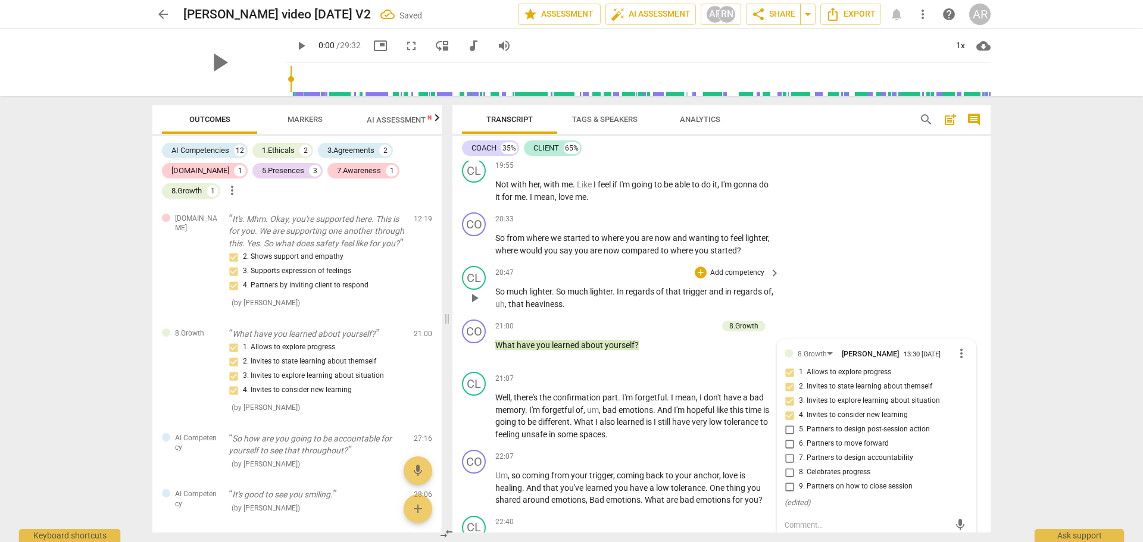
click at [858, 284] on div "CL play_arrow pause 20:47 + Add competency keyboard_arrow_right So much lighter…" at bounding box center [721, 288] width 538 height 54
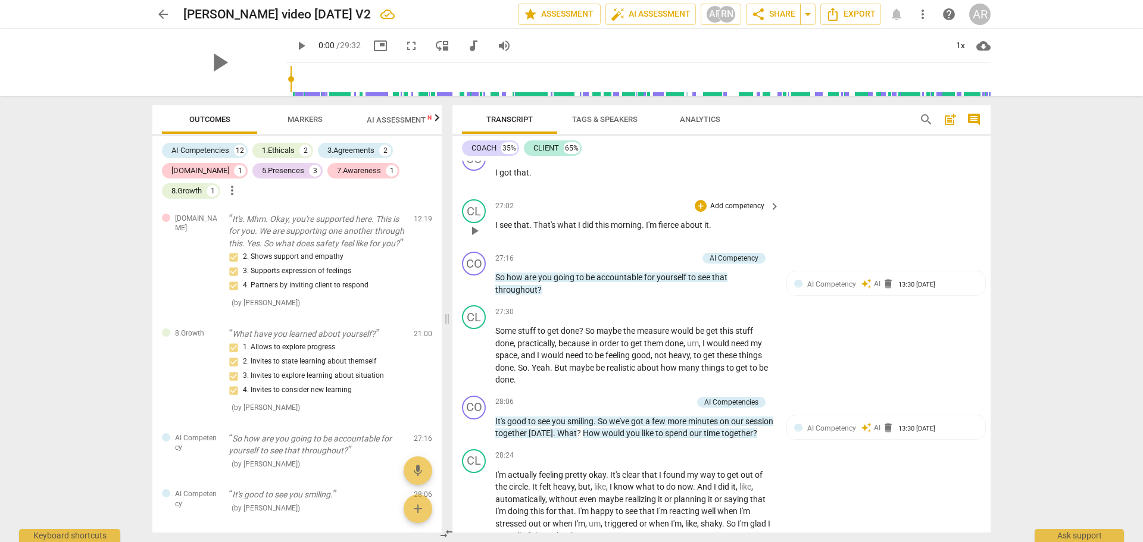
scroll to position [4941, 0]
click at [724, 256] on div "AI Competency" at bounding box center [734, 257] width 49 height 11
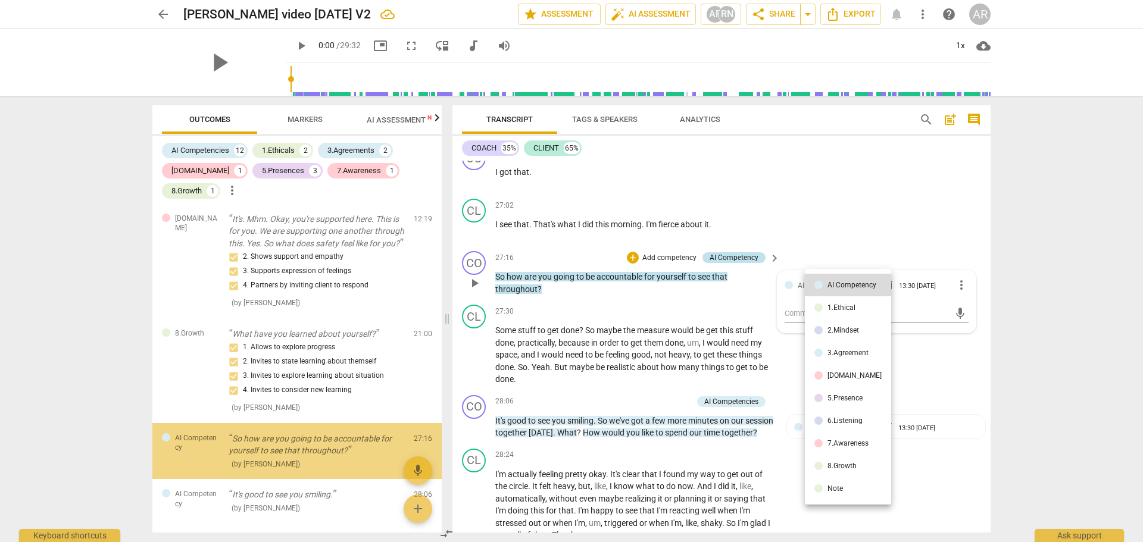
scroll to position [988, 0]
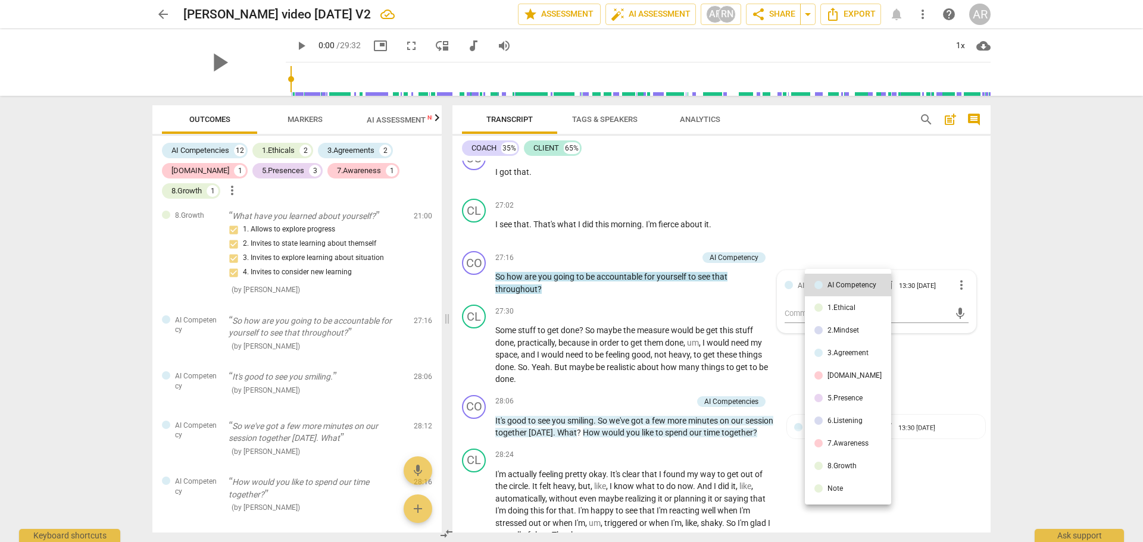
click at [854, 440] on div "7.Awareness" at bounding box center [847, 443] width 41 height 7
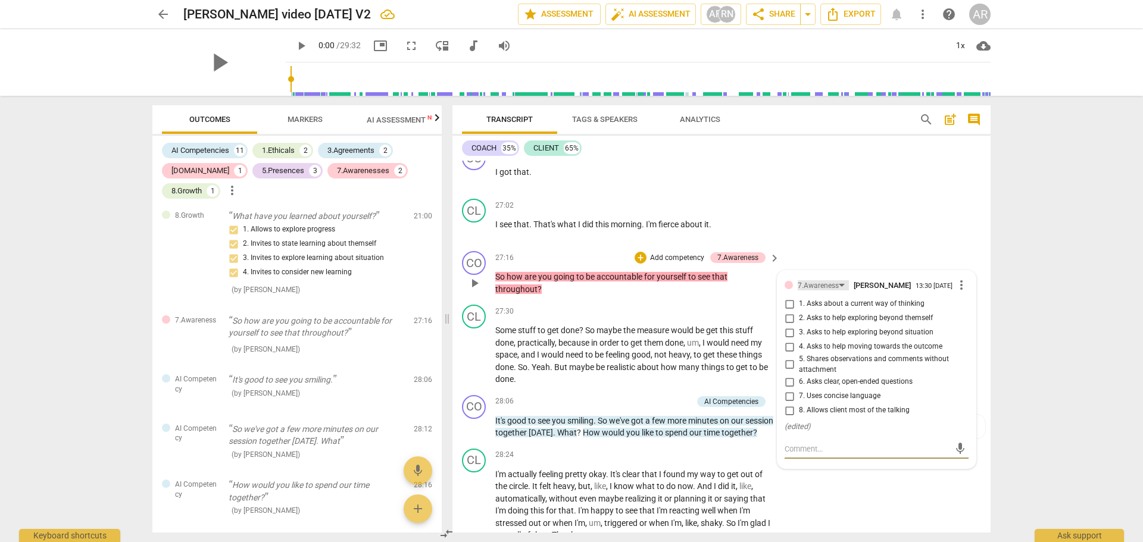
click at [838, 283] on div "7.Awareness" at bounding box center [823, 285] width 51 height 10
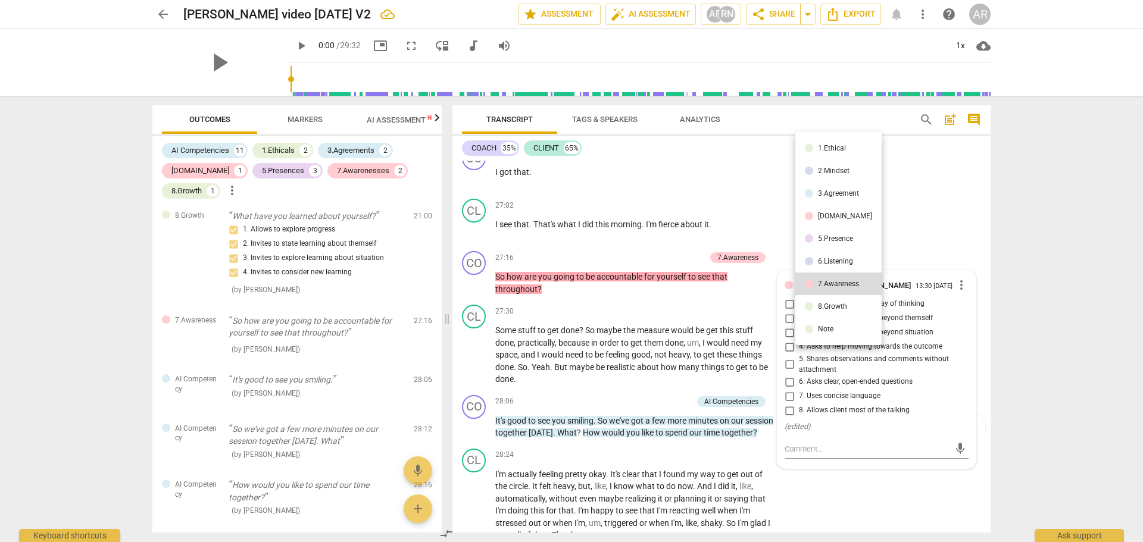
click at [838, 304] on div "8.Growth" at bounding box center [832, 306] width 29 height 7
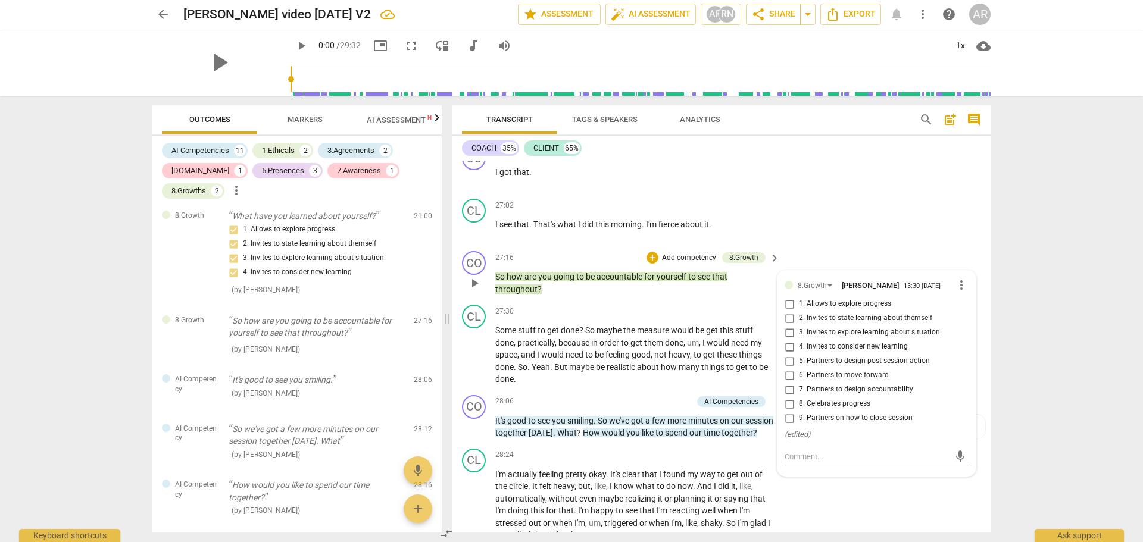
click at [788, 390] on input "7. Partners to design accountability" at bounding box center [789, 390] width 19 height 14
checkbox input "true"
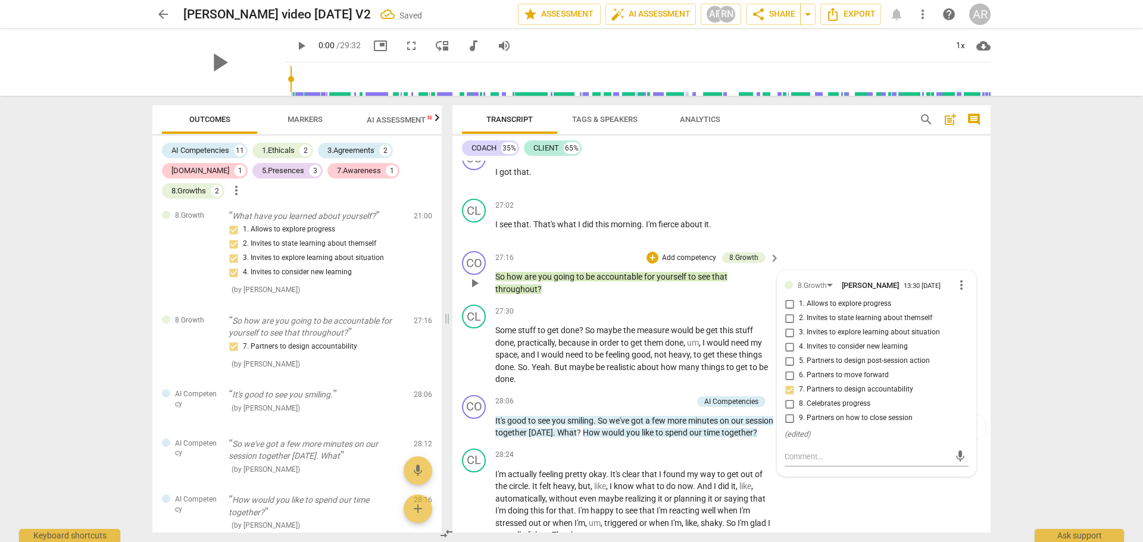
click at [787, 303] on input "1. Allows to explore progress" at bounding box center [789, 304] width 19 height 14
checkbox input "true"
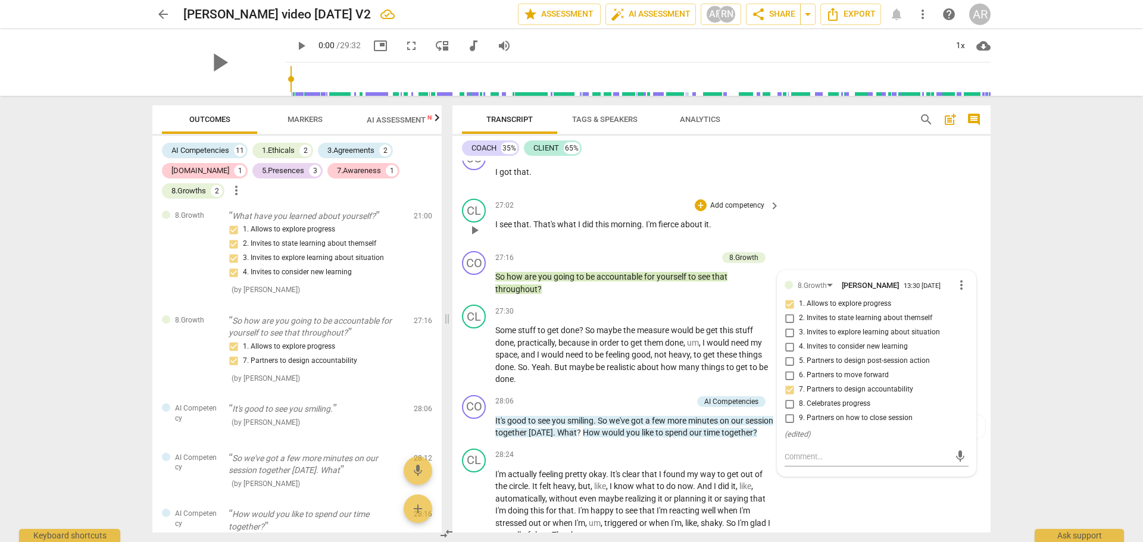
click at [886, 234] on div "CL play_arrow pause 27:02 + Add competency keyboard_arrow_right I see that . Th…" at bounding box center [721, 220] width 538 height 52
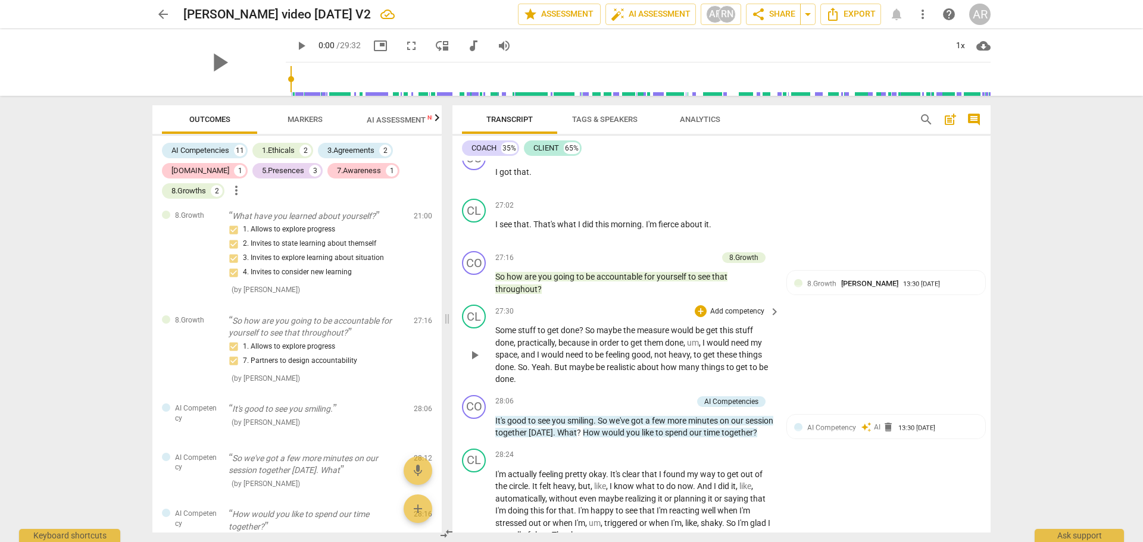
scroll to position [5000, 0]
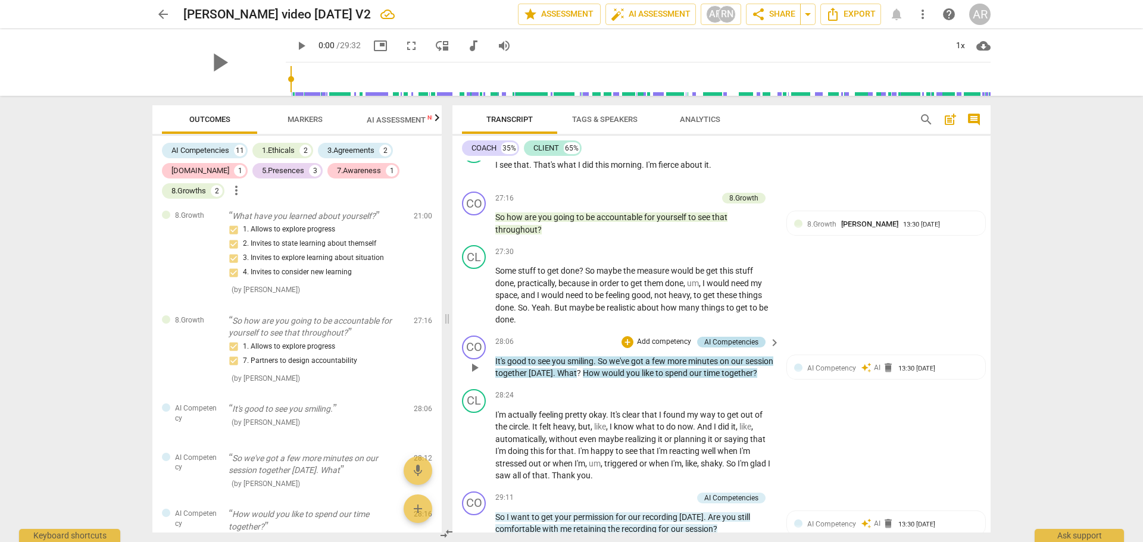
click at [720, 343] on div "AI Competencies" at bounding box center [731, 342] width 54 height 11
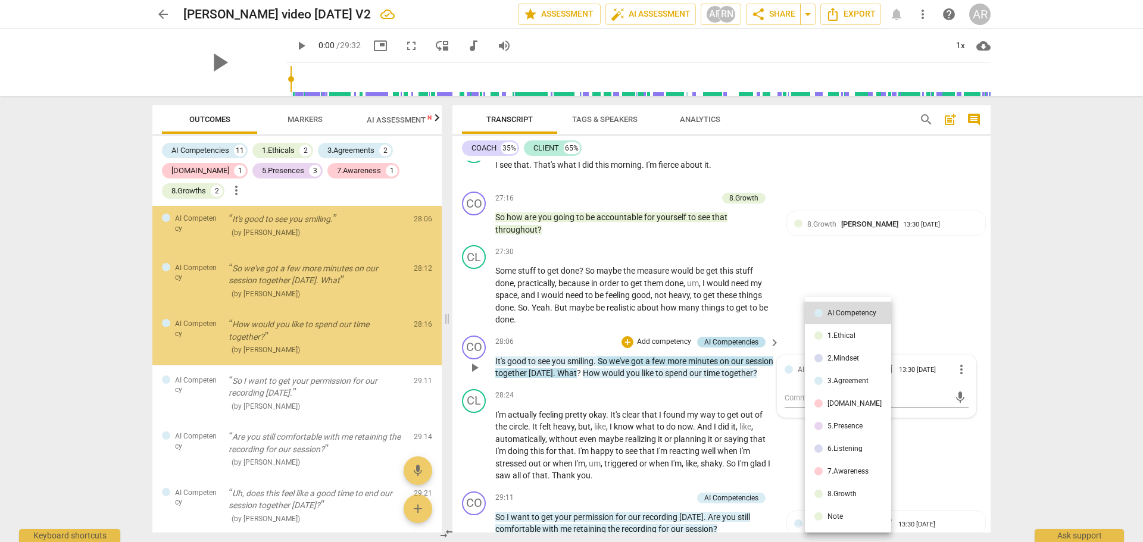
scroll to position [1181, 0]
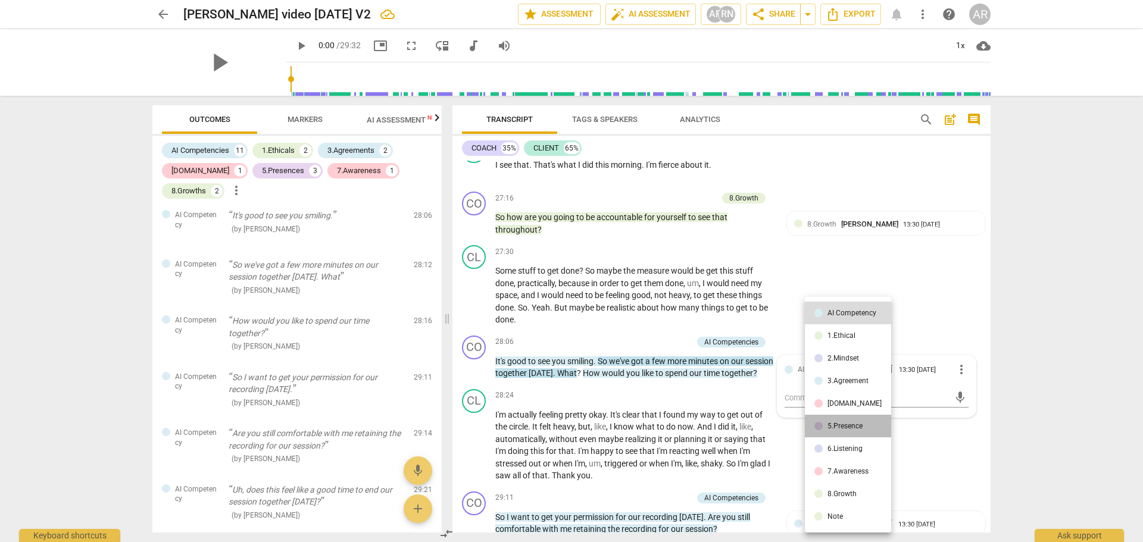
click at [848, 423] on div "5.Presence" at bounding box center [844, 426] width 35 height 7
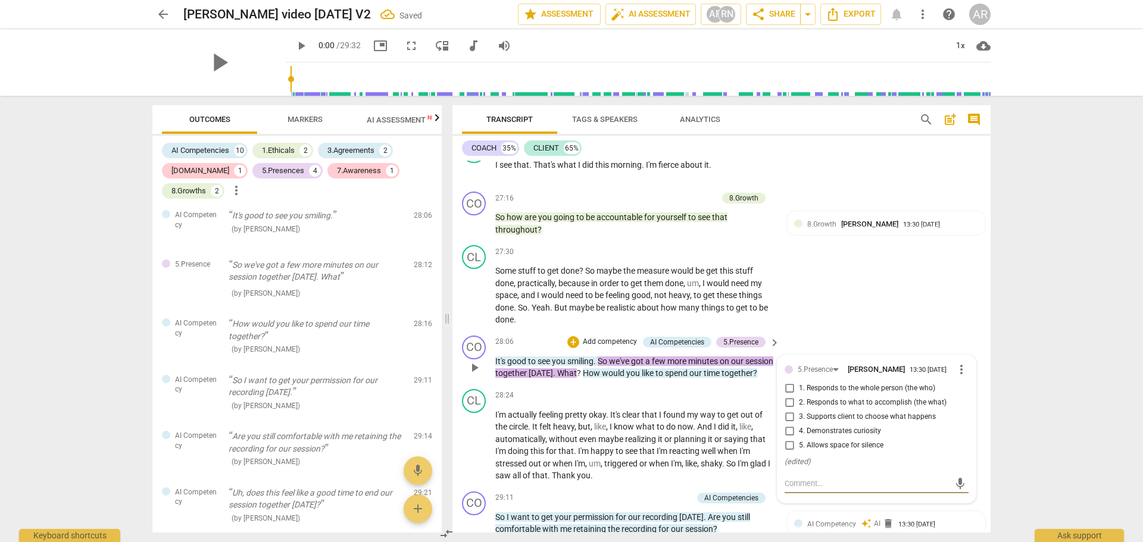
click at [789, 392] on input "1. Responds to the whole person (the who)" at bounding box center [789, 389] width 19 height 14
checkbox input "true"
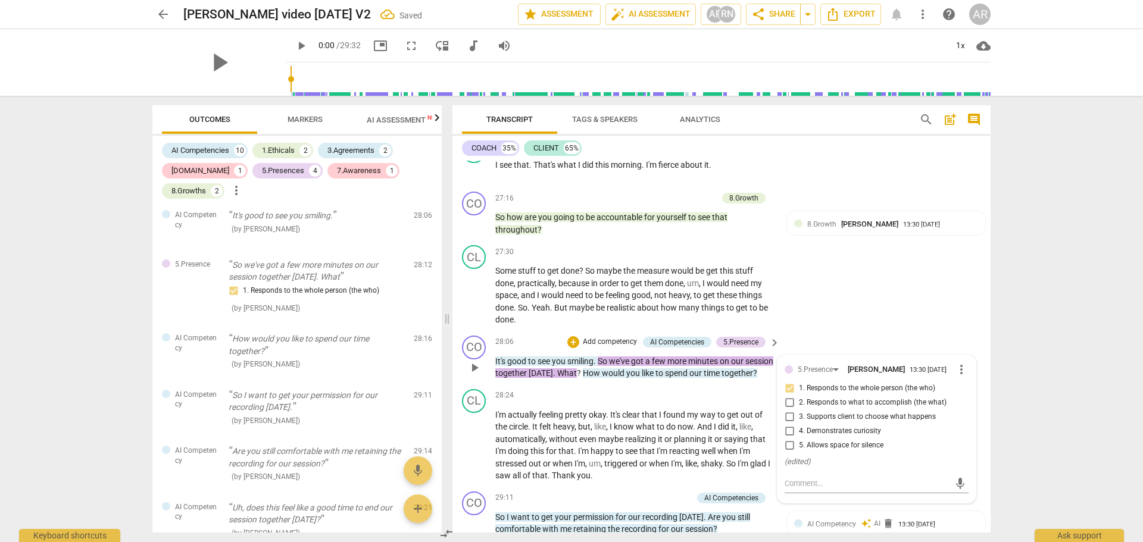
click at [789, 419] on input "3. Supports client to choose what happens" at bounding box center [789, 417] width 19 height 14
checkbox input "true"
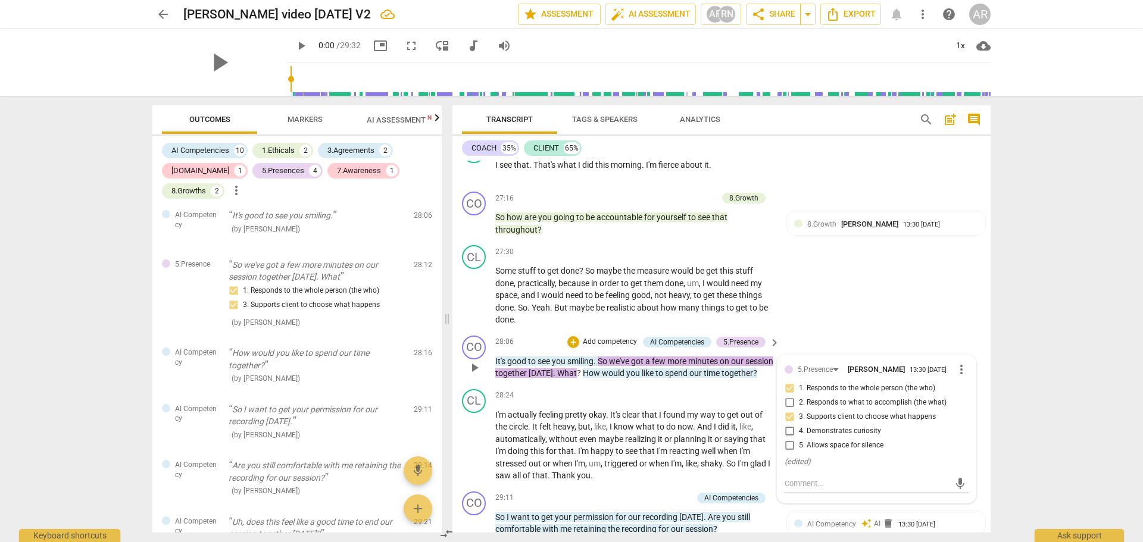
click at [847, 331] on div "CO play_arrow pause 28:06 + Add competency AI Competencies 5.Presence keyboard_…" at bounding box center [721, 358] width 538 height 54
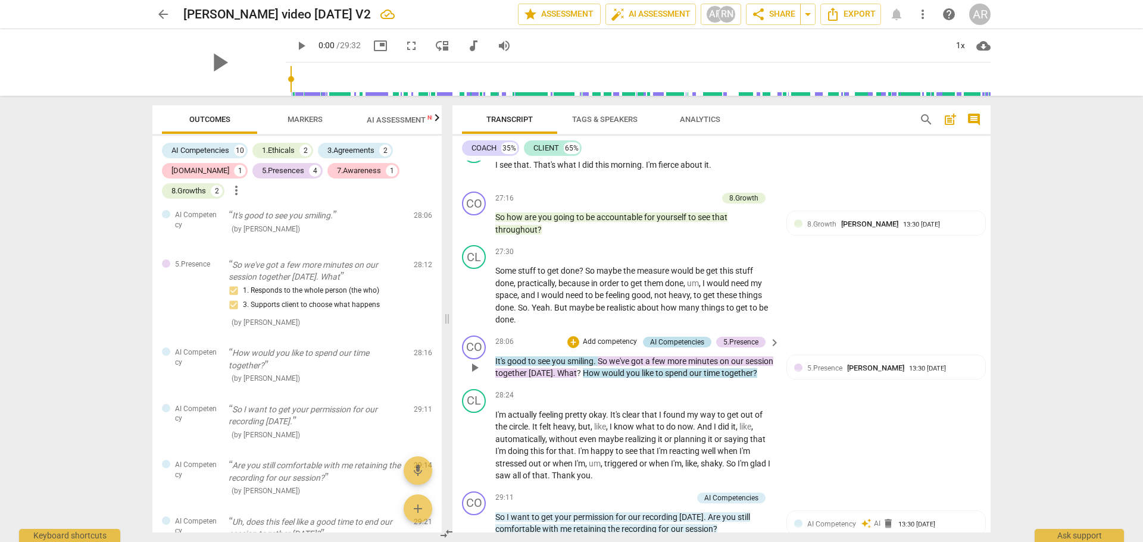
click at [671, 342] on div "AI Competencies" at bounding box center [677, 342] width 54 height 11
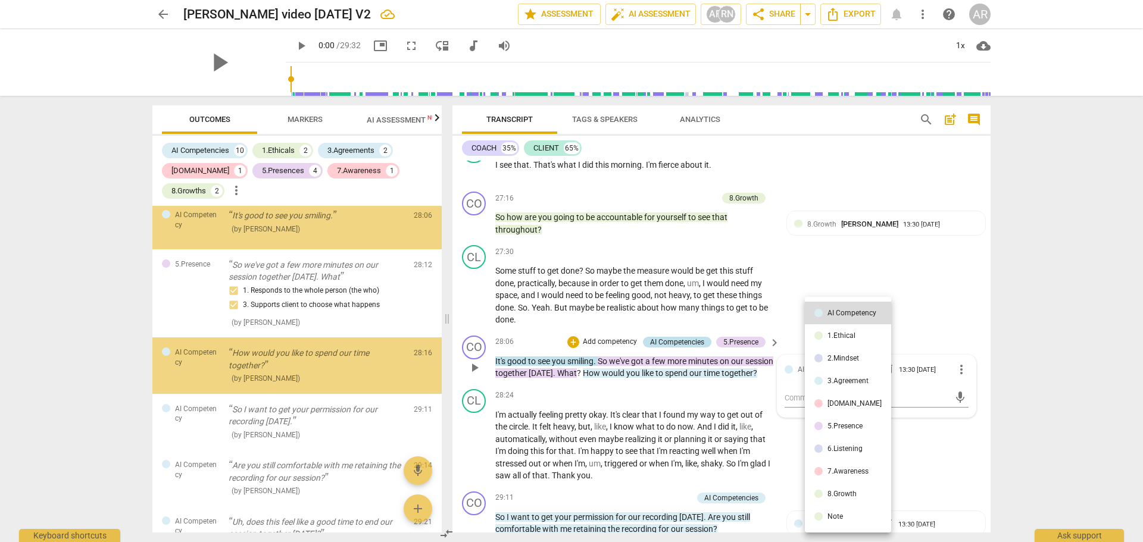
scroll to position [1213, 0]
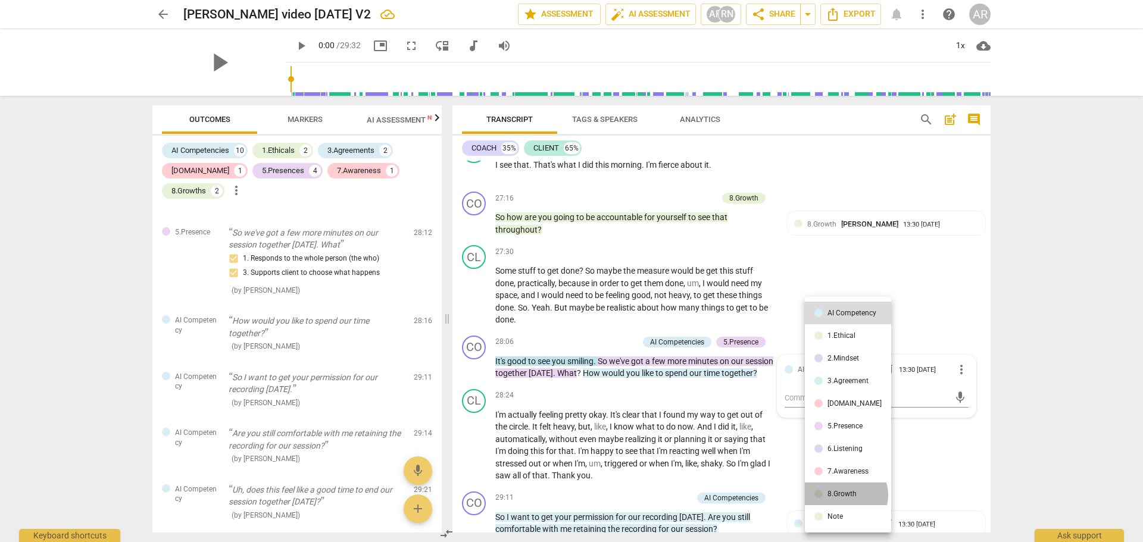
click at [845, 495] on div "8.Growth" at bounding box center [841, 493] width 29 height 7
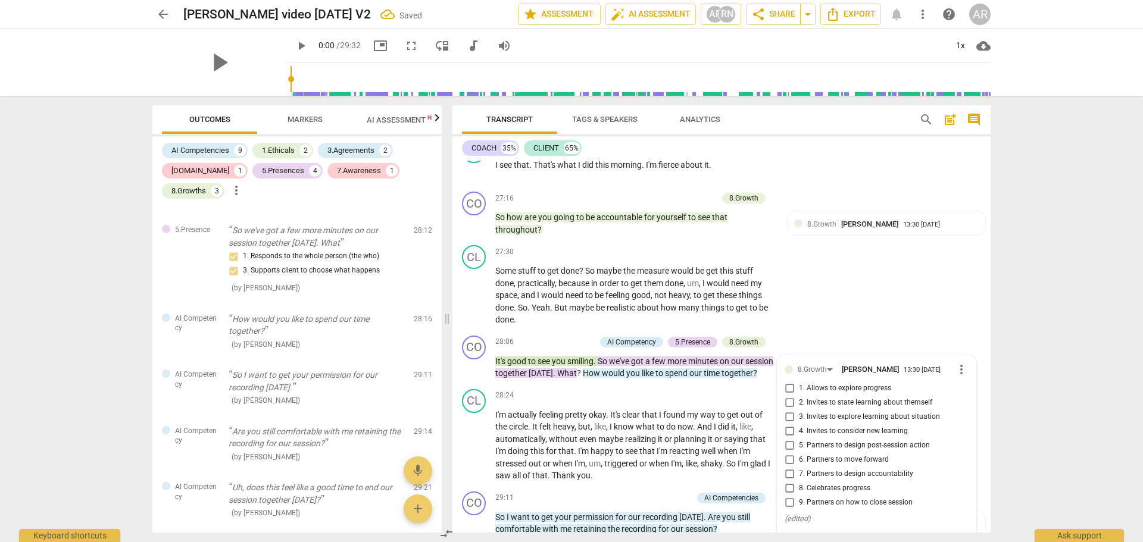
scroll to position [5195, 0]
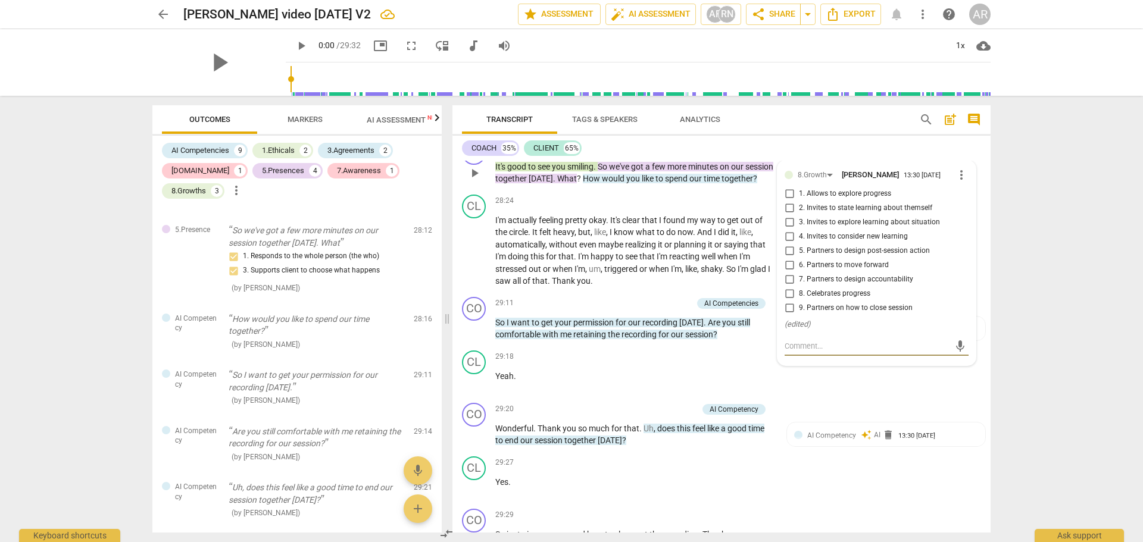
click at [790, 307] on input "9. Partners on how to close session" at bounding box center [789, 308] width 19 height 14
checkbox input "true"
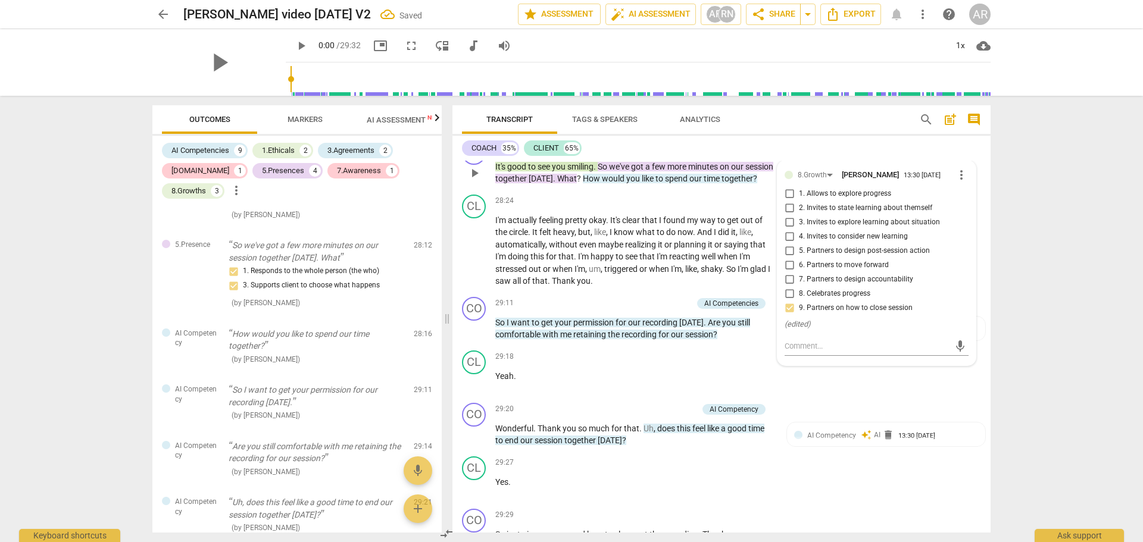
click at [788, 292] on input "8. Celebrates progress" at bounding box center [789, 294] width 19 height 14
checkbox input "true"
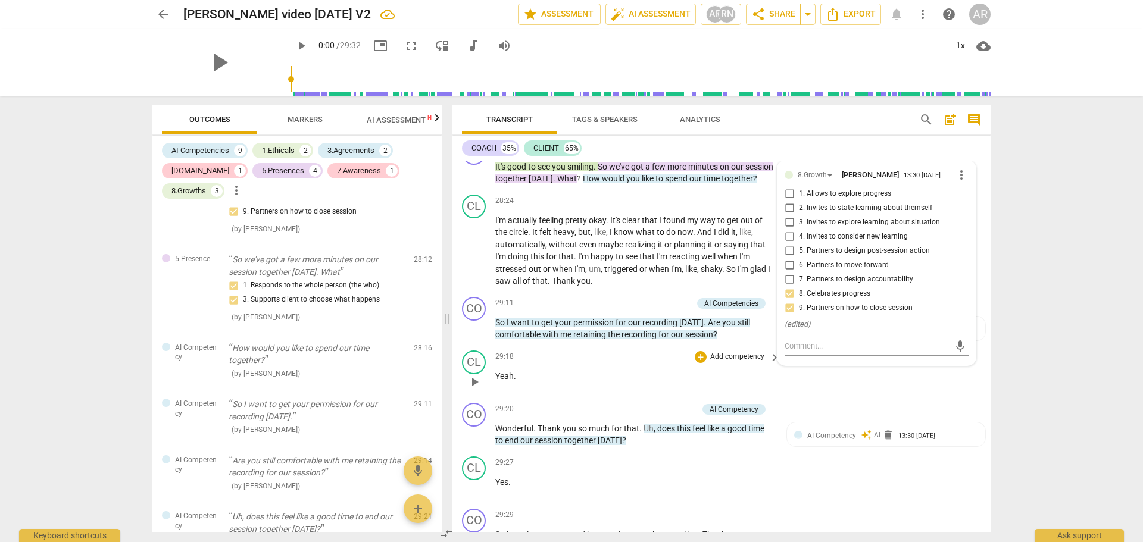
click at [832, 396] on div "CL play_arrow pause 29:18 + Add competency keyboard_arrow_right Yeah ." at bounding box center [721, 372] width 538 height 52
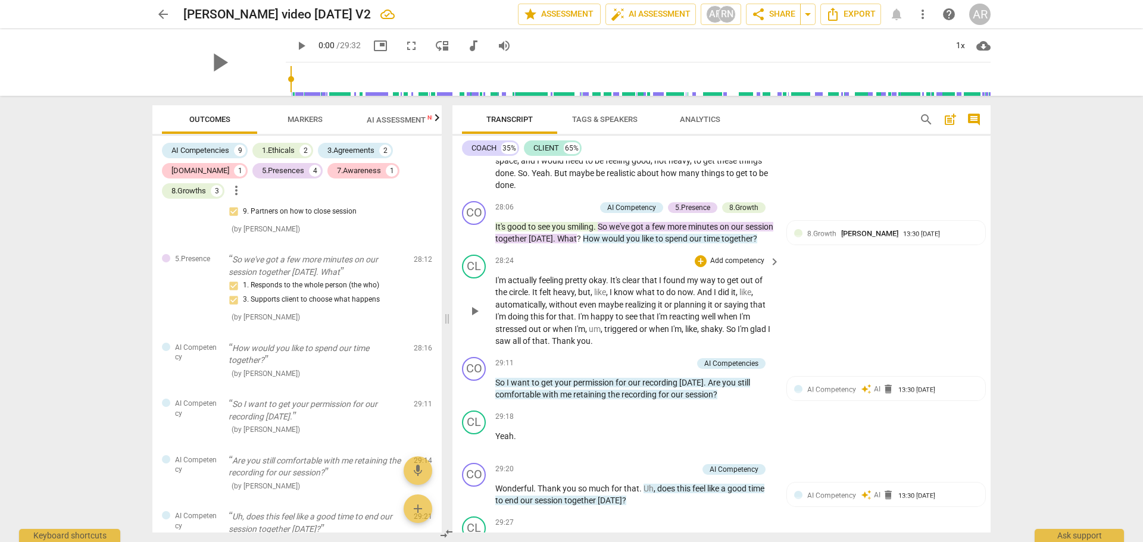
scroll to position [5135, 0]
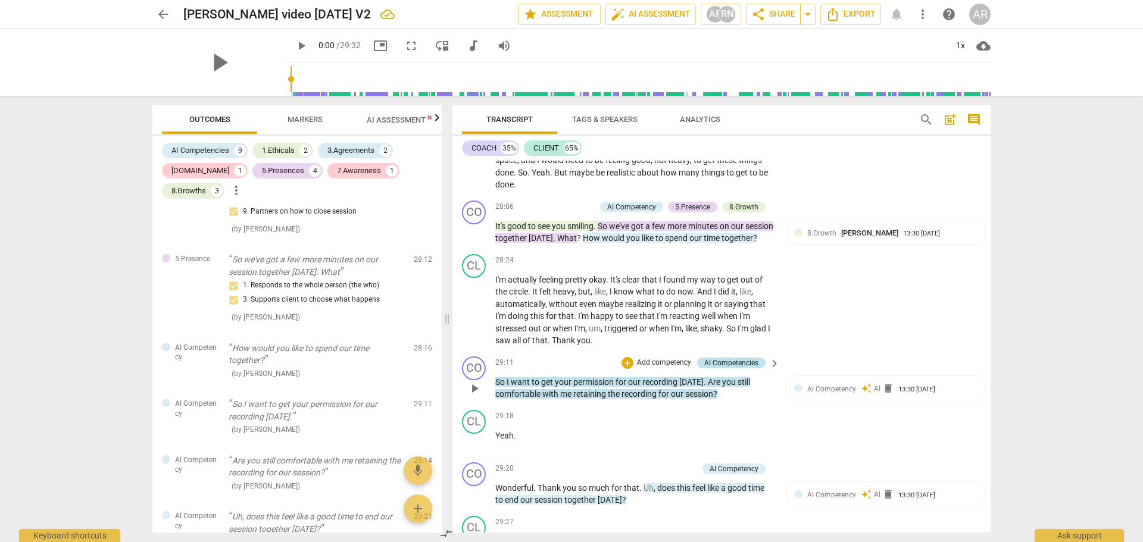
click at [729, 368] on div "AI Competencies" at bounding box center [731, 363] width 54 height 11
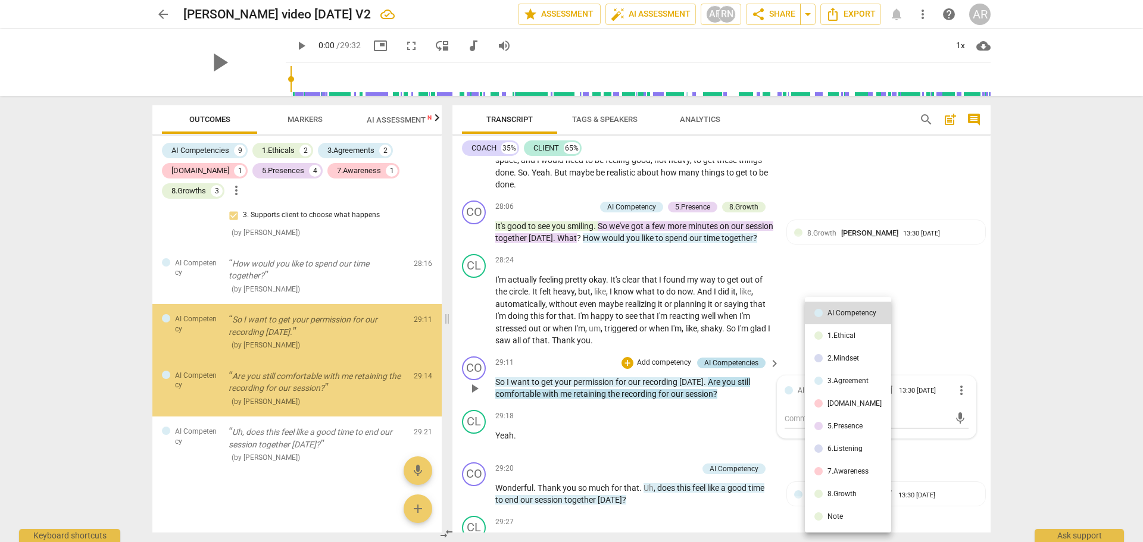
scroll to position [1333, 0]
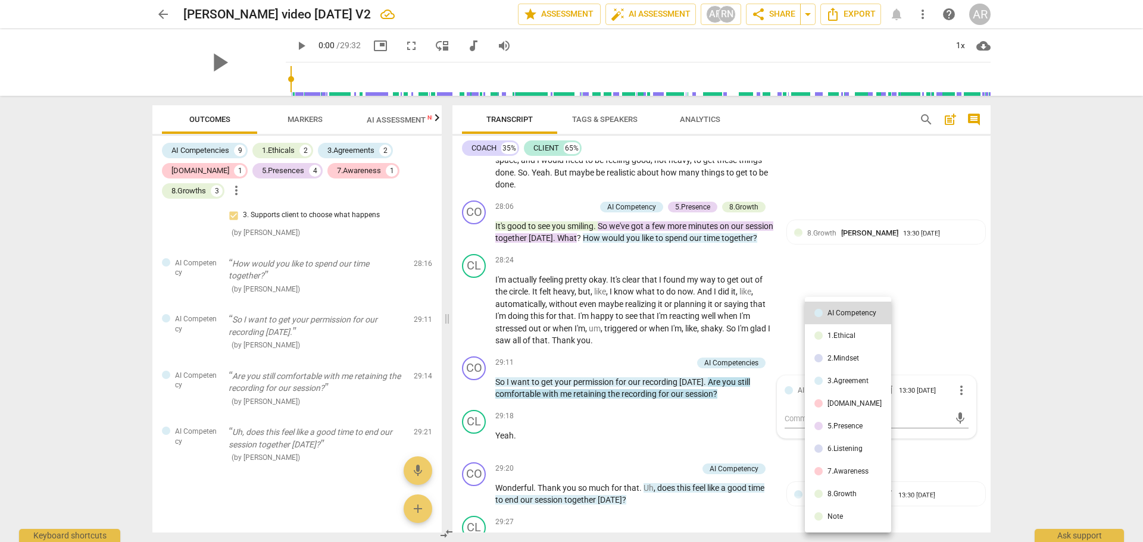
click at [846, 335] on div "1.Ethical" at bounding box center [841, 335] width 28 height 7
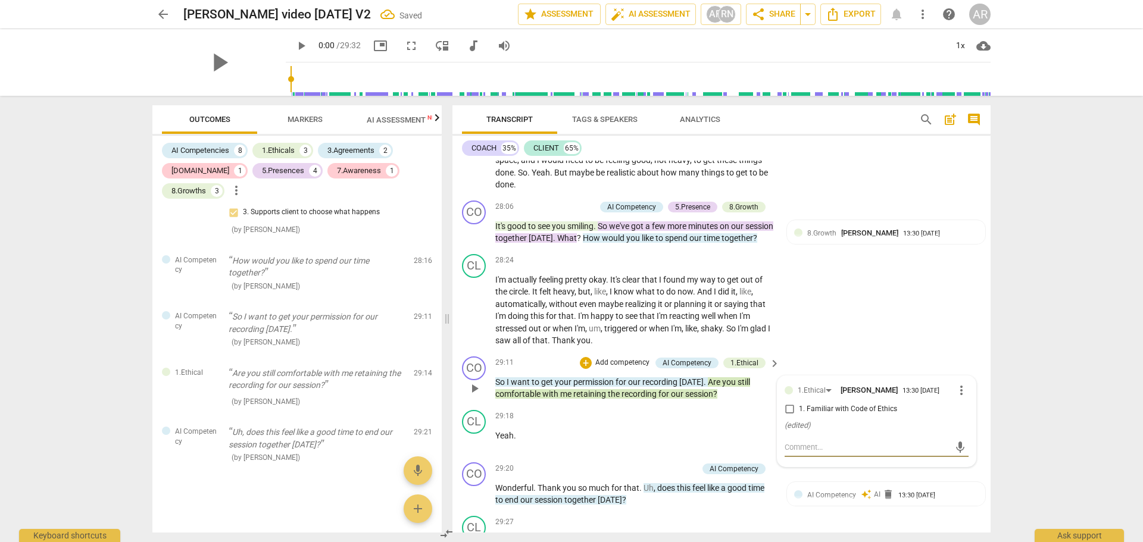
click at [788, 417] on input "1. Familiar with Code of Ethics" at bounding box center [789, 409] width 19 height 14
checkbox input "true"
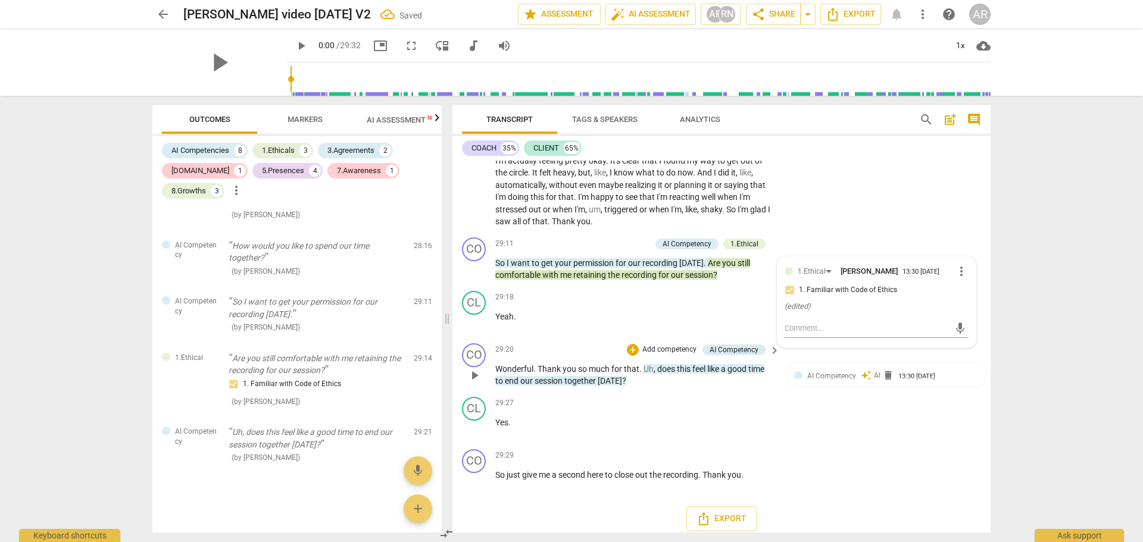
scroll to position [5274, 0]
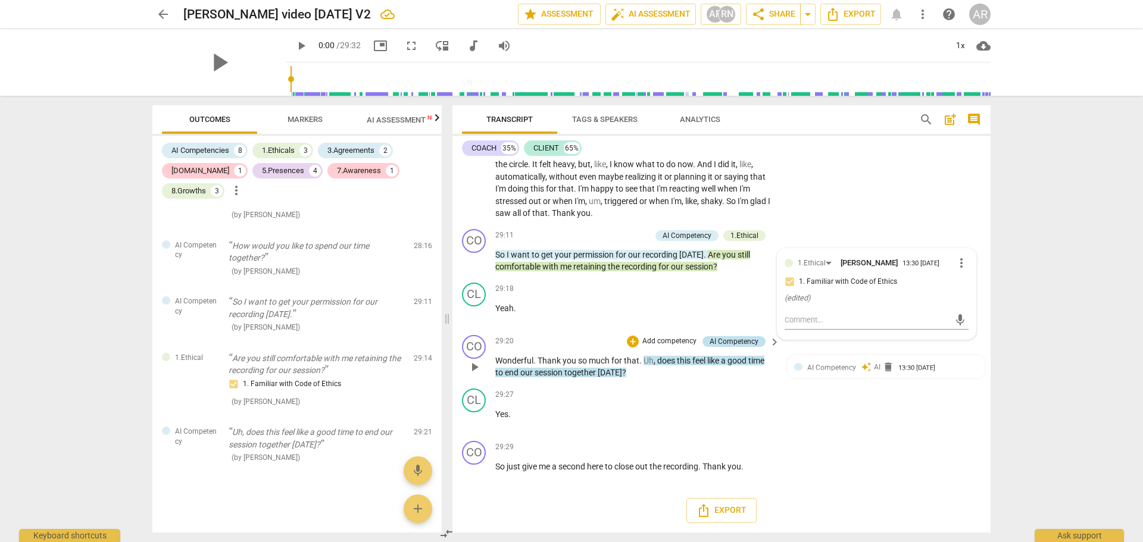
click at [736, 344] on div "AI Competency" at bounding box center [734, 341] width 49 height 11
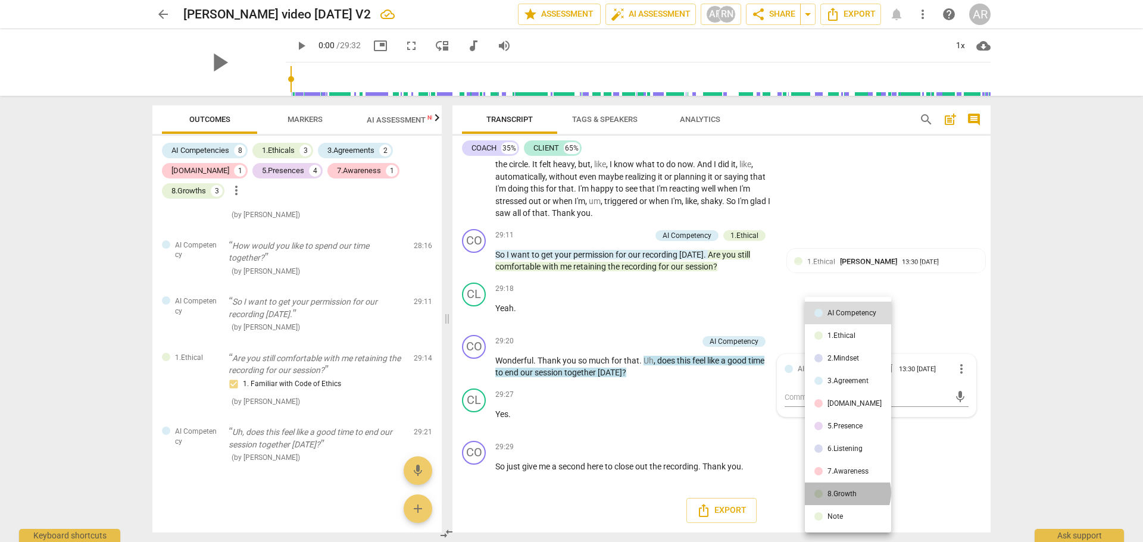
click at [846, 493] on div "8.Growth" at bounding box center [841, 493] width 29 height 7
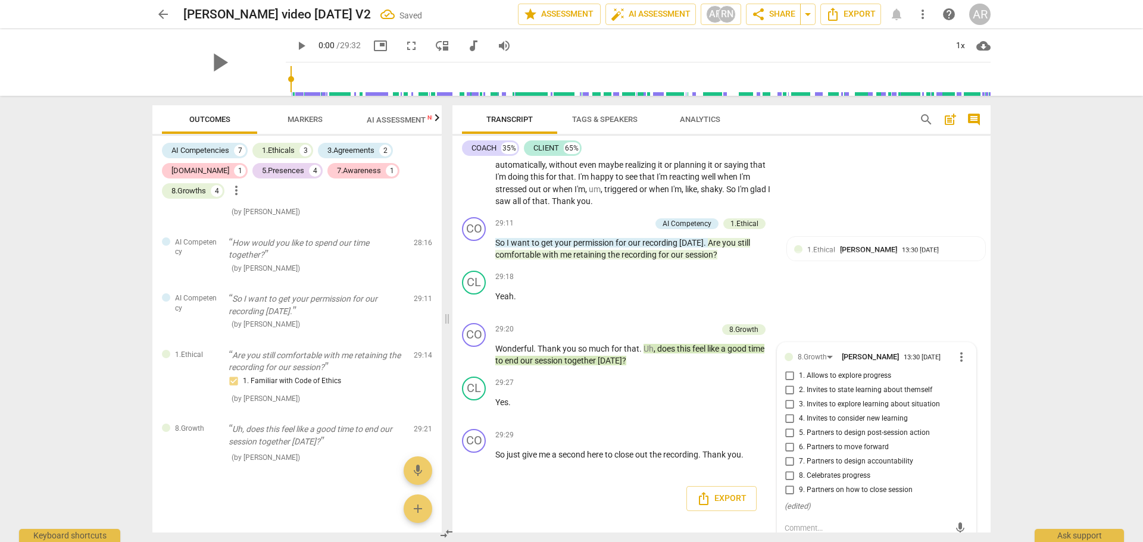
scroll to position [5302, 0]
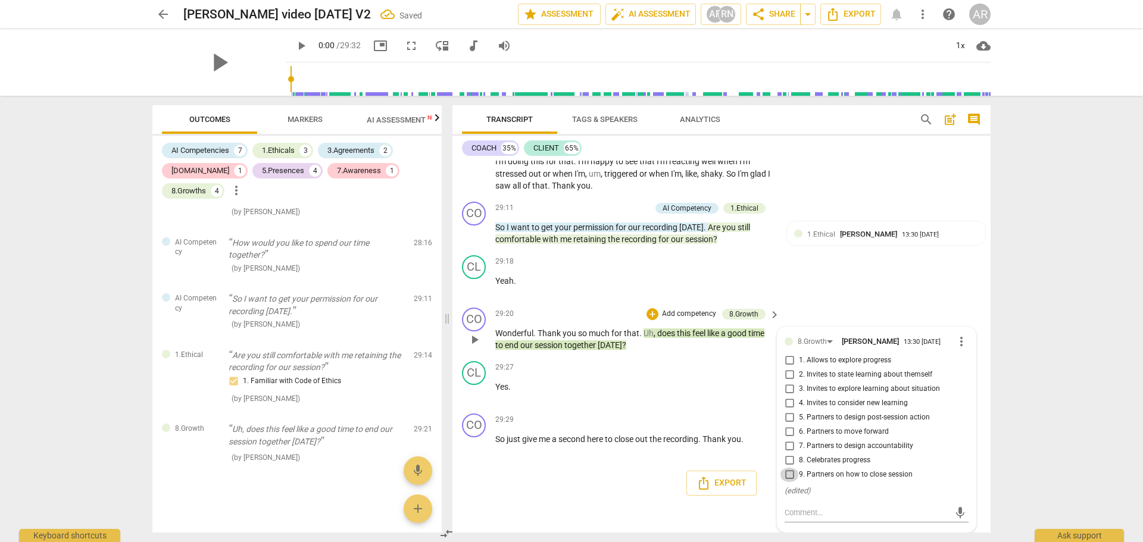
click at [788, 474] on input "9. Partners on how to close session" at bounding box center [789, 475] width 19 height 14
checkbox input "true"
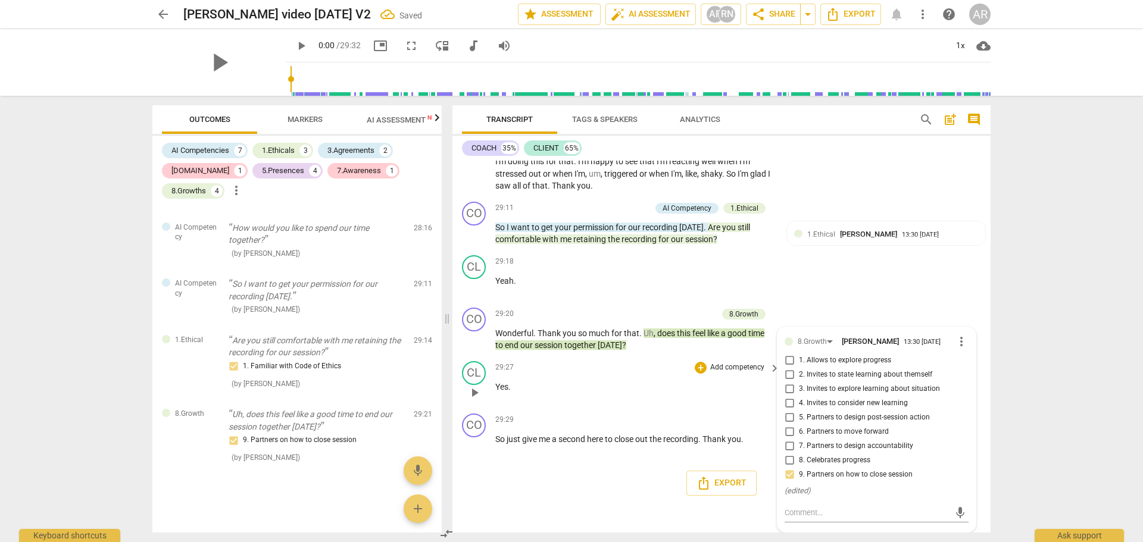
click at [597, 381] on p "Yes ." at bounding box center [634, 387] width 279 height 13
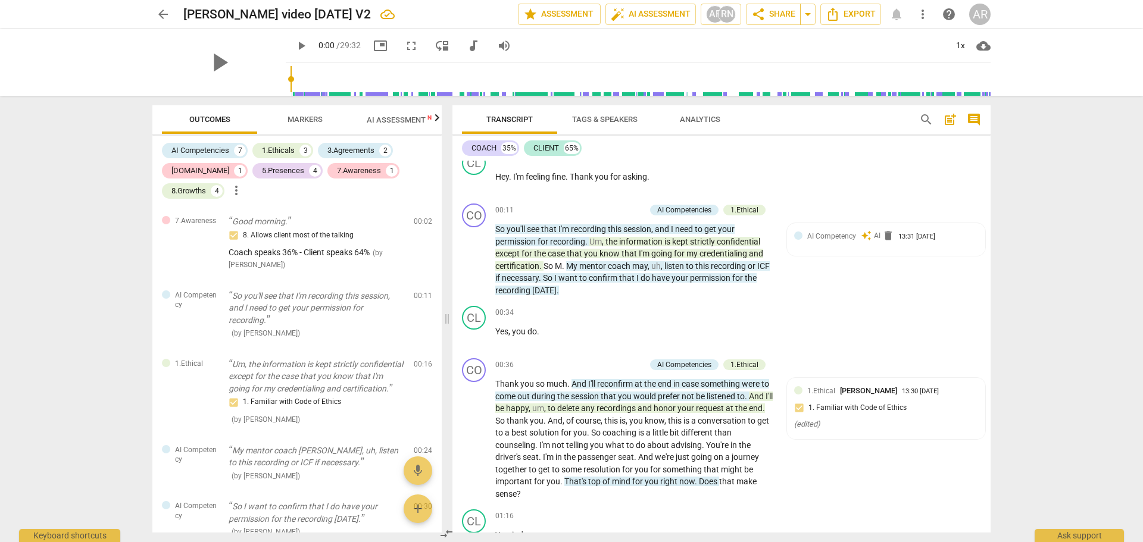
scroll to position [179, 0]
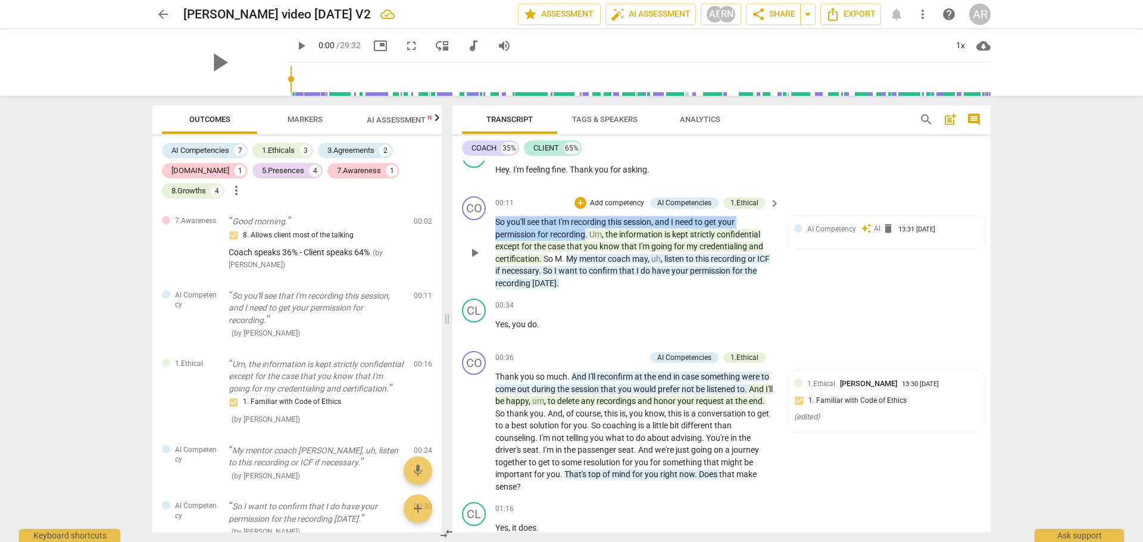
drag, startPoint x: 587, startPoint y: 232, endPoint x: 496, endPoint y: 228, distance: 90.6
click at [496, 228] on p "So you'll see that I'm recording this session , and I need to get your permissi…" at bounding box center [634, 252] width 279 height 73
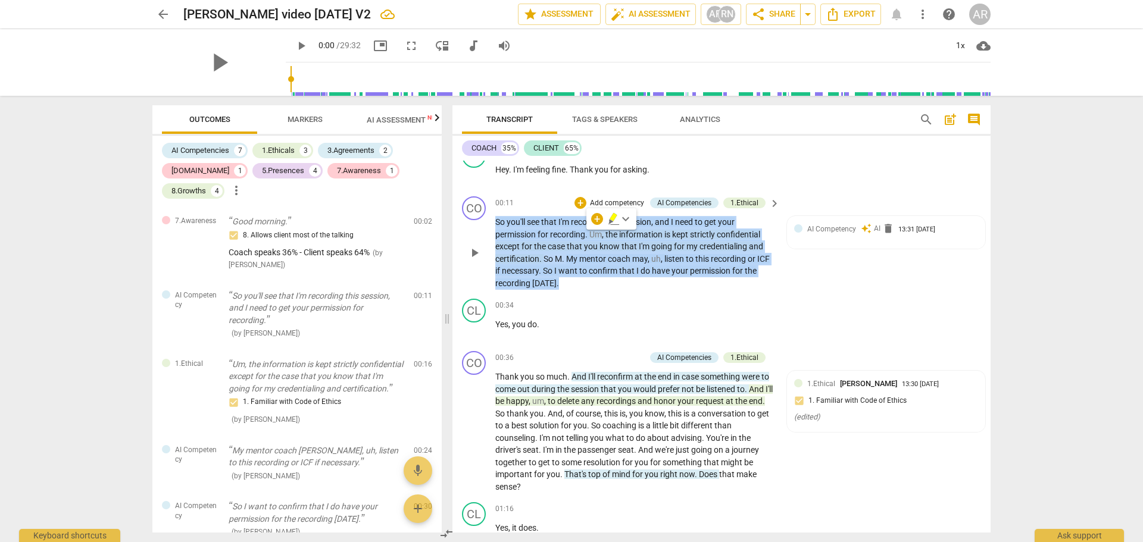
drag, startPoint x: 607, startPoint y: 283, endPoint x: 496, endPoint y: 224, distance: 125.1
click at [496, 224] on p "So you'll see that I'm recording this session , and I need to get your permissi…" at bounding box center [634, 252] width 279 height 73
click at [736, 203] on div "1.Ethical" at bounding box center [744, 203] width 28 height 11
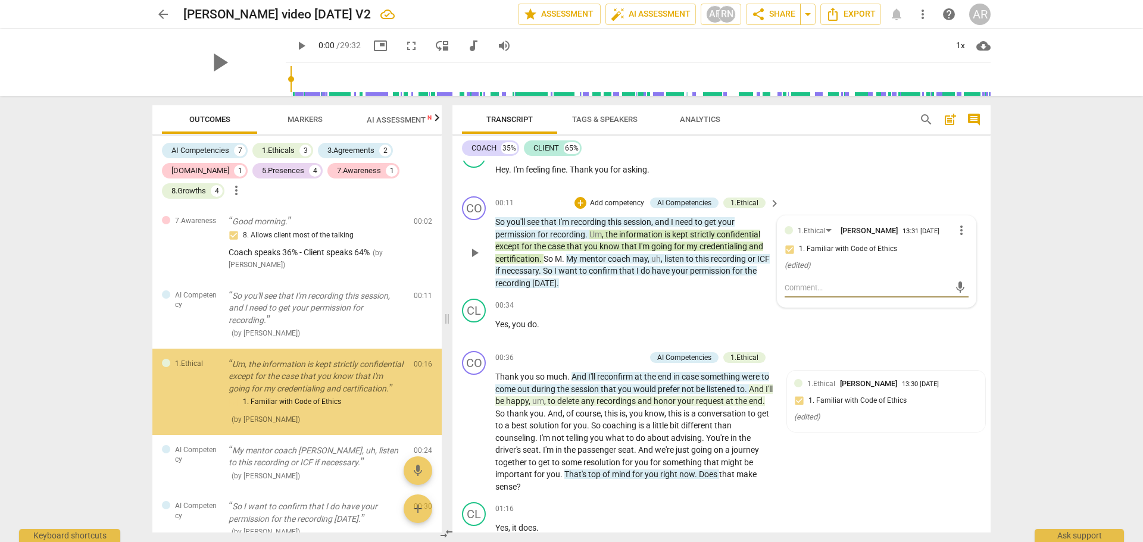
scroll to position [28, 0]
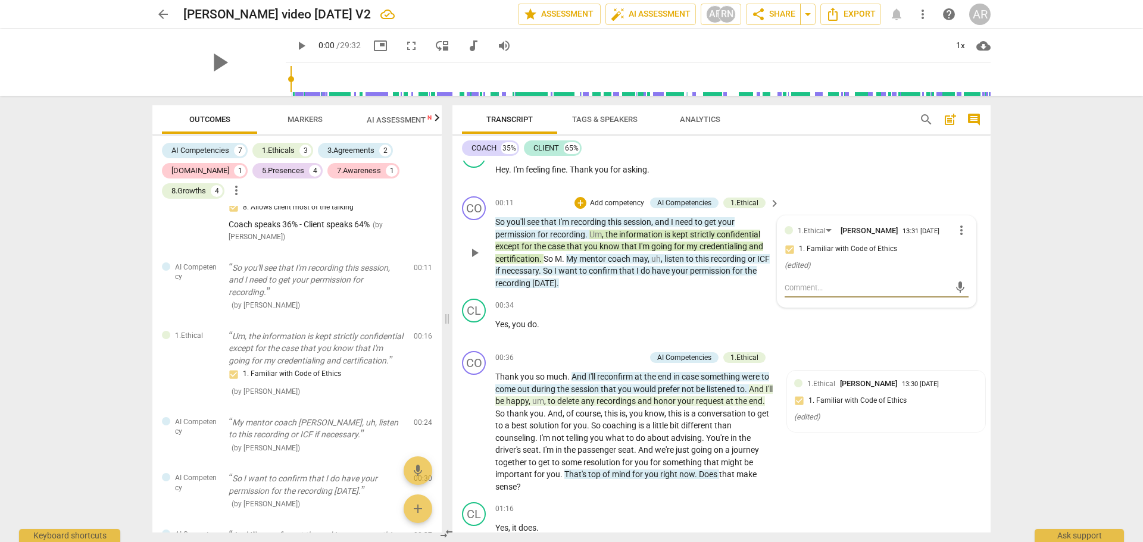
click at [864, 201] on div "CO play_arrow pause 00:11 + Add competency AI Competencies 1.Ethical keyboard_a…" at bounding box center [721, 243] width 538 height 102
drag, startPoint x: 494, startPoint y: 219, endPoint x: 549, endPoint y: 230, distance: 56.4
click at [549, 230] on div "CO play_arrow pause 00:11 + Add competency AI Competencies 1.Ethical keyboard_a…" at bounding box center [721, 243] width 538 height 102
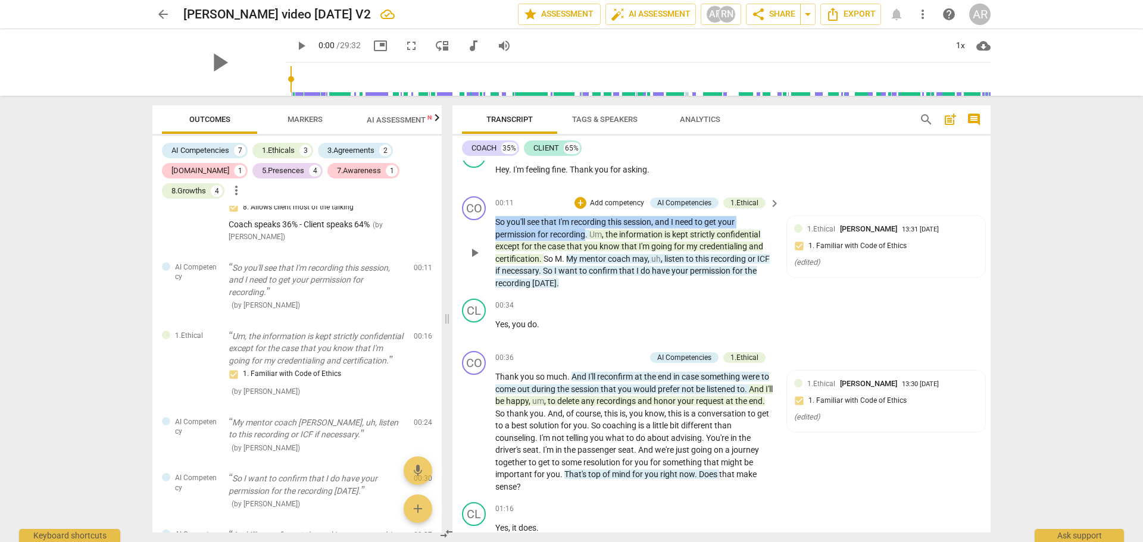
drag, startPoint x: 587, startPoint y: 233, endPoint x: 495, endPoint y: 224, distance: 92.8
click at [495, 224] on div "CO play_arrow pause 00:11 + Add competency AI Competencies 1.Ethical keyboard_a…" at bounding box center [721, 243] width 538 height 102
click at [595, 219] on div "+" at bounding box center [597, 219] width 12 height 12
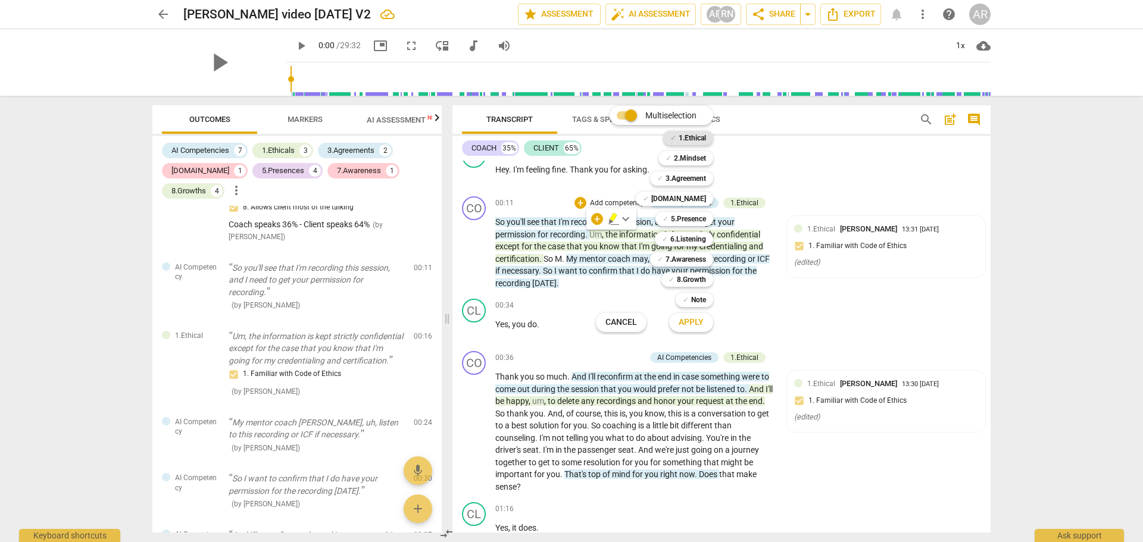
click at [686, 136] on b "1.Ethical" at bounding box center [692, 138] width 27 height 14
click at [842, 307] on div at bounding box center [571, 271] width 1143 height 542
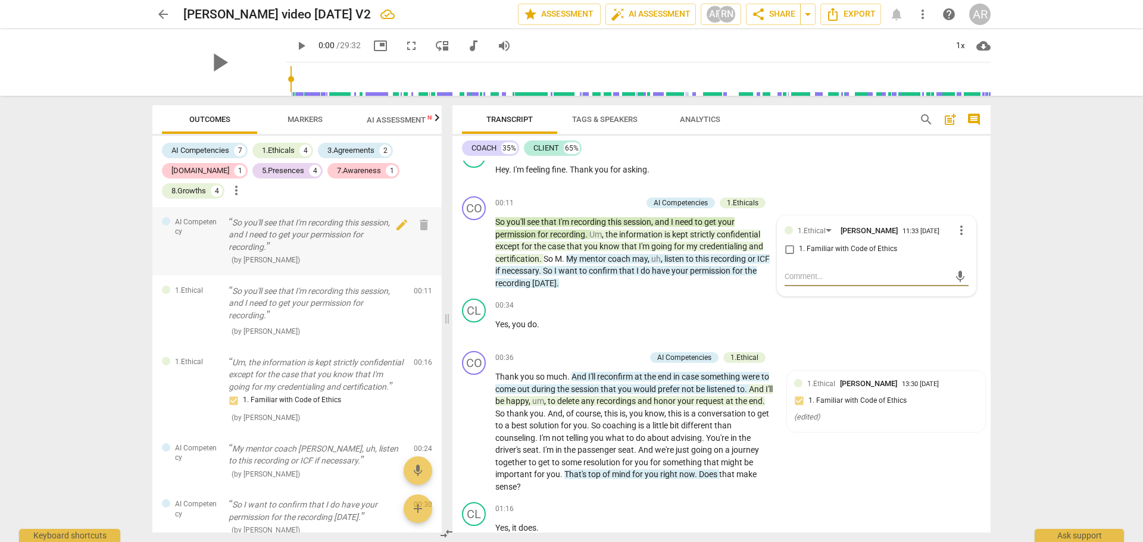
scroll to position [74, 0]
click at [880, 160] on div "COACH 35% CLIENT 65% CO play_arrow pause 00:02 + Add competency 7.Awareness key…" at bounding box center [721, 334] width 538 height 397
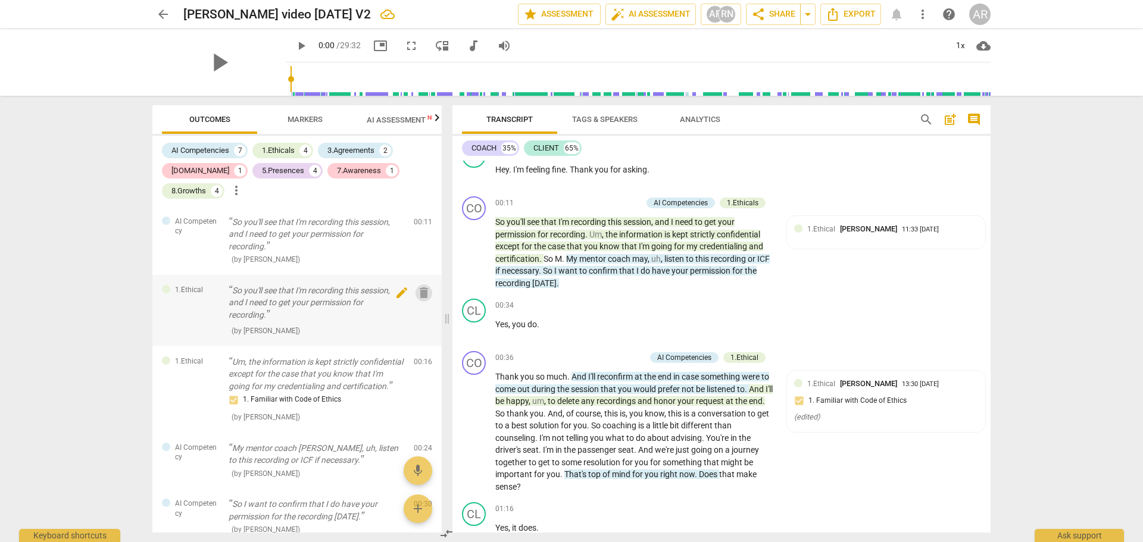
click at [418, 291] on span "delete" at bounding box center [424, 293] width 14 height 14
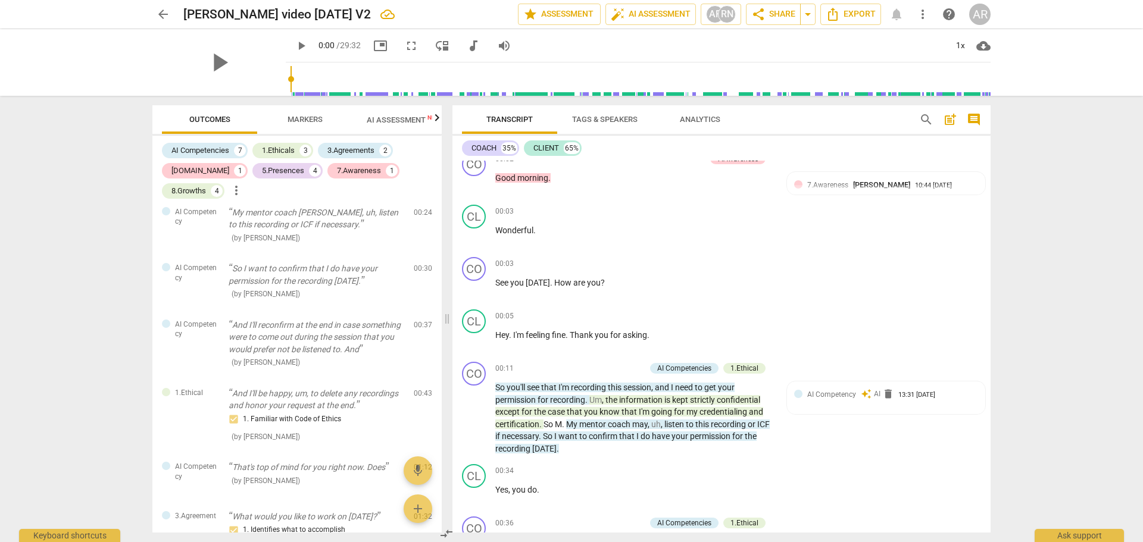
scroll to position [0, 0]
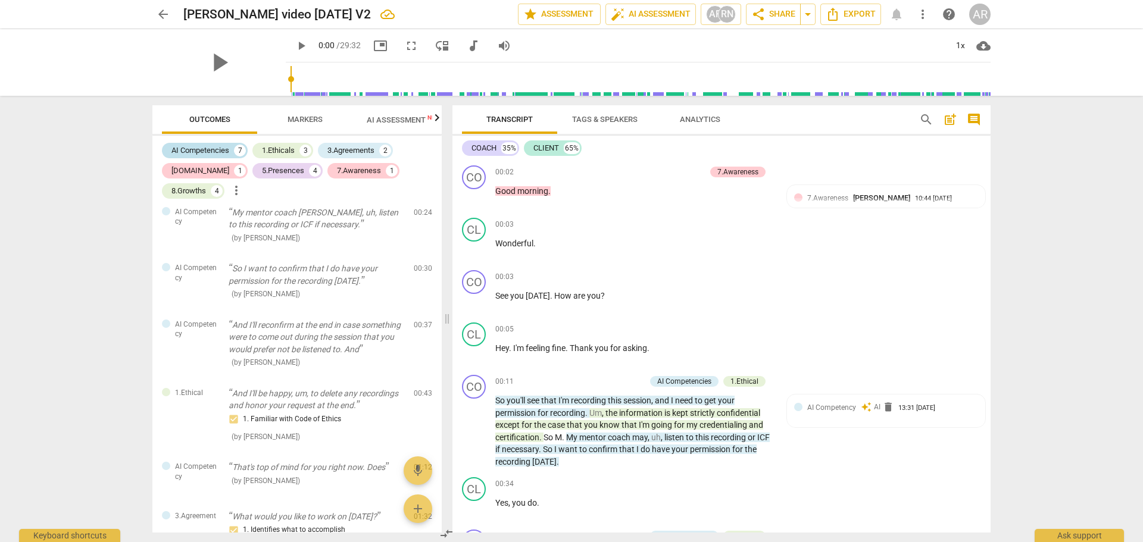
click at [203, 151] on div "AI Competencies" at bounding box center [200, 151] width 58 height 12
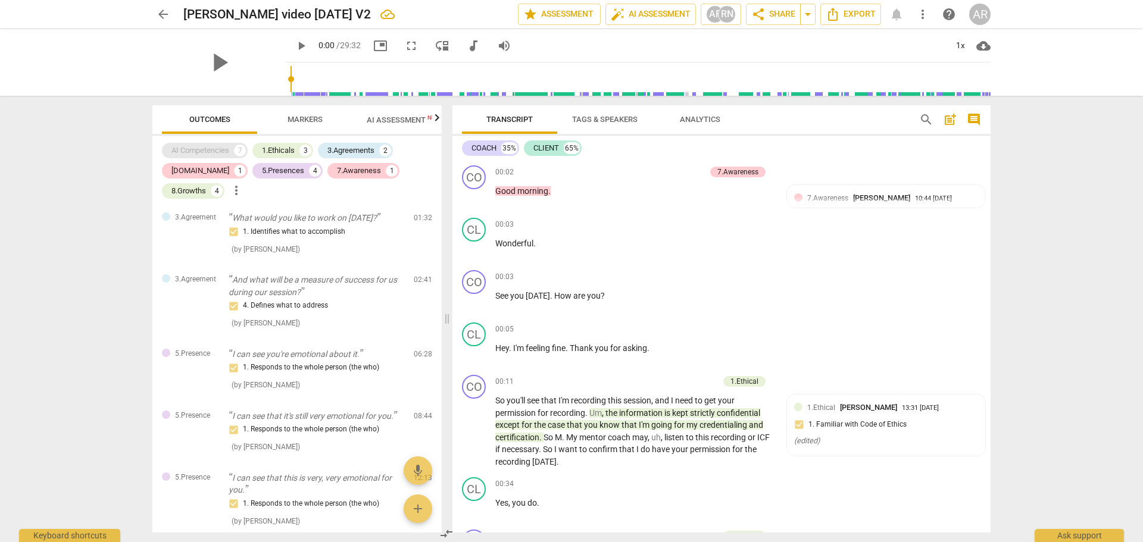
scroll to position [170, 0]
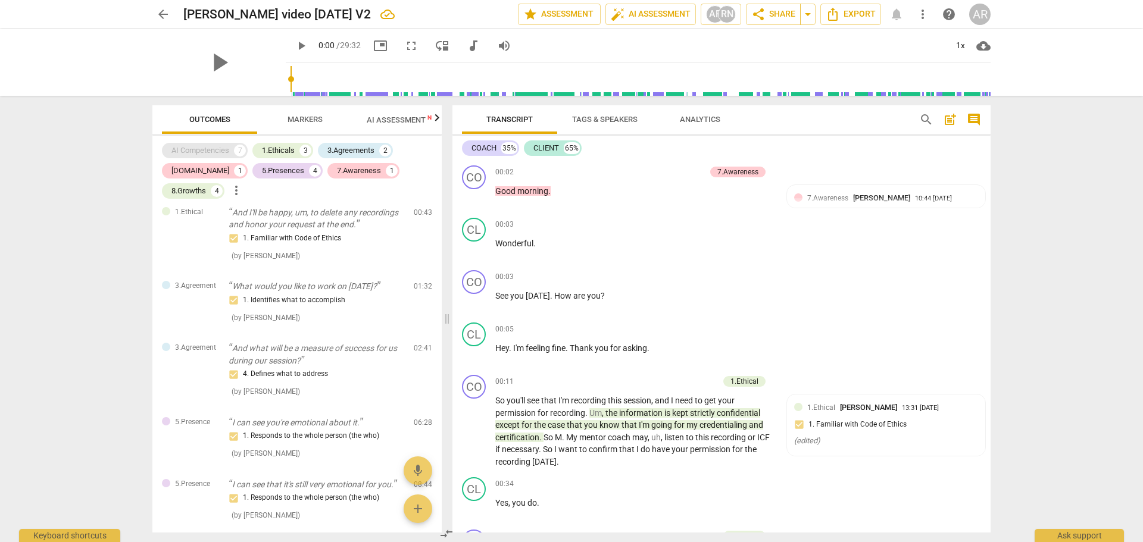
click at [210, 148] on div "AI Competencies" at bounding box center [200, 151] width 58 height 12
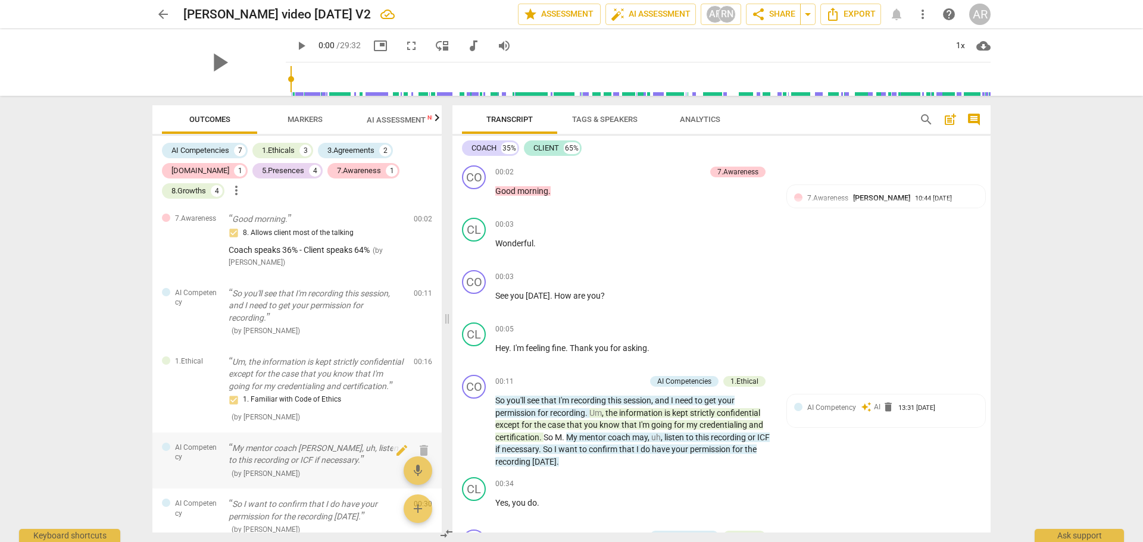
scroll to position [0, 0]
click at [300, 123] on span "Markers" at bounding box center [305, 119] width 35 height 9
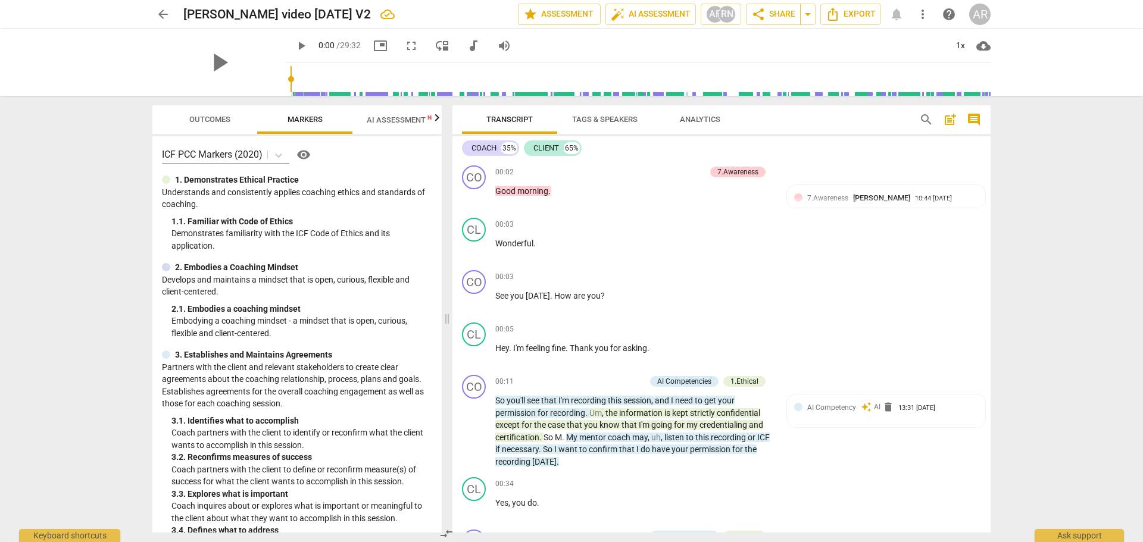
click at [195, 115] on span "Outcomes" at bounding box center [209, 119] width 41 height 9
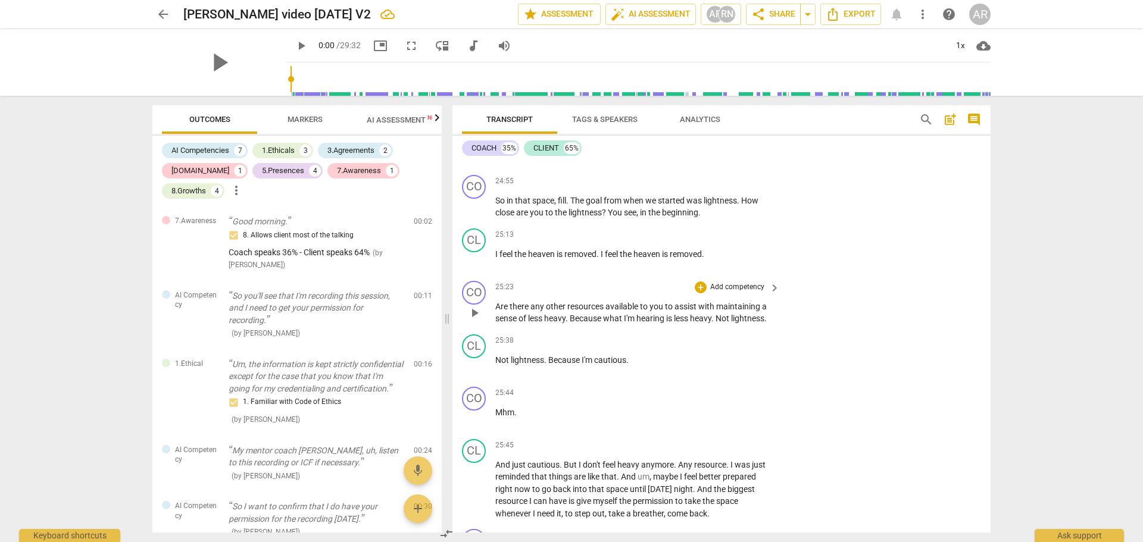
scroll to position [4441, 0]
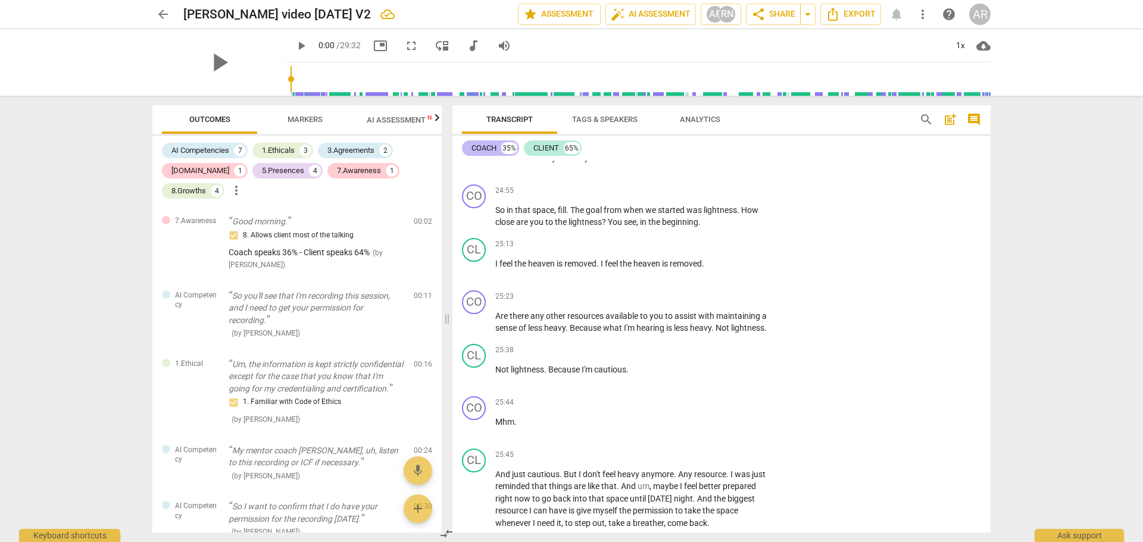
click at [508, 147] on div "35%" at bounding box center [509, 148] width 16 height 12
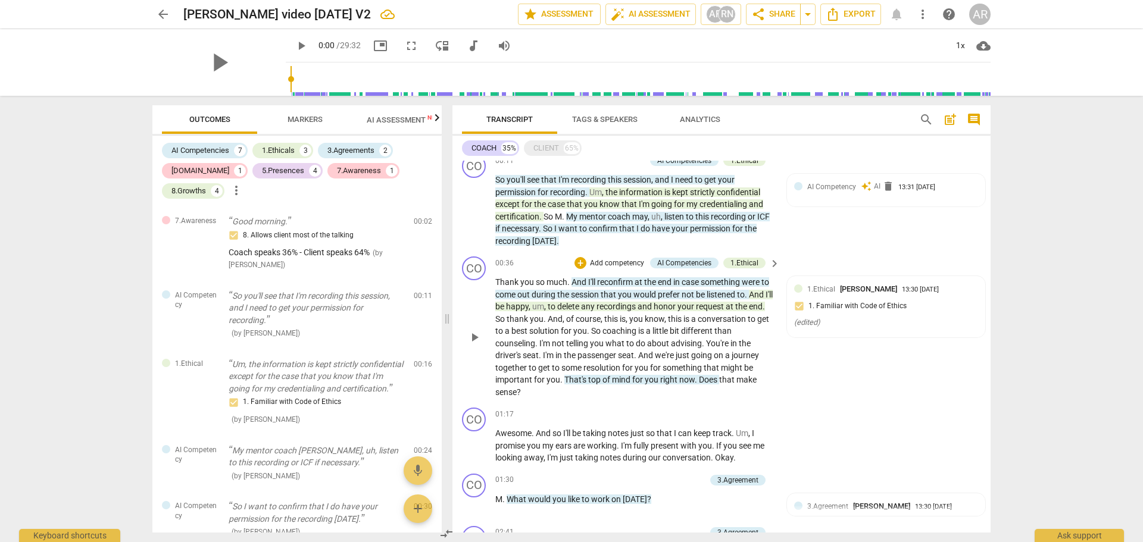
scroll to position [0, 0]
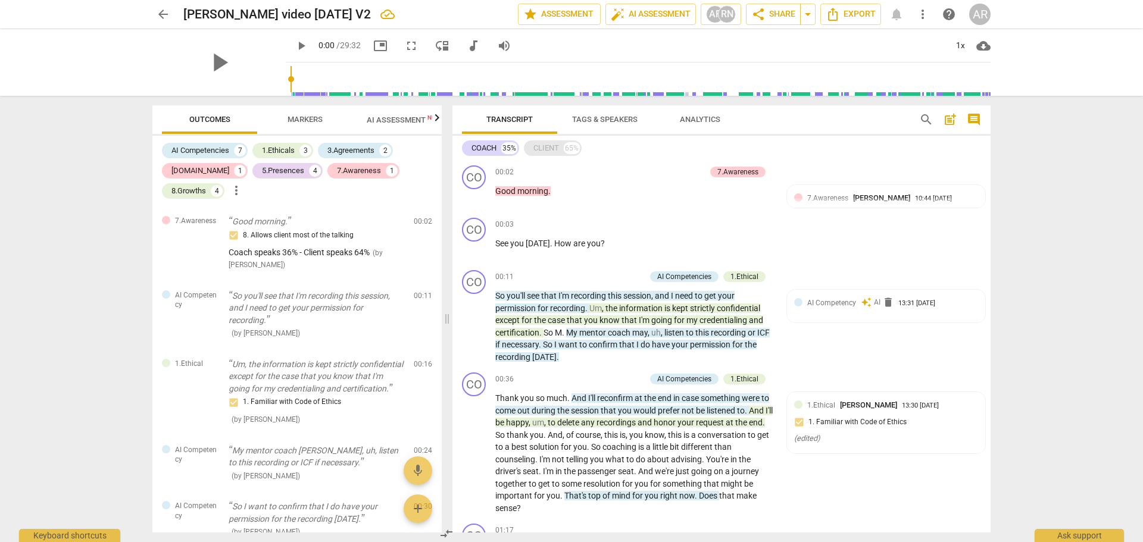
click at [555, 151] on div "CLIENT" at bounding box center [546, 148] width 26 height 12
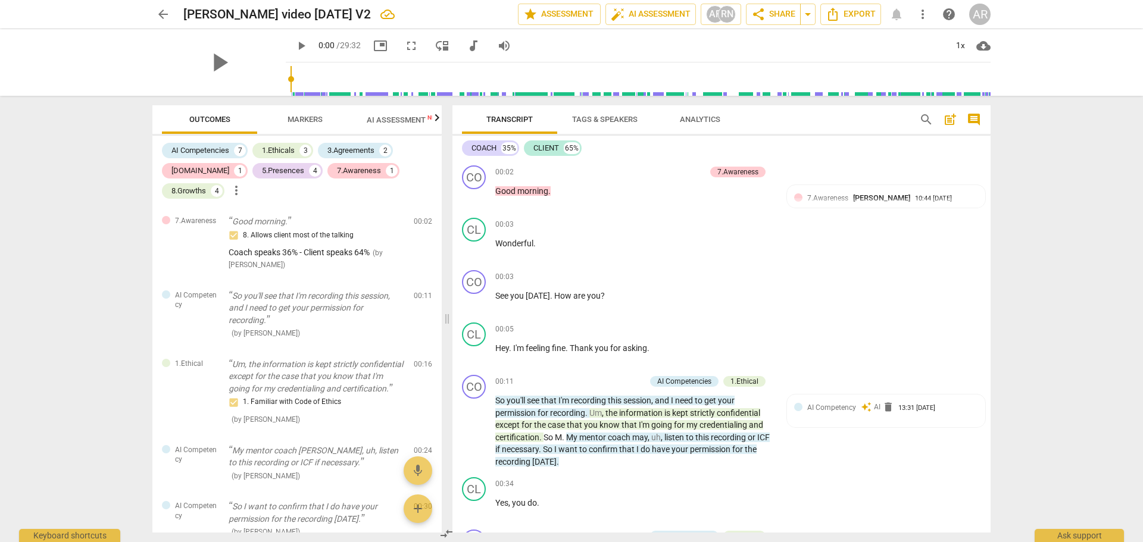
click at [298, 122] on span "Markers" at bounding box center [305, 119] width 35 height 9
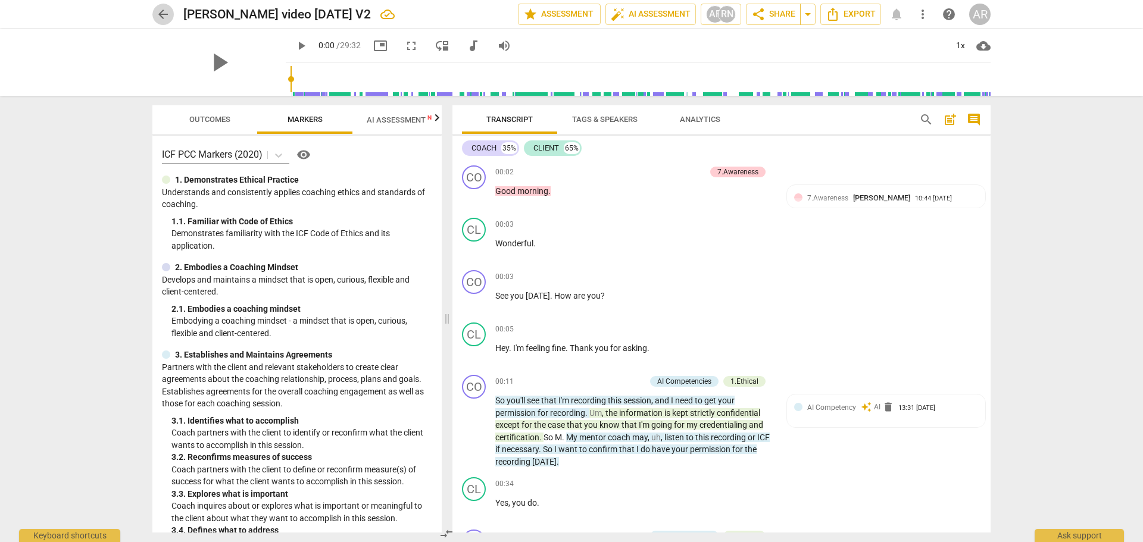
click at [158, 13] on span "arrow_back" at bounding box center [163, 14] width 14 height 14
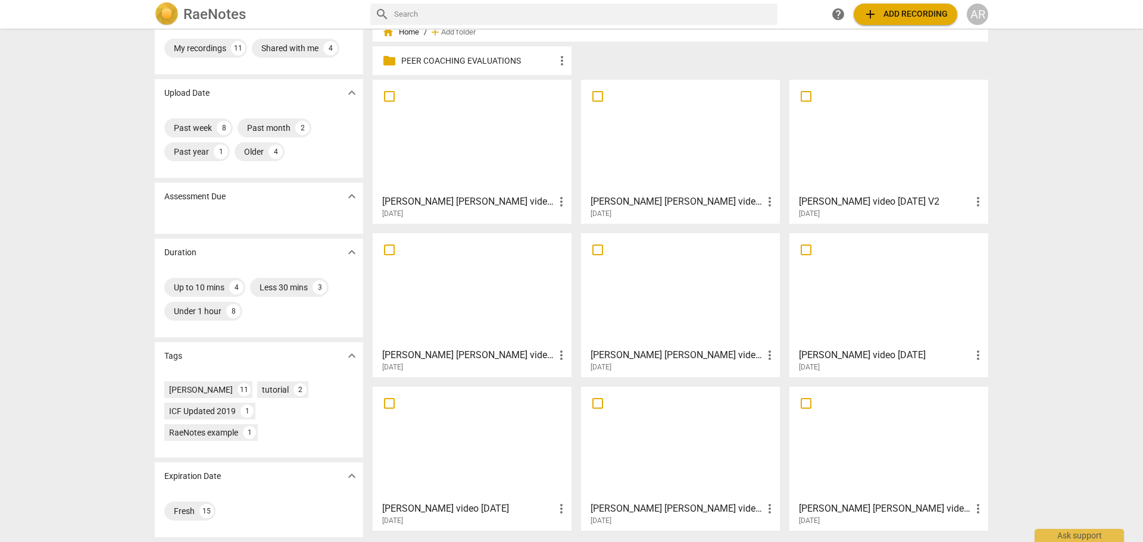
scroll to position [60, 0]
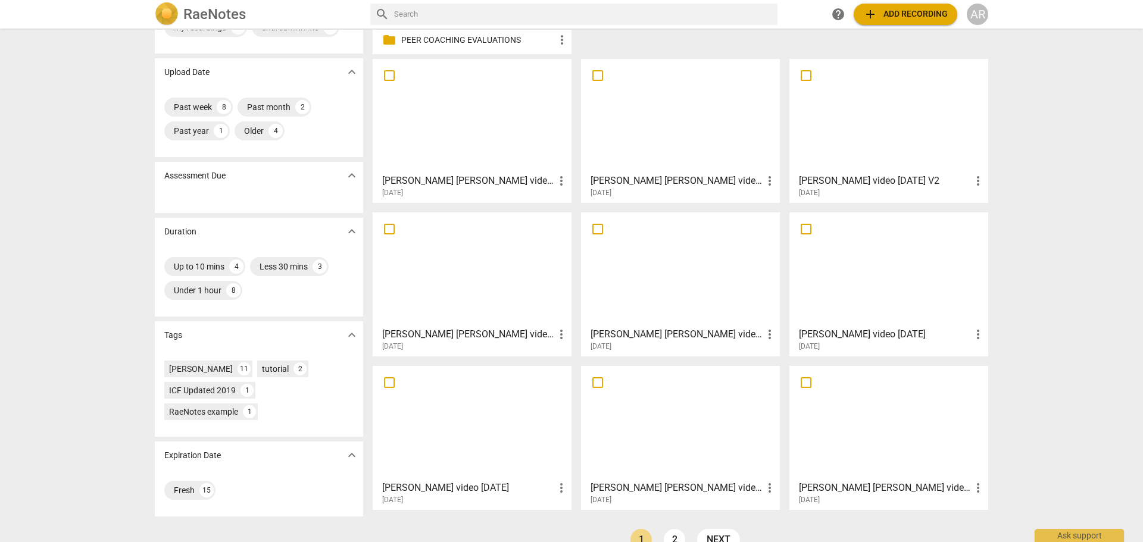
click at [463, 127] on div at bounding box center [472, 115] width 190 height 105
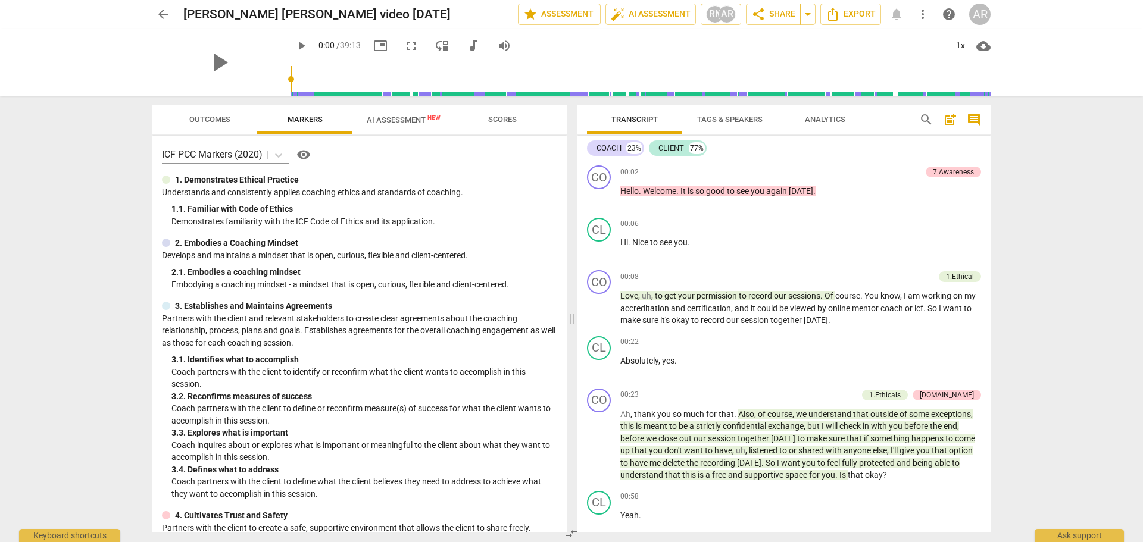
click at [202, 122] on span "Outcomes" at bounding box center [209, 119] width 41 height 9
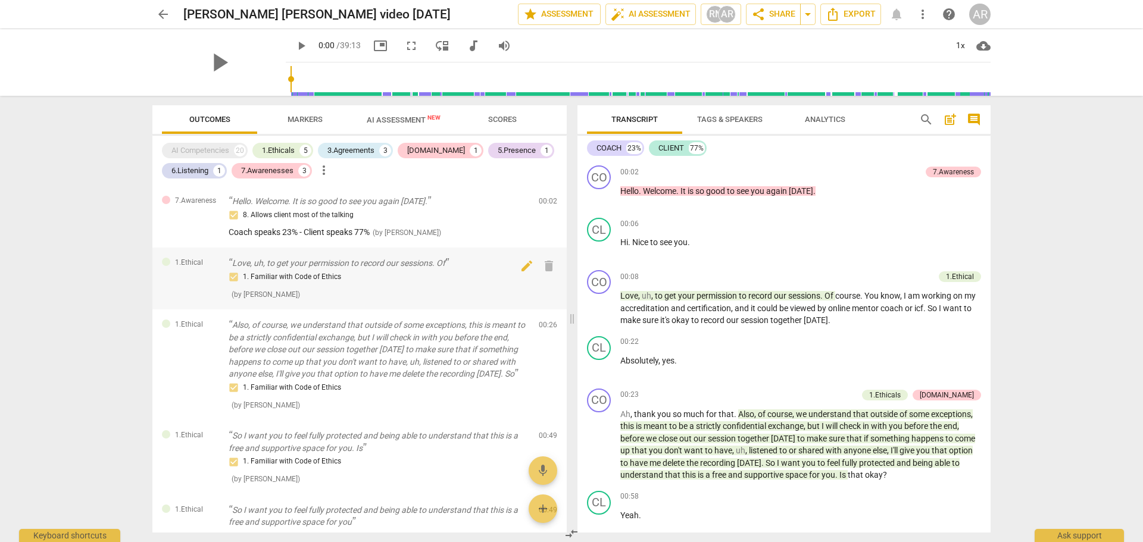
drag, startPoint x: 192, startPoint y: 148, endPoint x: 167, endPoint y: 304, distance: 157.5
click at [192, 148] on div "AI Competencies" at bounding box center [200, 151] width 58 height 12
